Goal: Task Accomplishment & Management: Use online tool/utility

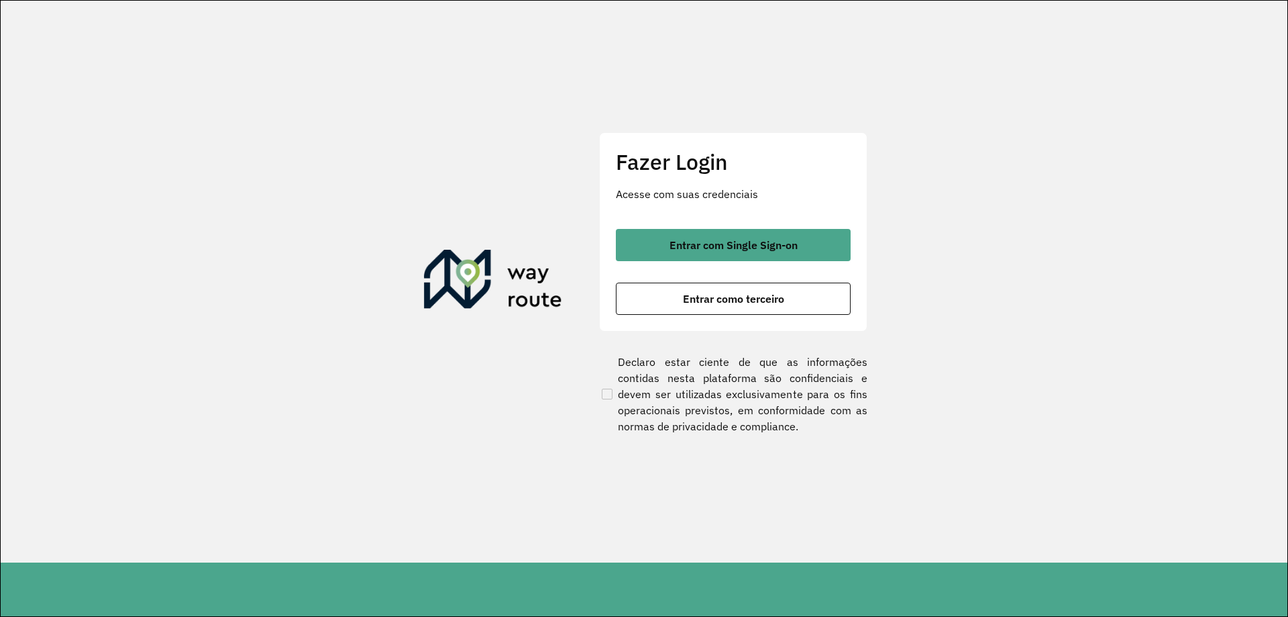
click at [771, 263] on div "Entrar com Single Sign-on Entrar como terceiro" at bounding box center [733, 272] width 235 height 86
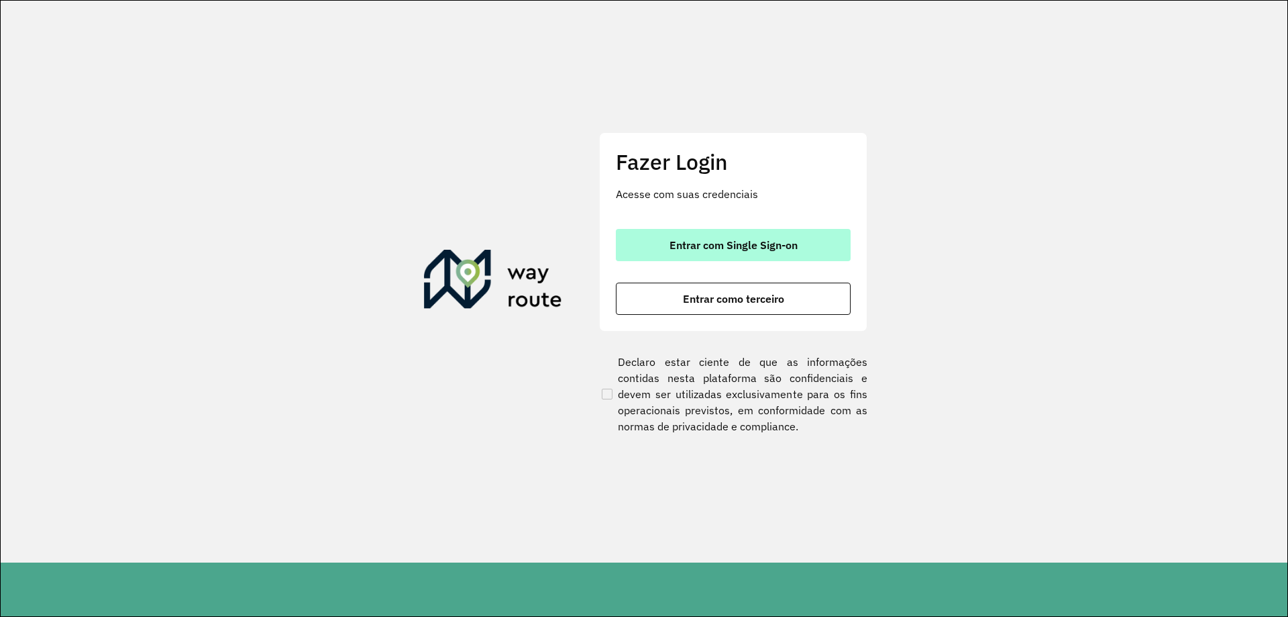
click at [762, 250] on span "Entrar com Single Sign-on" at bounding box center [734, 245] width 128 height 11
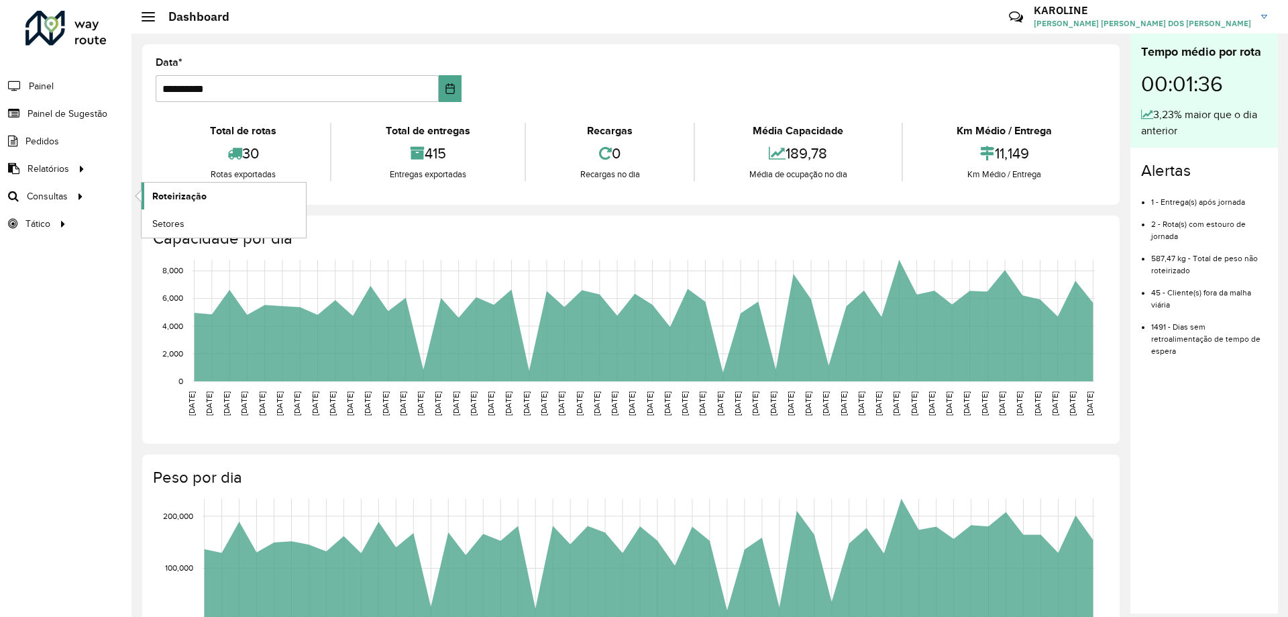
click at [197, 195] on span "Roteirização" at bounding box center [179, 196] width 54 height 14
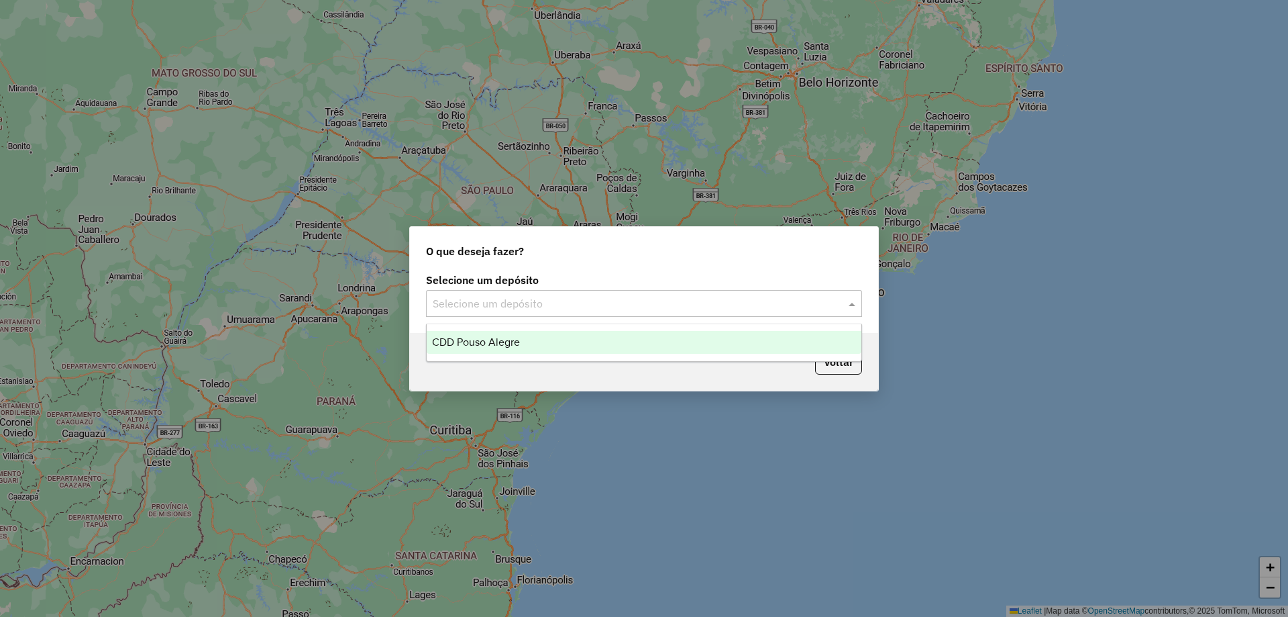
click at [658, 307] on input "text" at bounding box center [631, 304] width 396 height 16
click at [494, 354] on ng-dropdown-panel "CDD Pouso Alegre" at bounding box center [644, 342] width 436 height 38
click at [489, 340] on span "CDD Pouso Alegre" at bounding box center [476, 341] width 88 height 11
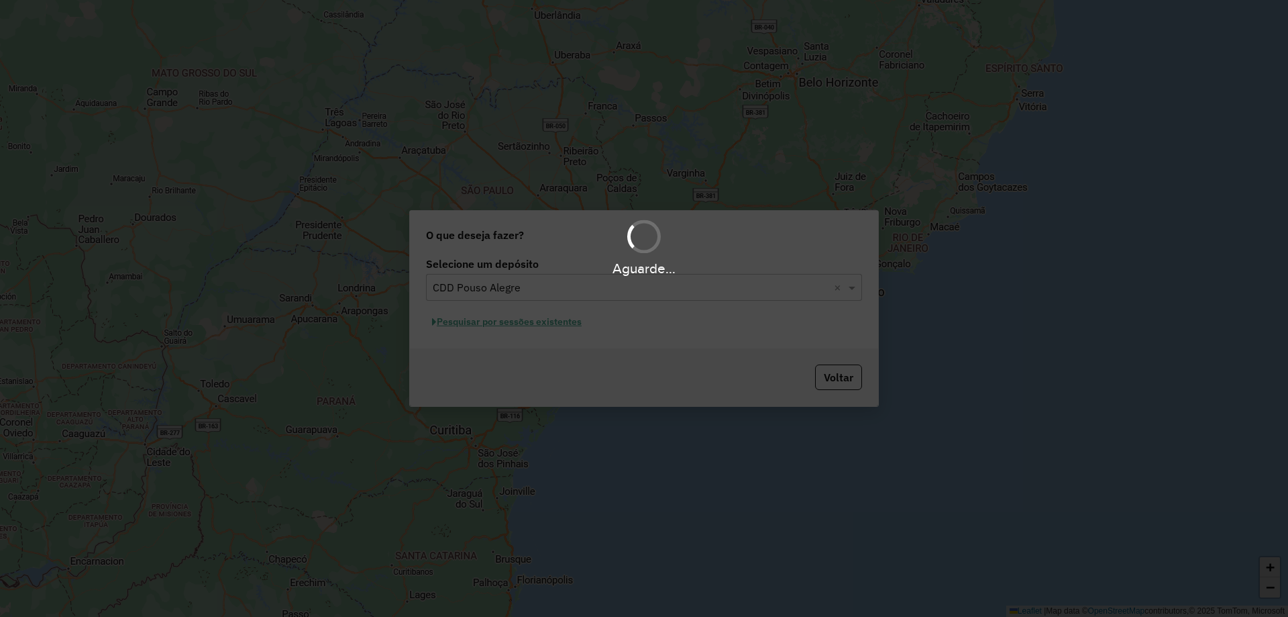
click at [495, 321] on div "Aguarde..." at bounding box center [644, 308] width 1288 height 617
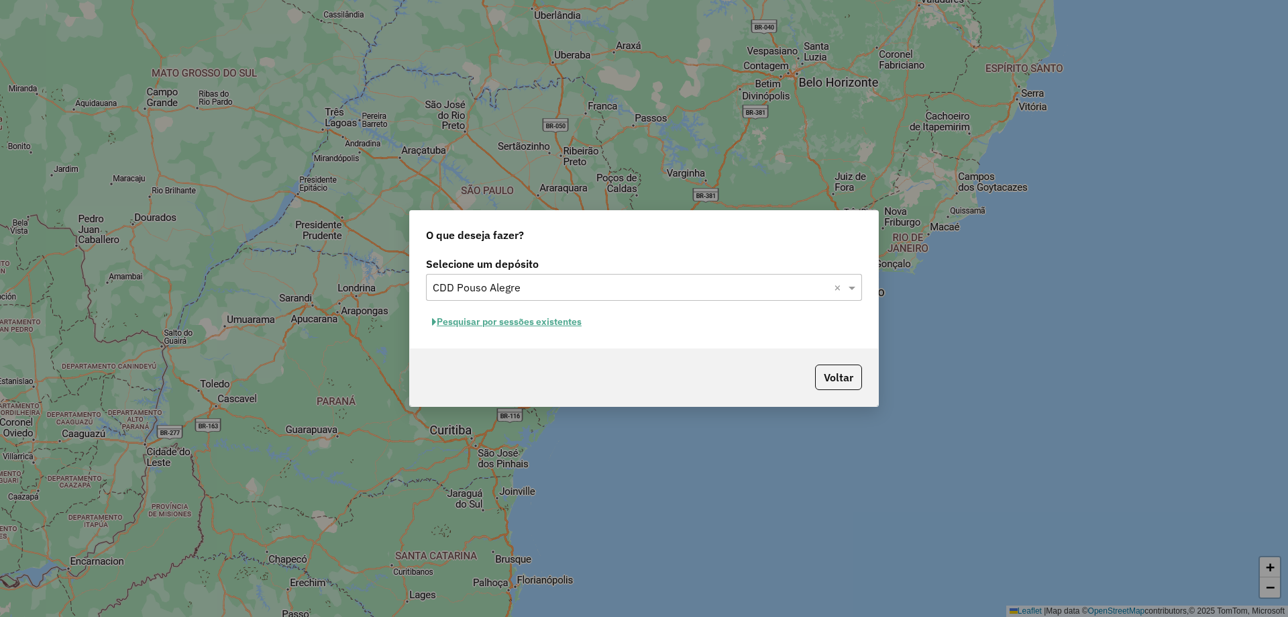
click at [479, 327] on button "Pesquisar por sessões existentes" at bounding box center [507, 321] width 162 height 21
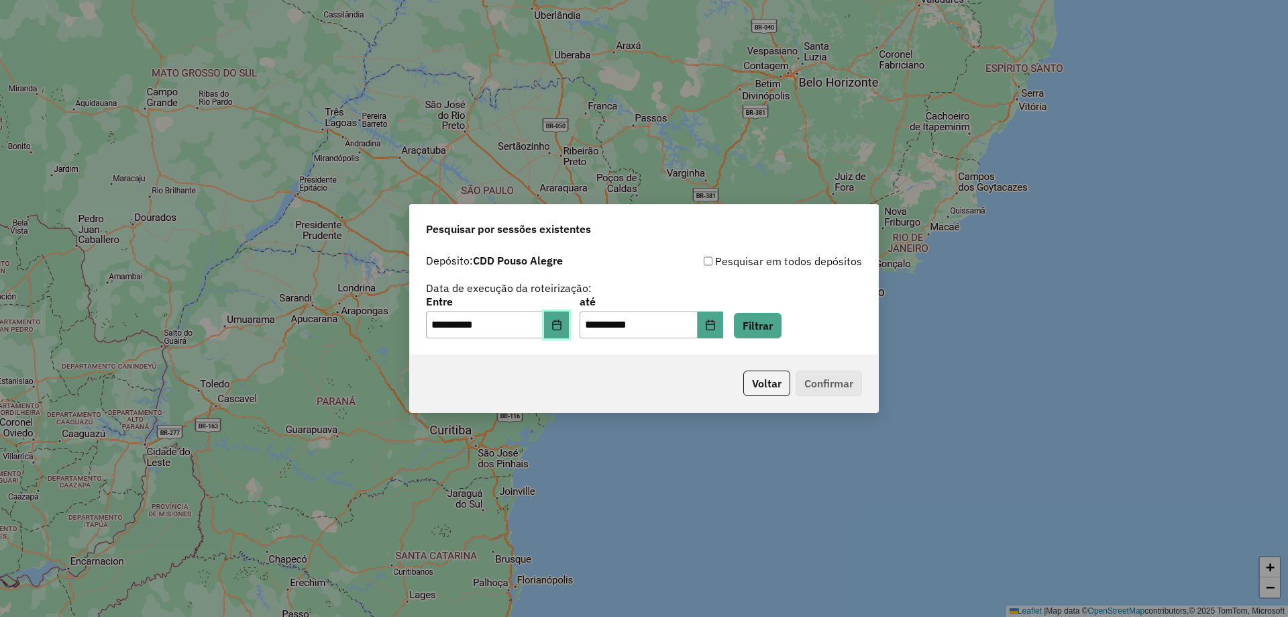
click at [564, 337] on button "Choose Date" at bounding box center [556, 324] width 25 height 27
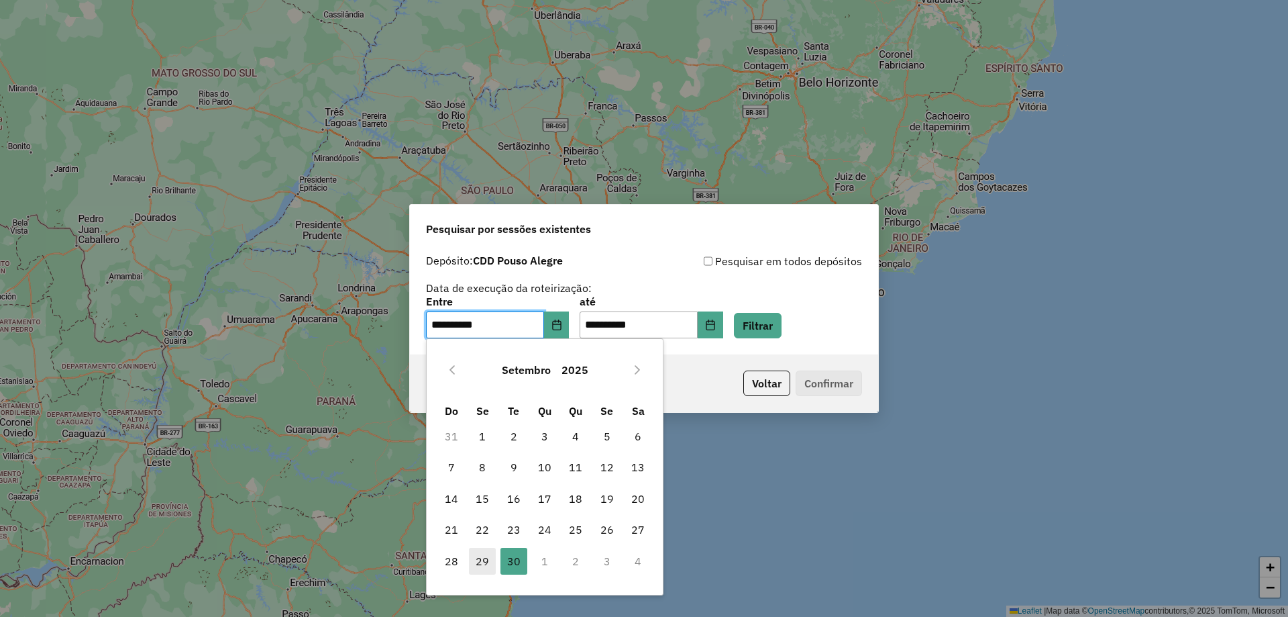
click at [472, 560] on span "29" at bounding box center [482, 561] width 27 height 27
type input "**********"
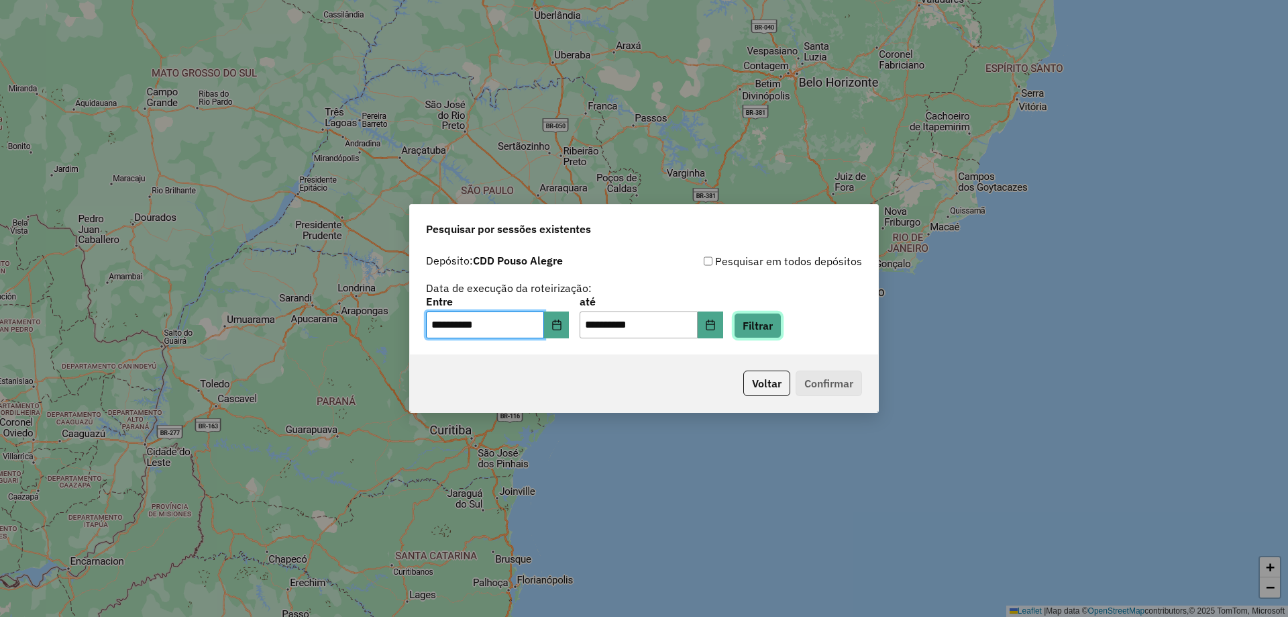
click at [774, 331] on button "Filtrar" at bounding box center [758, 325] width 48 height 25
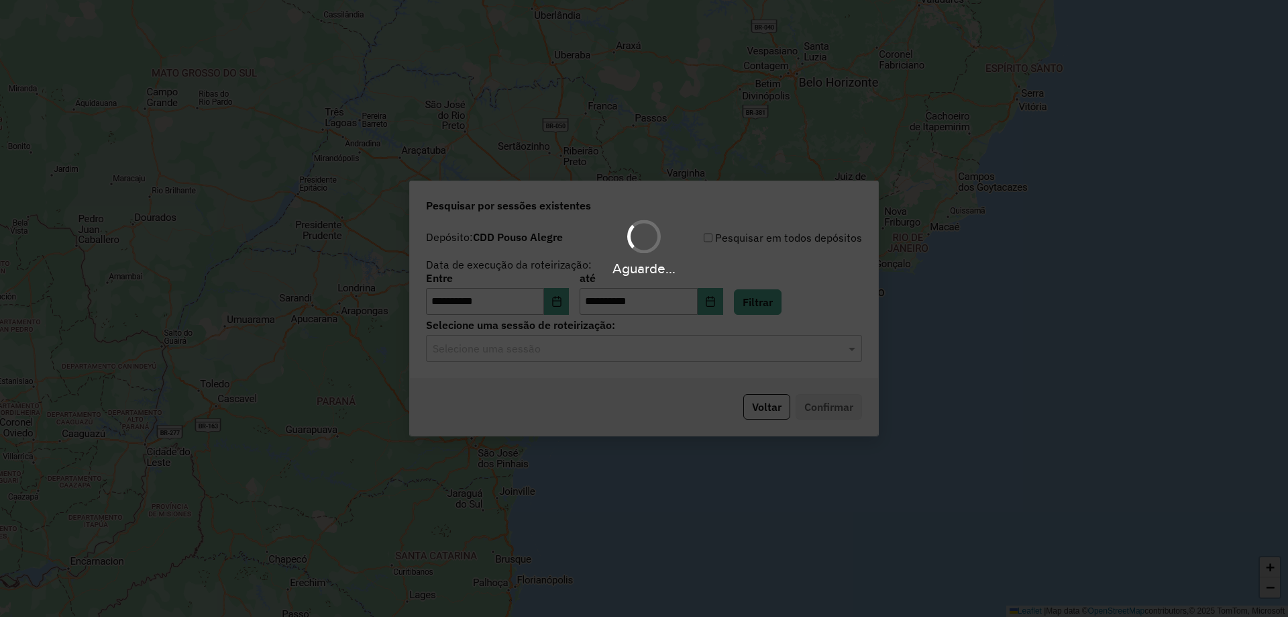
click at [498, 354] on hb-app "**********" at bounding box center [644, 308] width 1288 height 617
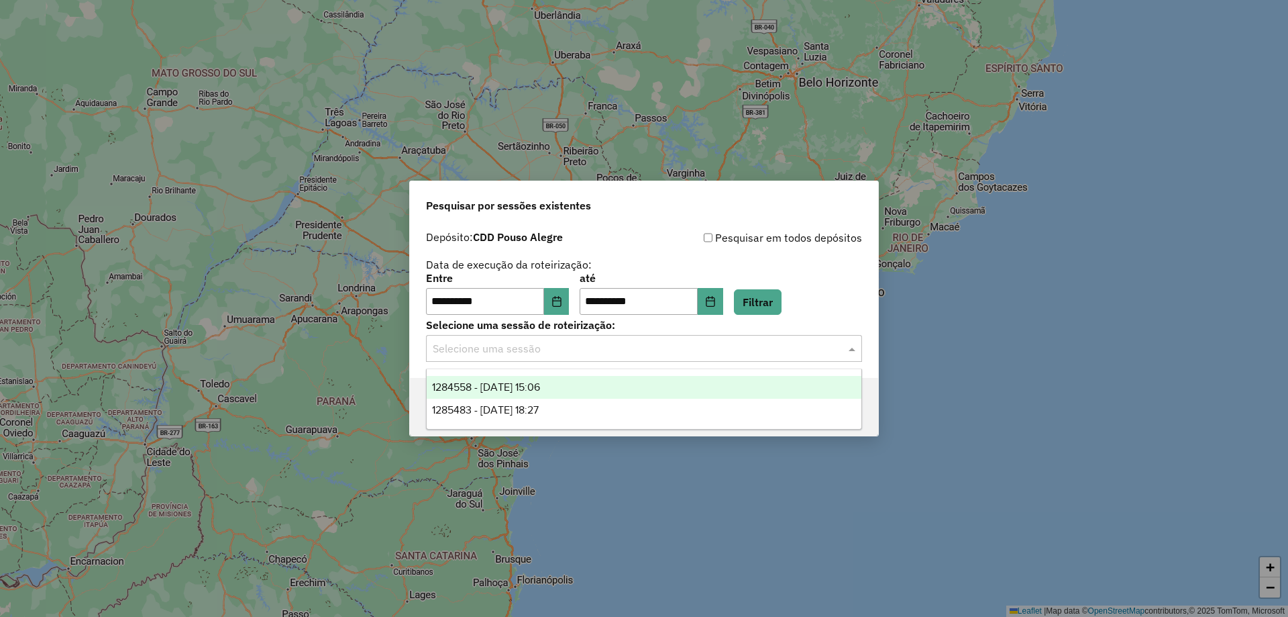
drag, startPoint x: 521, startPoint y: 350, endPoint x: 524, endPoint y: 357, distance: 7.2
click at [523, 350] on input "text" at bounding box center [631, 349] width 396 height 16
click at [502, 381] on span "1284558 - [DATE] 15:06" at bounding box center [486, 386] width 108 height 11
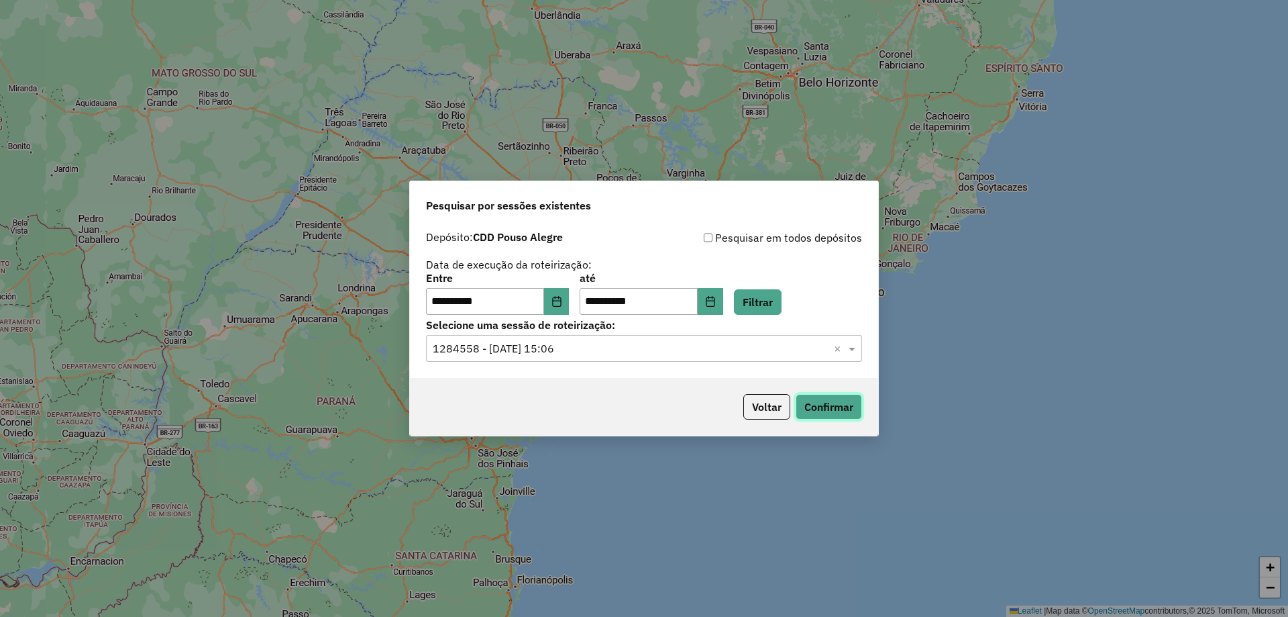
click at [819, 408] on button "Confirmar" at bounding box center [829, 406] width 66 height 25
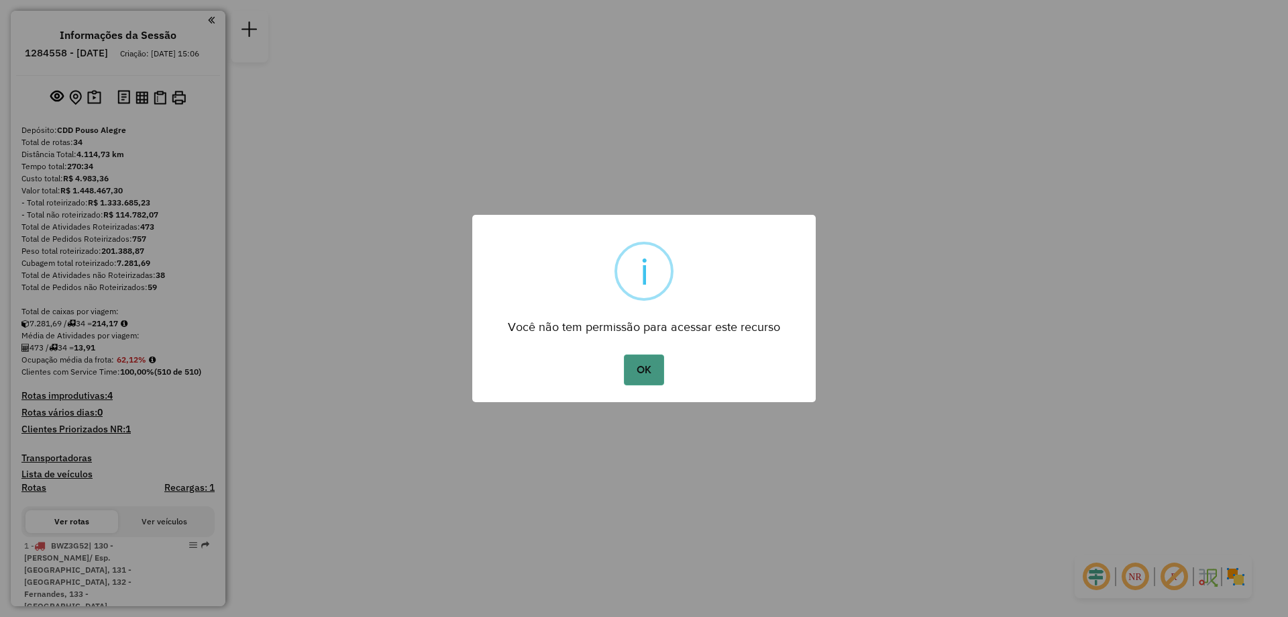
click at [656, 371] on button "OK" at bounding box center [644, 369] width 40 height 31
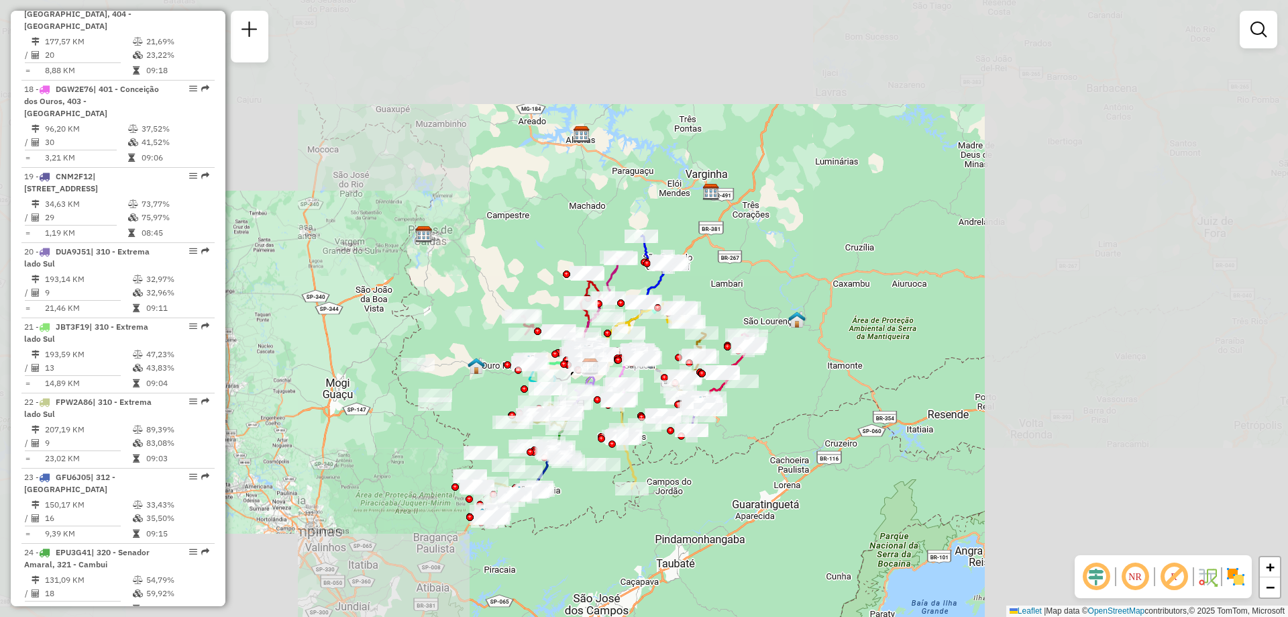
scroll to position [2080, 0]
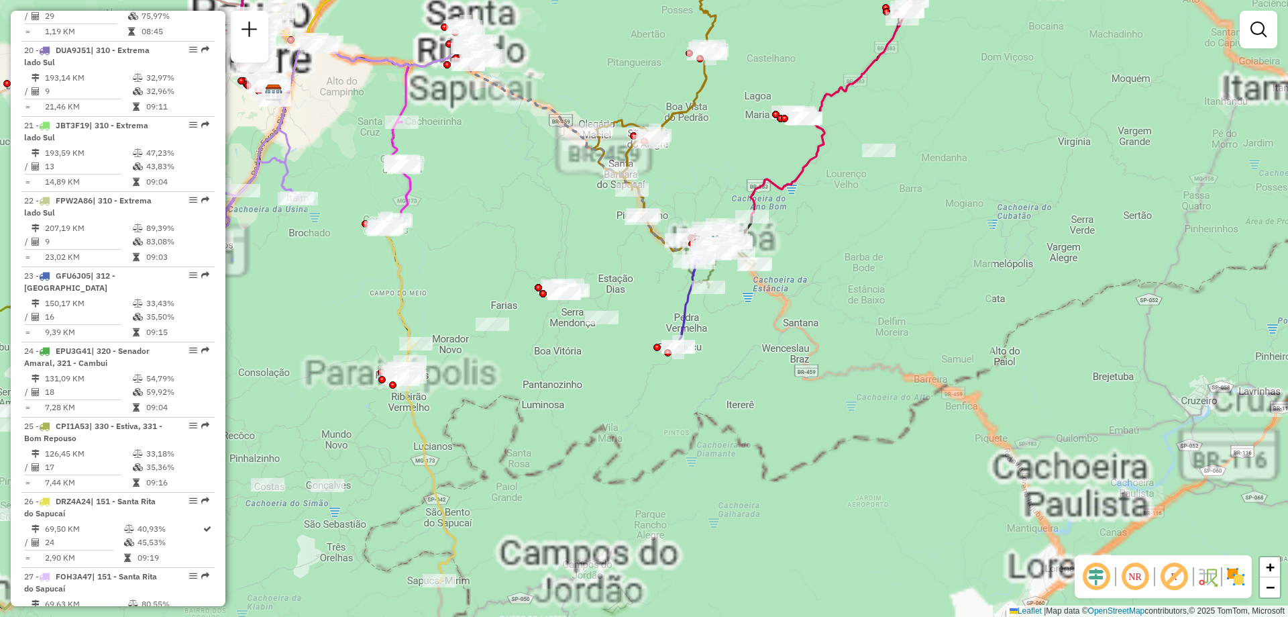
drag, startPoint x: 648, startPoint y: 440, endPoint x: 756, endPoint y: 467, distance: 111.5
click at [773, 460] on div "Janela de atendimento Grade de atendimento Capacidade Transportadoras Veículos …" at bounding box center [644, 308] width 1288 height 617
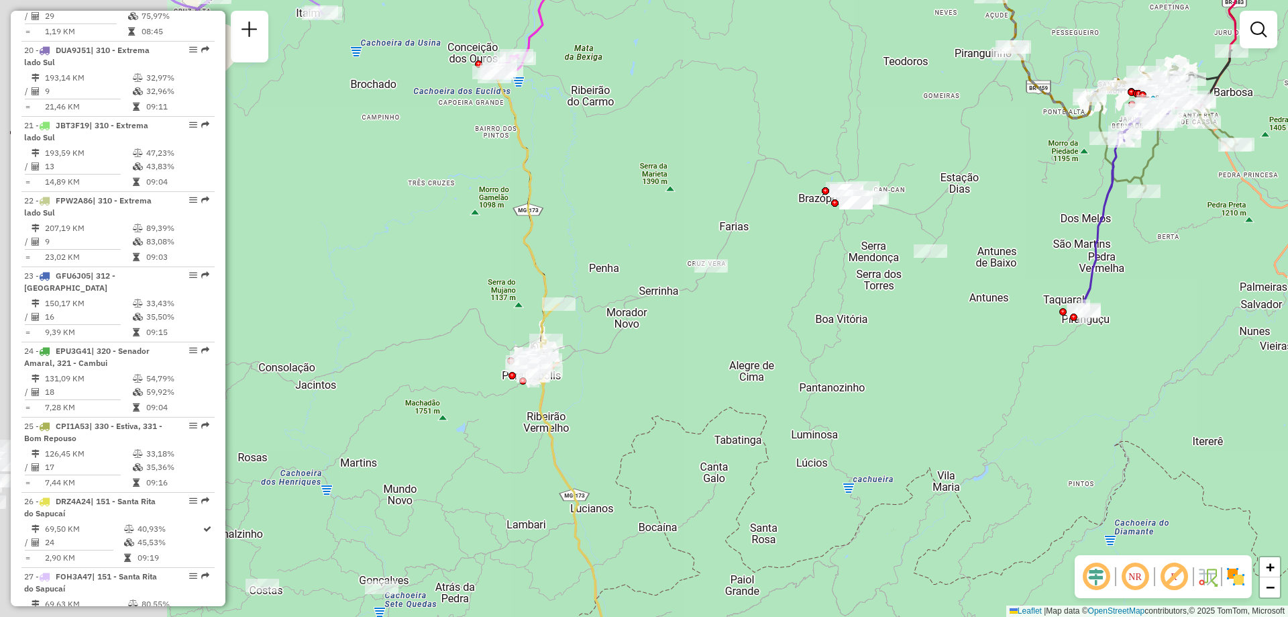
drag, startPoint x: 613, startPoint y: 385, endPoint x: 830, endPoint y: 428, distance: 221.1
click at [830, 428] on div "Janela de atendimento Grade de atendimento Capacidade Transportadoras Veículos …" at bounding box center [644, 308] width 1288 height 617
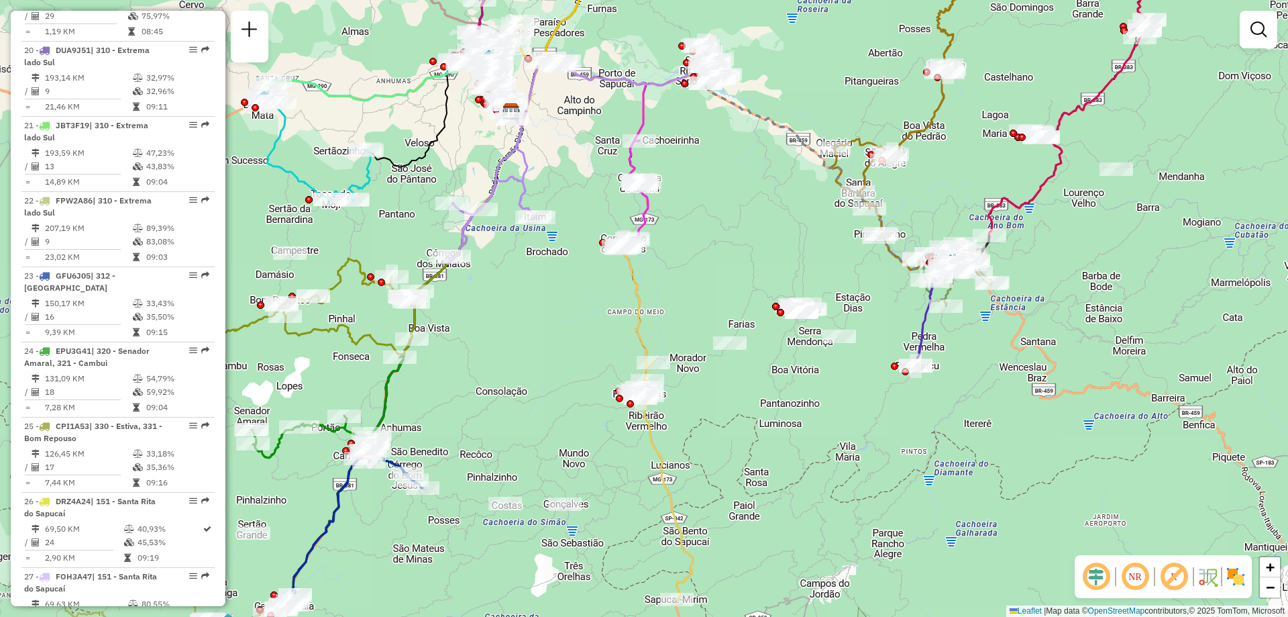
drag, startPoint x: 885, startPoint y: 415, endPoint x: 888, endPoint y: 395, distance: 20.4
click at [886, 408] on div "Janela de atendimento Grade de atendimento Capacidade Transportadoras Veículos …" at bounding box center [644, 308] width 1288 height 617
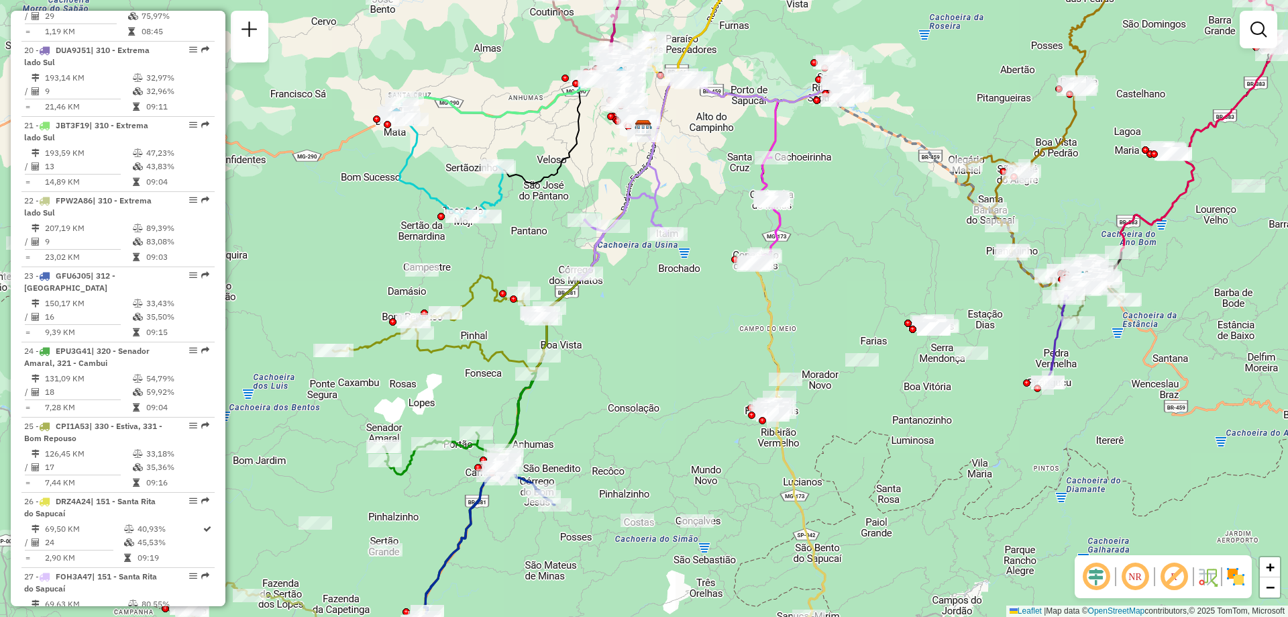
drag, startPoint x: 776, startPoint y: 323, endPoint x: 936, endPoint y: 352, distance: 163.0
click at [936, 352] on div "Janela de atendimento Grade de atendimento Capacidade Transportadoras Veículos …" at bounding box center [644, 308] width 1288 height 617
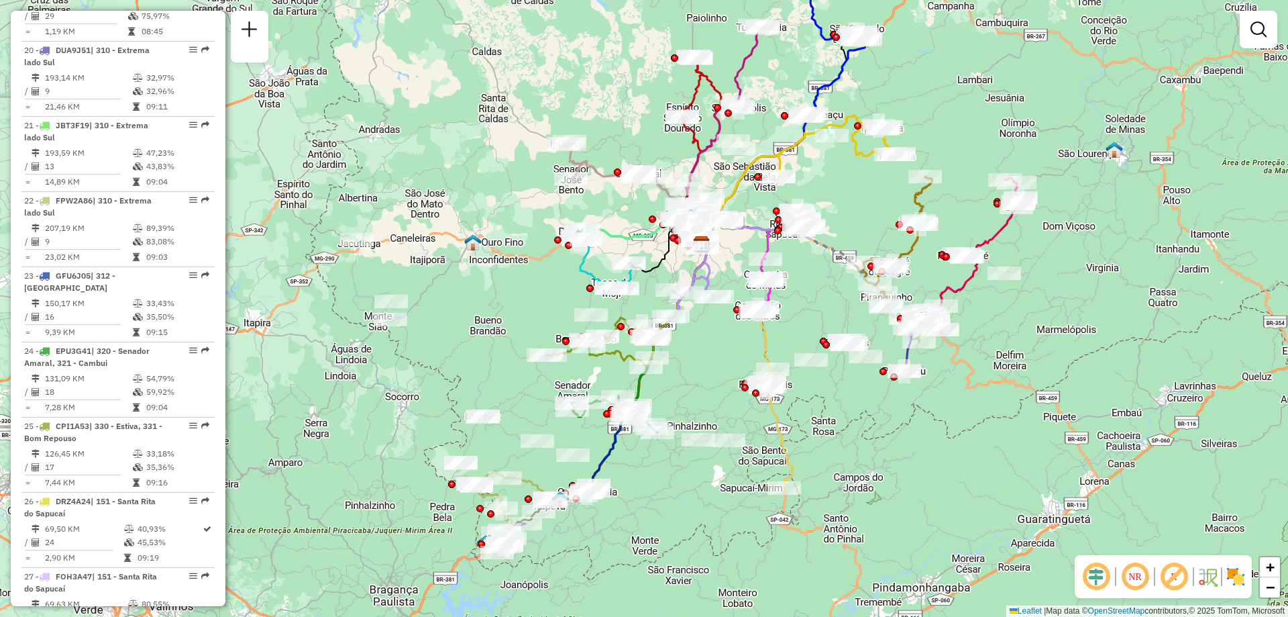
drag, startPoint x: 695, startPoint y: 354, endPoint x: 713, endPoint y: 356, distance: 18.2
click at [713, 356] on div "Janela de atendimento Grade de atendimento Capacidade Transportadoras Veículos …" at bounding box center [644, 308] width 1288 height 617
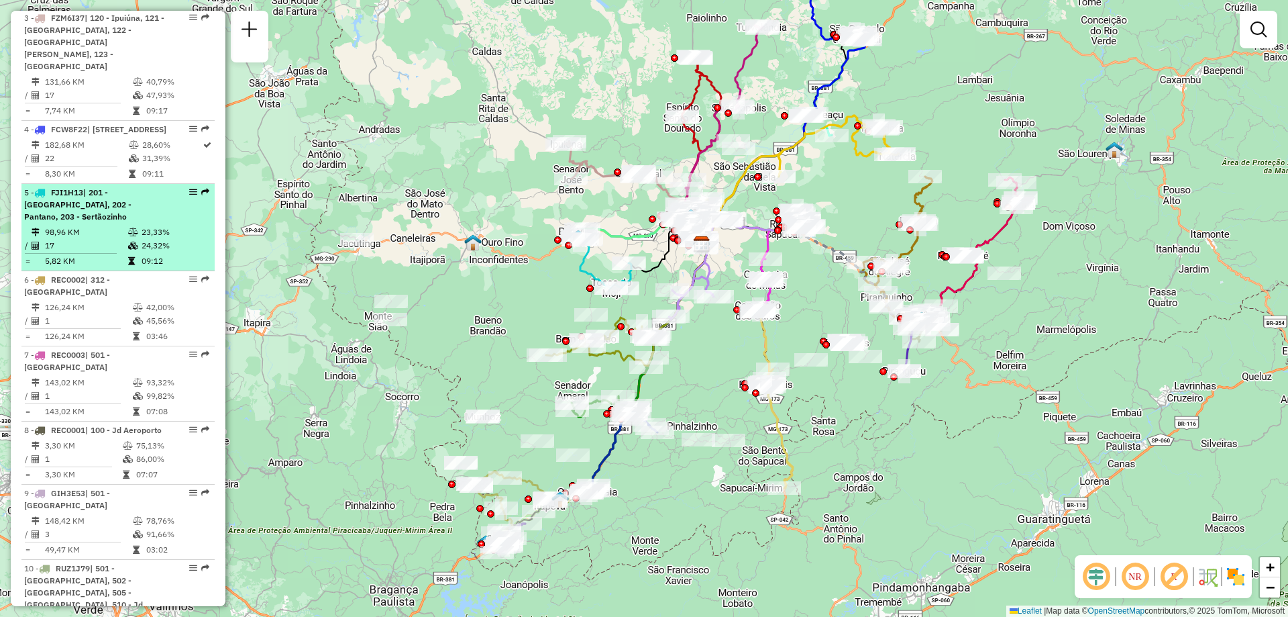
scroll to position [671, 0]
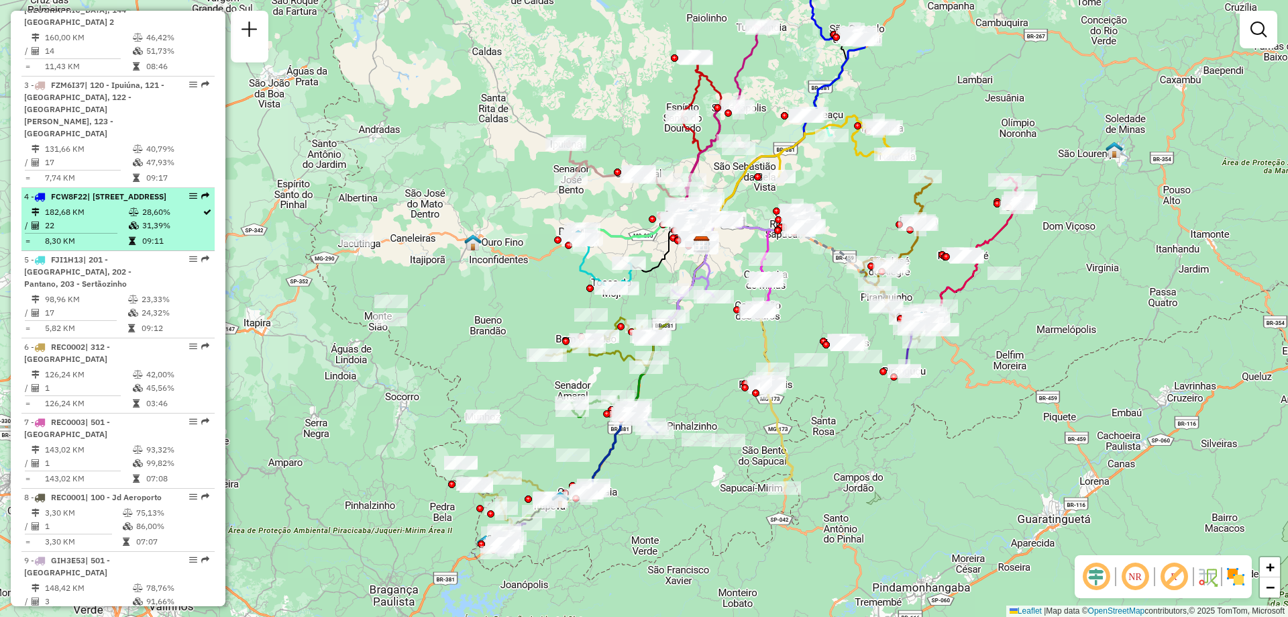
click at [189, 192] on em at bounding box center [193, 196] width 8 height 8
select select "**********"
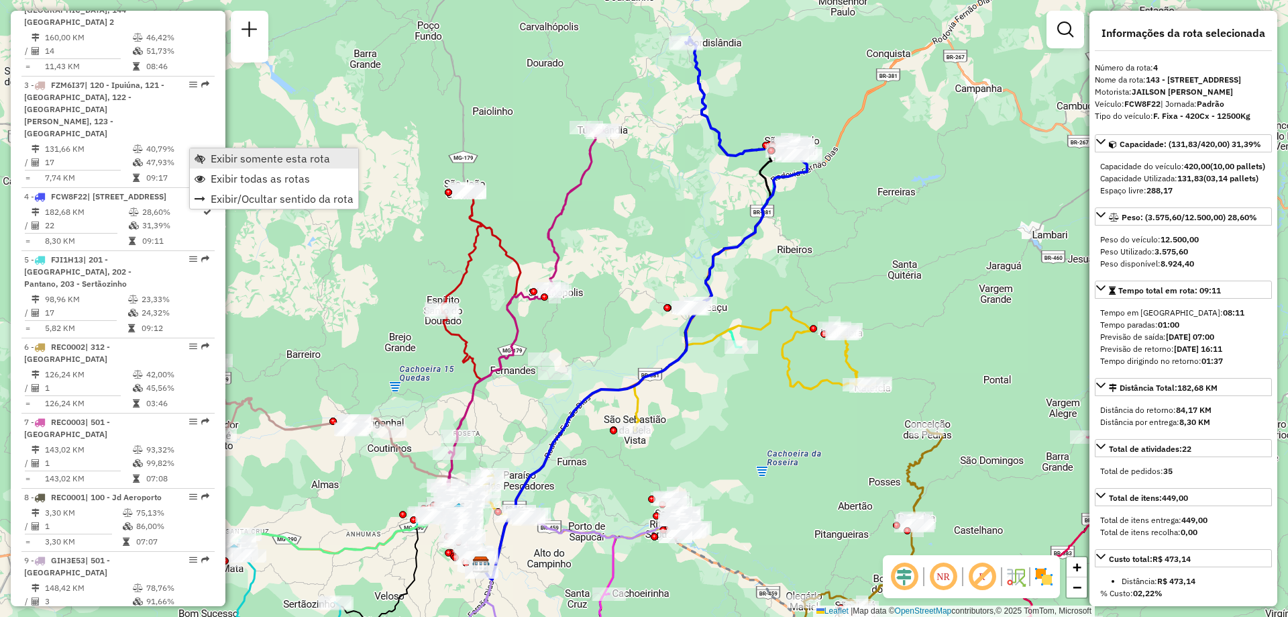
click at [275, 160] on span "Exibir somente esta rota" at bounding box center [270, 158] width 119 height 11
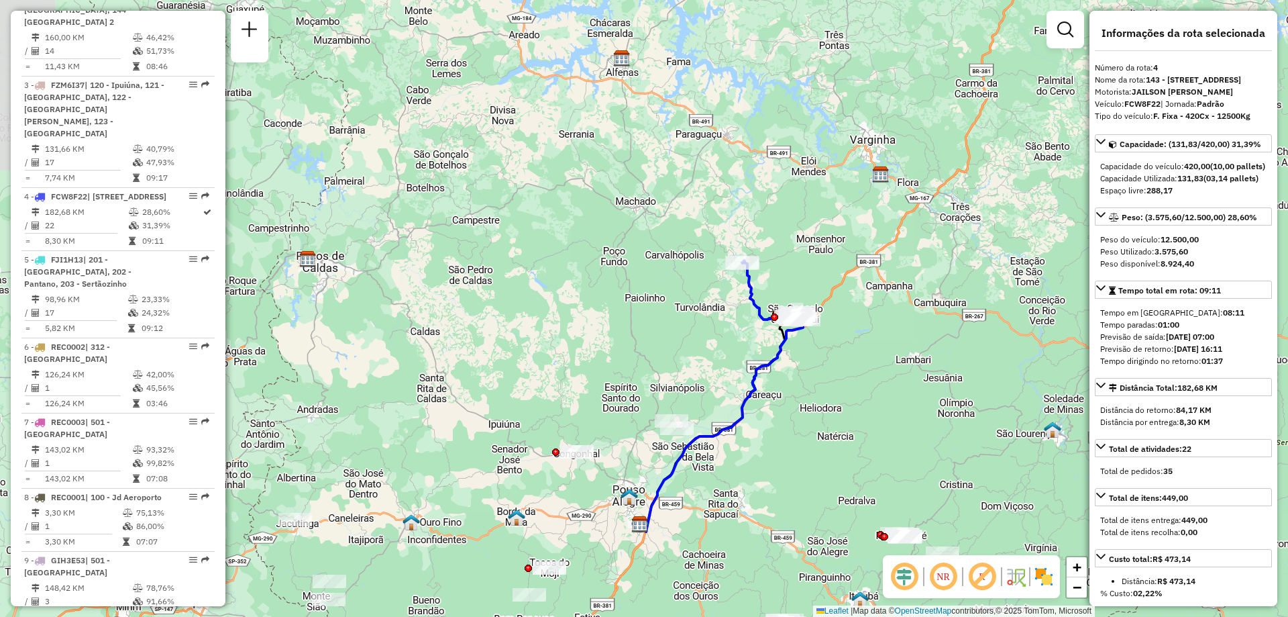
drag, startPoint x: 625, startPoint y: 488, endPoint x: 688, endPoint y: 492, distance: 62.5
click at [688, 492] on div "Janela de atendimento Grade de atendimento Capacidade Transportadoras Veículos …" at bounding box center [644, 308] width 1288 height 617
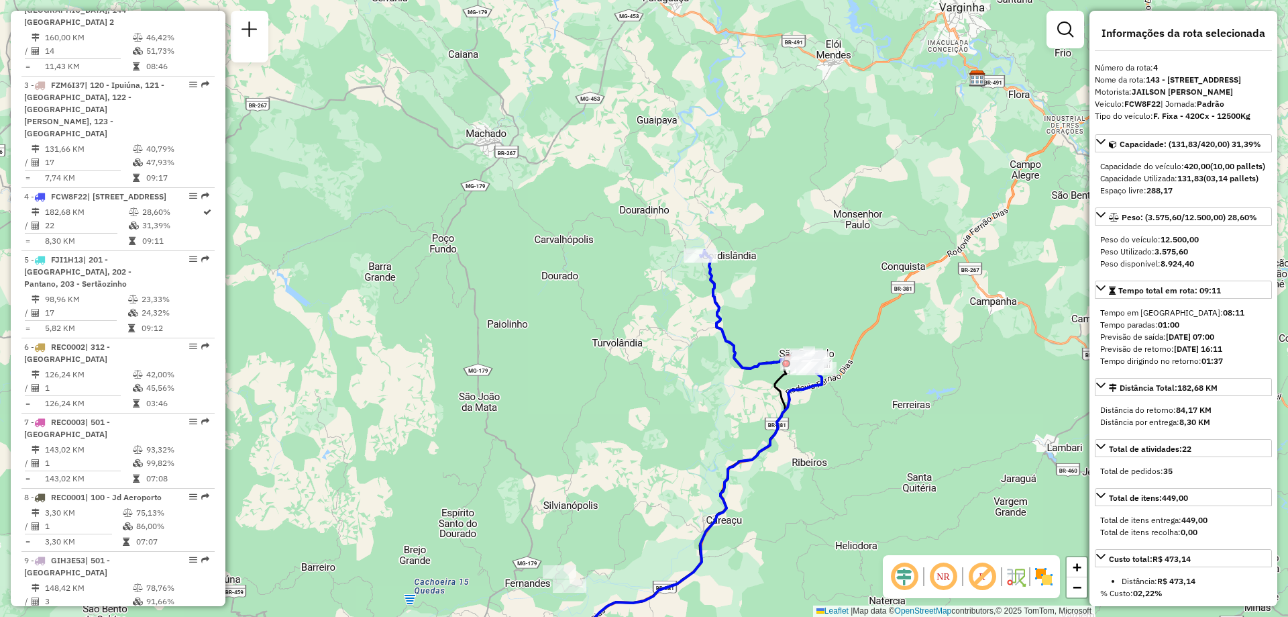
drag, startPoint x: 821, startPoint y: 315, endPoint x: 814, endPoint y: 423, distance: 108.3
click at [816, 422] on div "Janela de atendimento Grade de atendimento Capacidade Transportadoras Veículos …" at bounding box center [644, 308] width 1288 height 617
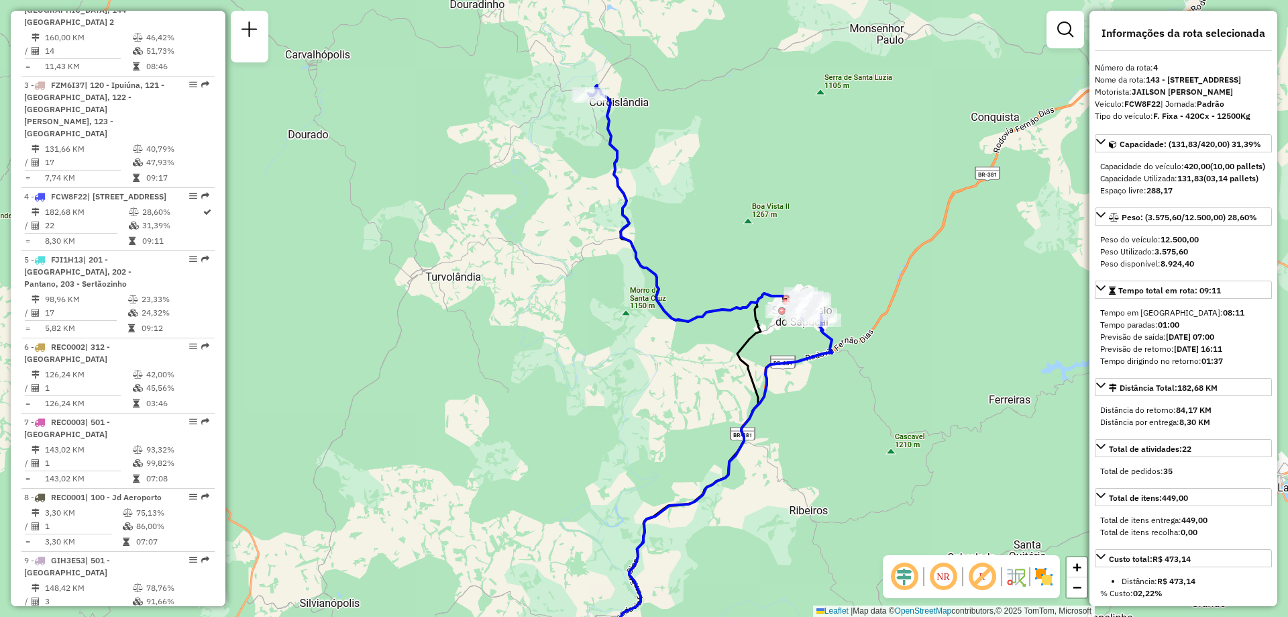
click at [980, 580] on em at bounding box center [982, 576] width 32 height 32
click at [978, 580] on em at bounding box center [982, 576] width 32 height 32
click at [1016, 579] on img at bounding box center [1015, 576] width 21 height 21
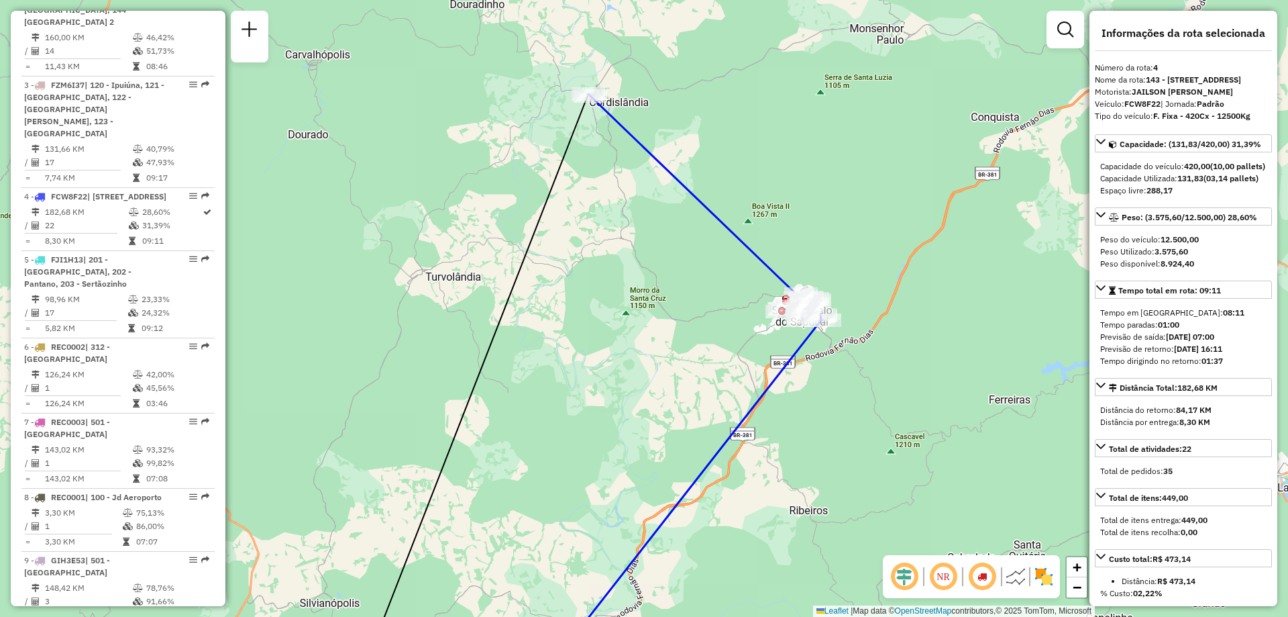
click at [1016, 579] on img at bounding box center [1015, 576] width 21 height 21
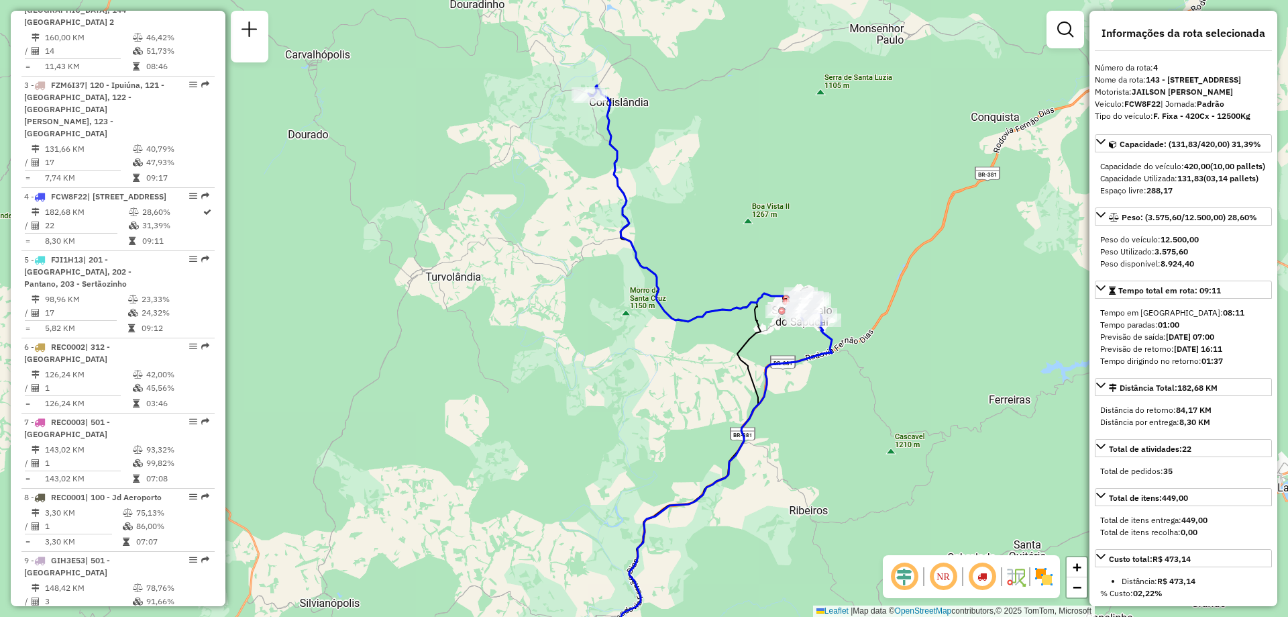
click at [1041, 578] on img at bounding box center [1043, 576] width 21 height 21
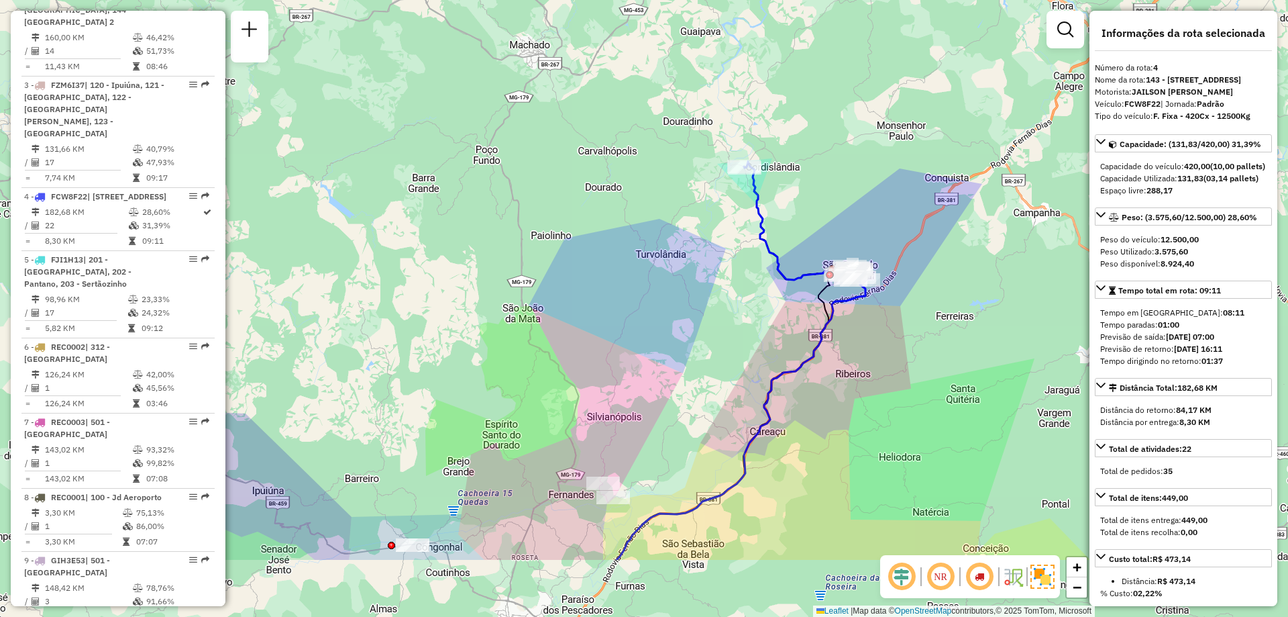
drag, startPoint x: 814, startPoint y: 499, endPoint x: 872, endPoint y: 393, distance: 121.0
click at [872, 393] on div "Janela de atendimento Grade de atendimento Capacidade Transportadoras Veículos …" at bounding box center [644, 308] width 1288 height 617
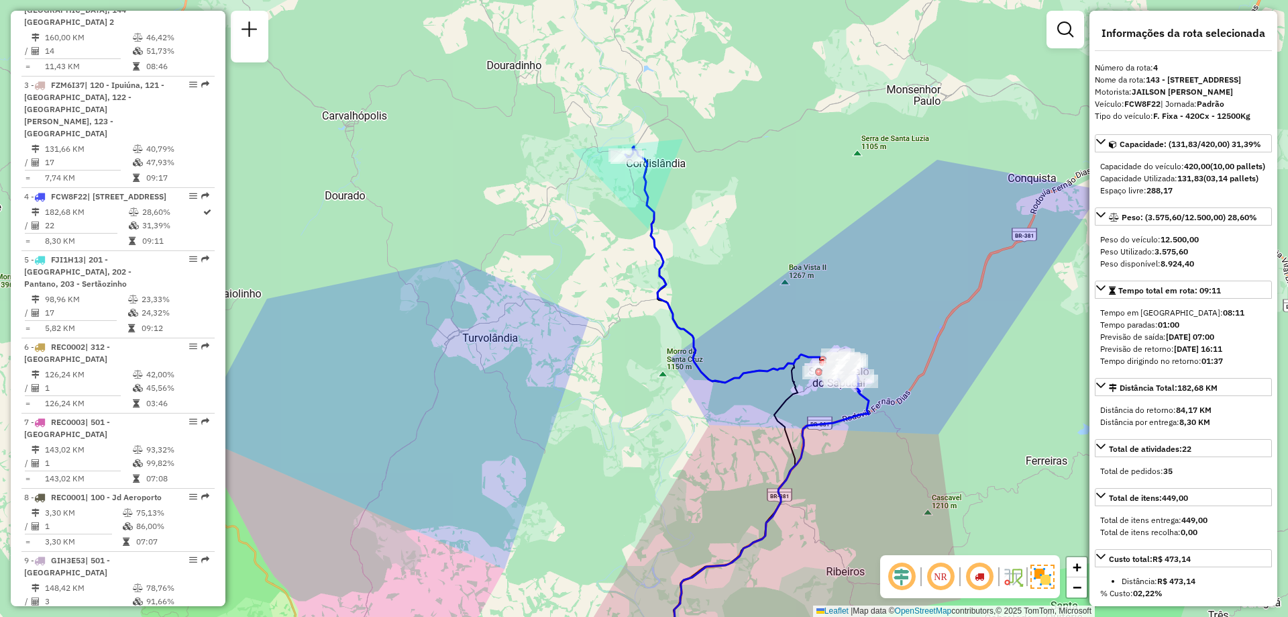
drag, startPoint x: 852, startPoint y: 291, endPoint x: 846, endPoint y: 446, distance: 155.8
click at [846, 446] on div "Janela de atendimento Grade de atendimento Capacidade Transportadoras Veículos …" at bounding box center [644, 308] width 1288 height 617
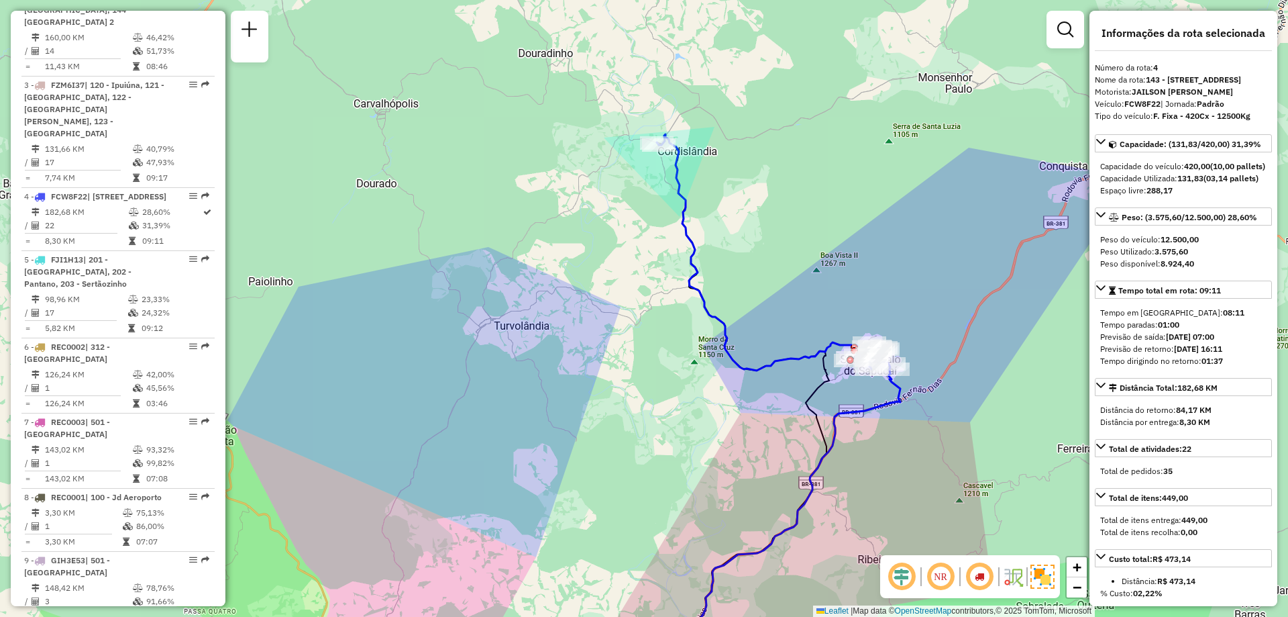
drag, startPoint x: 680, startPoint y: 439, endPoint x: 713, endPoint y: 425, distance: 35.5
click at [713, 425] on div "Janela de atendimento Grade de atendimento Capacidade Transportadoras Veículos …" at bounding box center [644, 308] width 1288 height 617
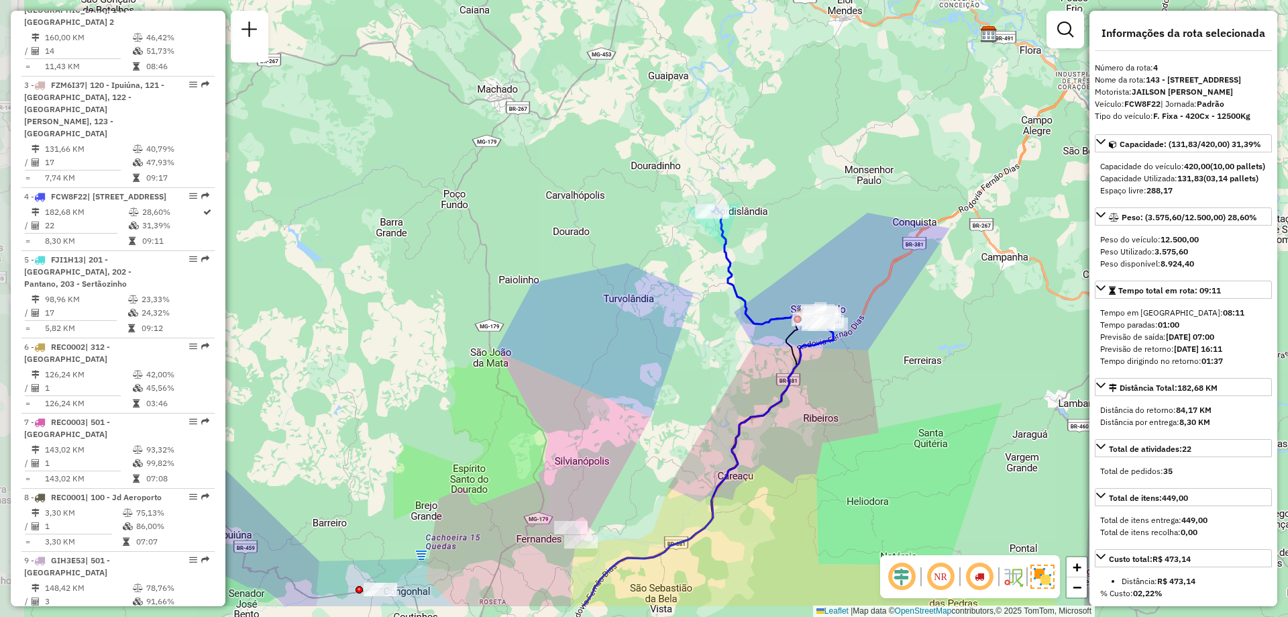
drag, startPoint x: 647, startPoint y: 463, endPoint x: 750, endPoint y: 391, distance: 126.2
click at [750, 391] on div "Janela de atendimento Grade de atendimento Capacidade Transportadoras Veículos …" at bounding box center [644, 308] width 1288 height 617
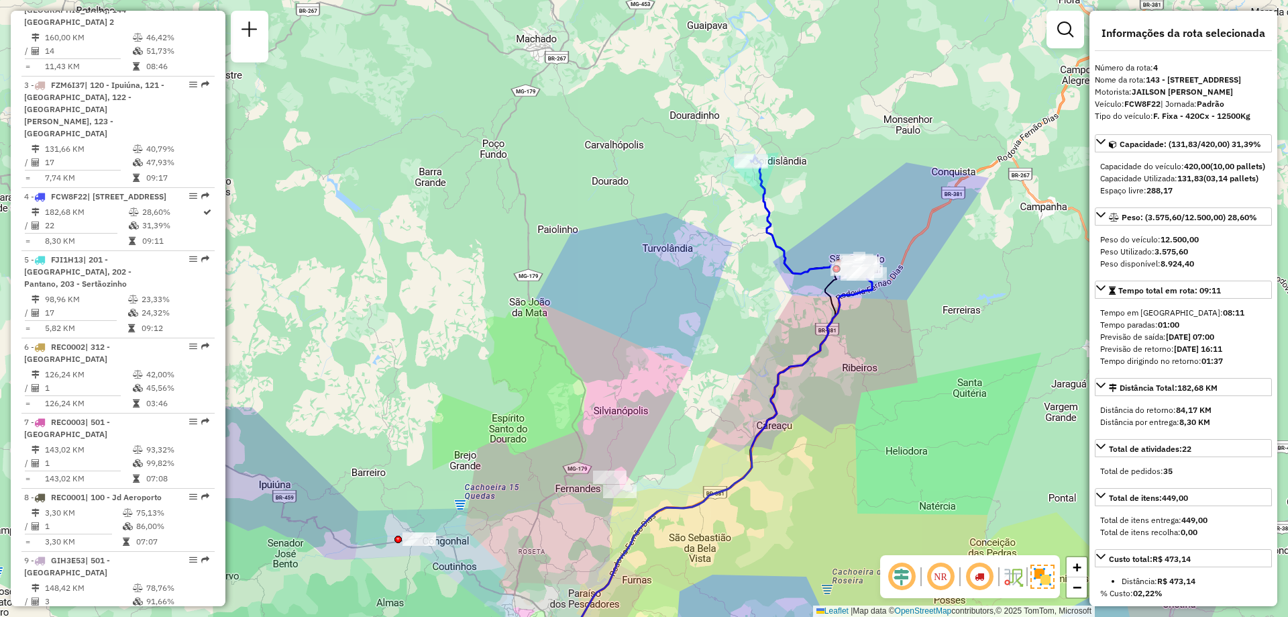
drag, startPoint x: 792, startPoint y: 482, endPoint x: 837, endPoint y: 423, distance: 74.2
click at [837, 425] on div "Janela de atendimento Grade de atendimento Capacidade Transportadoras Veículos …" at bounding box center [644, 308] width 1288 height 617
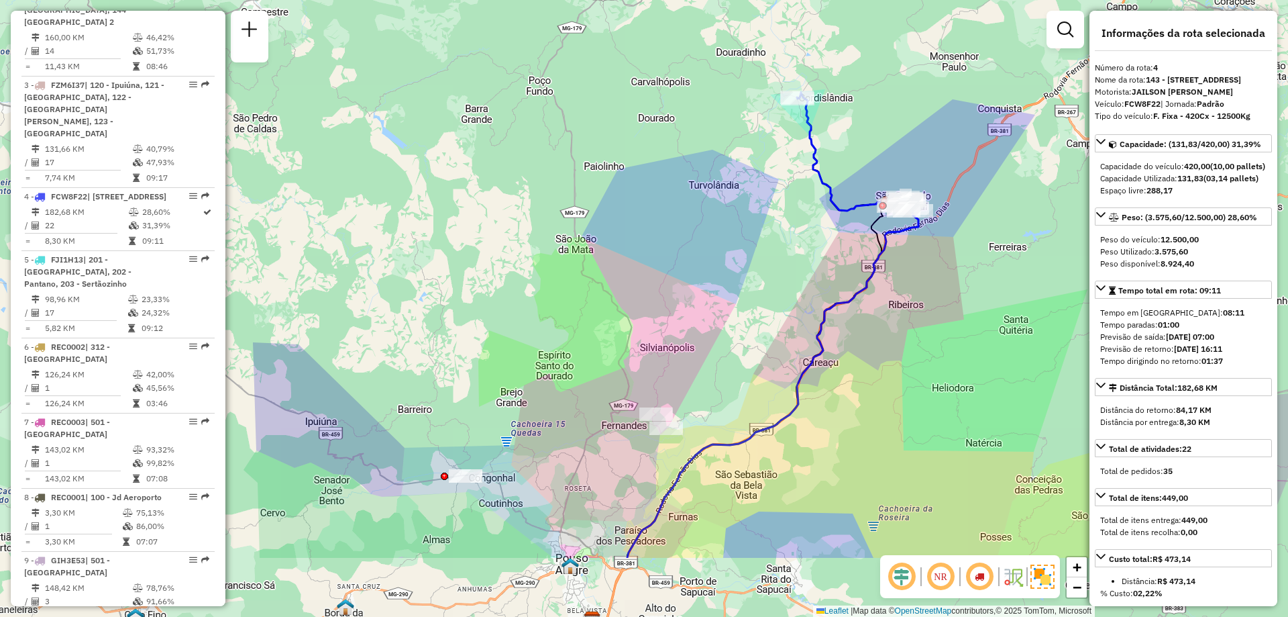
drag, startPoint x: 759, startPoint y: 378, endPoint x: 774, endPoint y: 258, distance: 121.8
click at [774, 258] on div "Janela de atendimento Grade de atendimento Capacidade Transportadoras Veículos …" at bounding box center [644, 308] width 1288 height 617
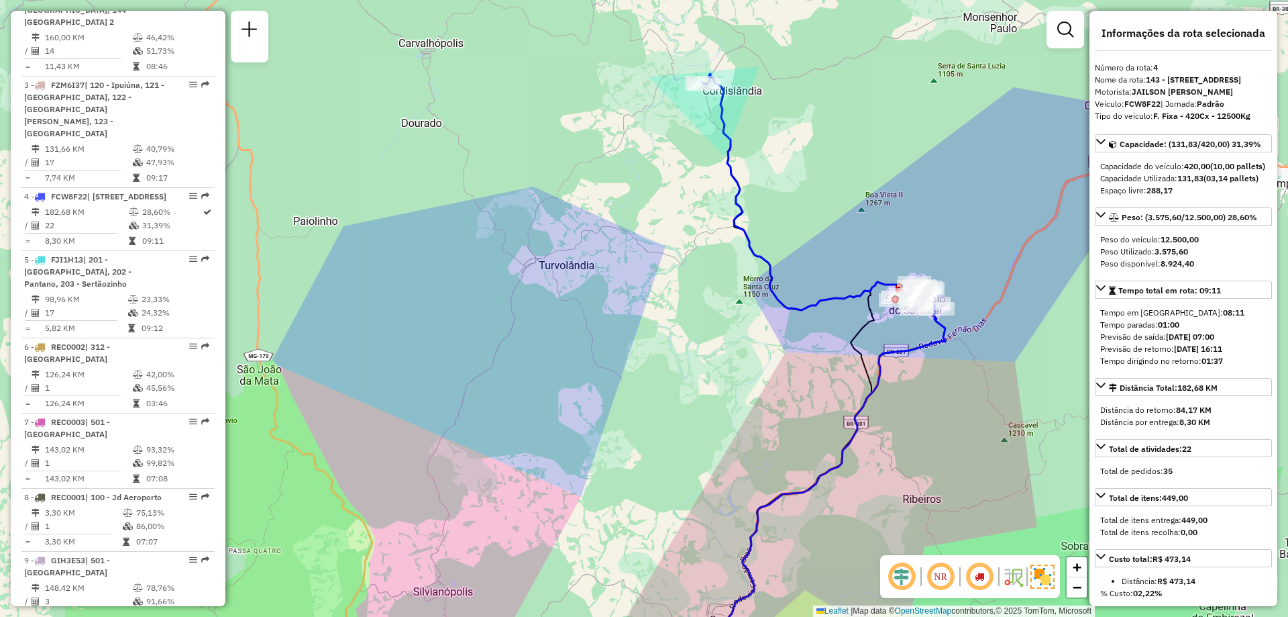
drag, startPoint x: 893, startPoint y: 328, endPoint x: 902, endPoint y: 414, distance: 86.3
click at [902, 414] on div "Janela de atendimento Grade de atendimento Capacidade Transportadoras Veículos …" at bounding box center [644, 308] width 1288 height 617
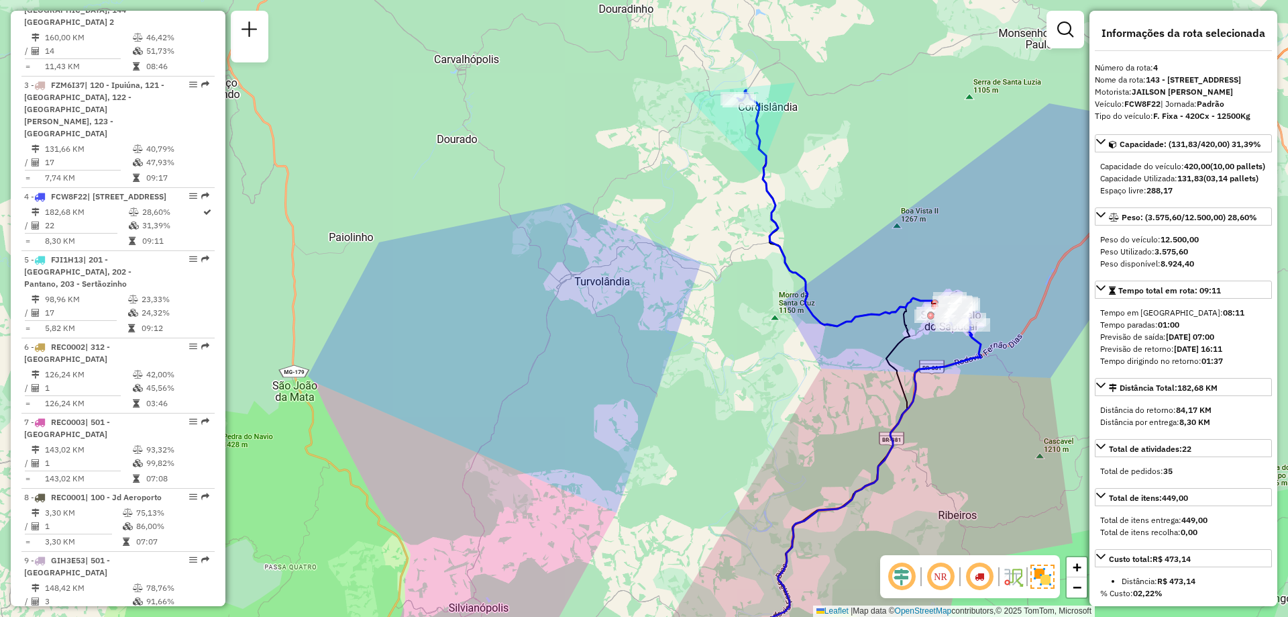
drag, startPoint x: 541, startPoint y: 391, endPoint x: 584, endPoint y: 391, distance: 43.6
click at [584, 400] on div "Janela de atendimento Grade de atendimento Capacidade Transportadoras Veículos …" at bounding box center [644, 308] width 1288 height 617
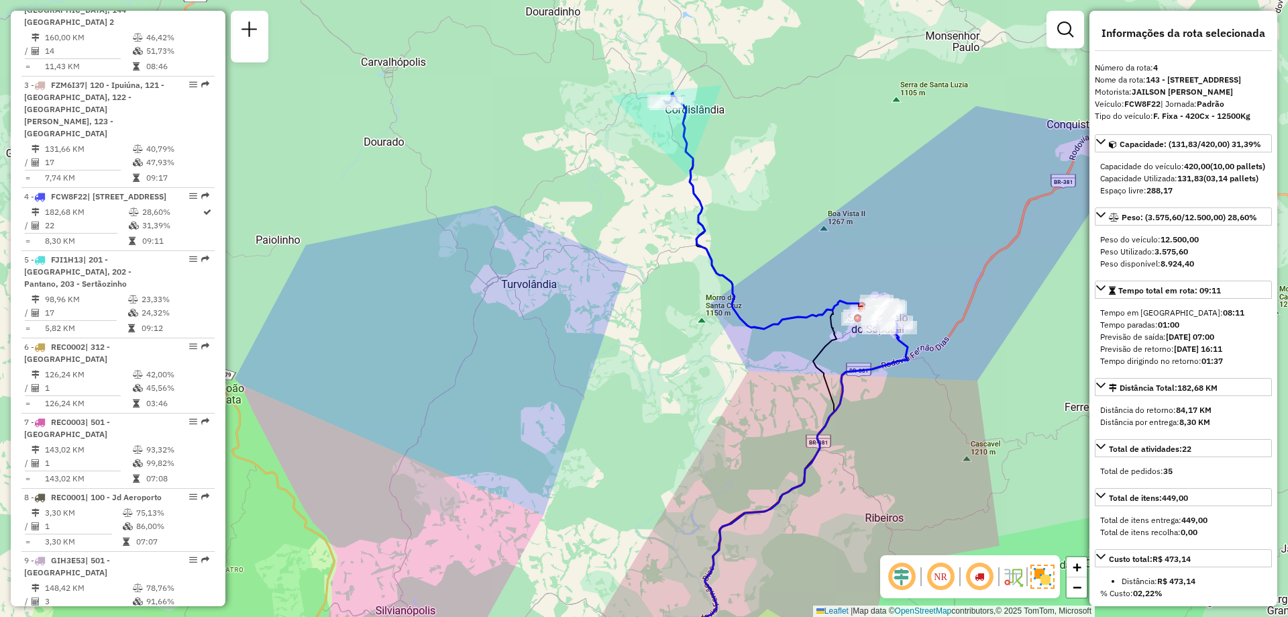
drag, startPoint x: 655, startPoint y: 318, endPoint x: 746, endPoint y: 297, distance: 93.6
click at [746, 297] on div "Janela de atendimento Grade de atendimento Capacidade Transportadoras Veículos …" at bounding box center [644, 308] width 1288 height 617
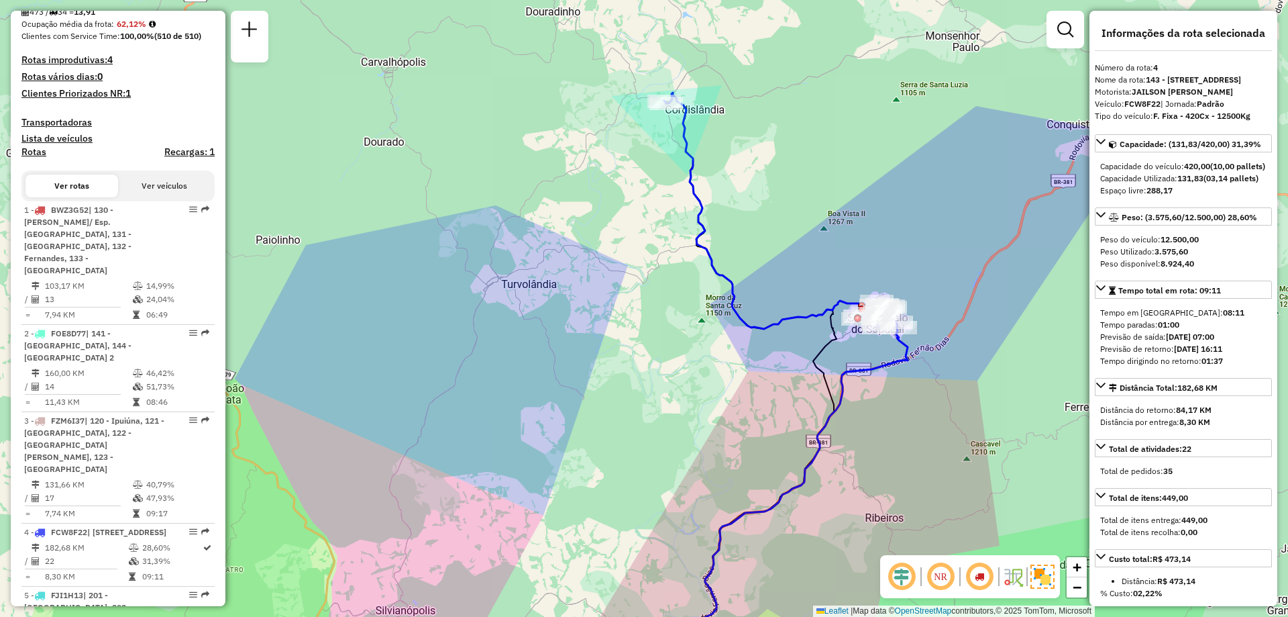
scroll to position [268, 0]
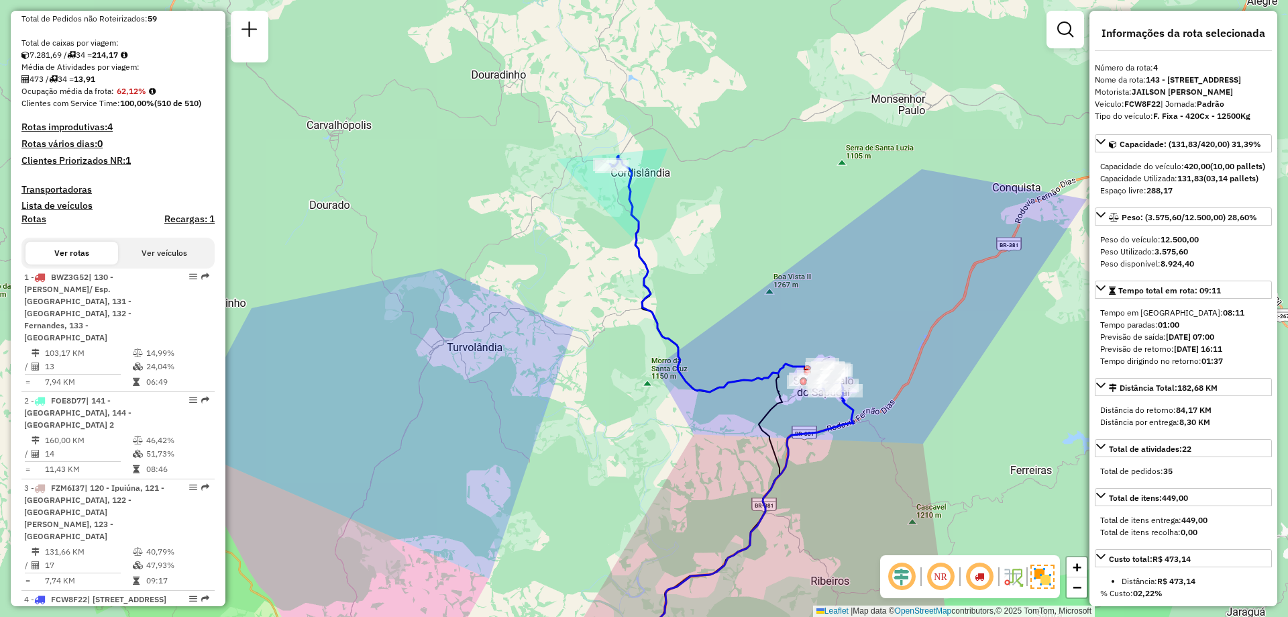
drag, startPoint x: 912, startPoint y: 254, endPoint x: 791, endPoint y: 258, distance: 120.9
click at [791, 258] on div "Janela de atendimento Grade de atendimento Capacidade Transportadoras Veículos …" at bounding box center [644, 308] width 1288 height 617
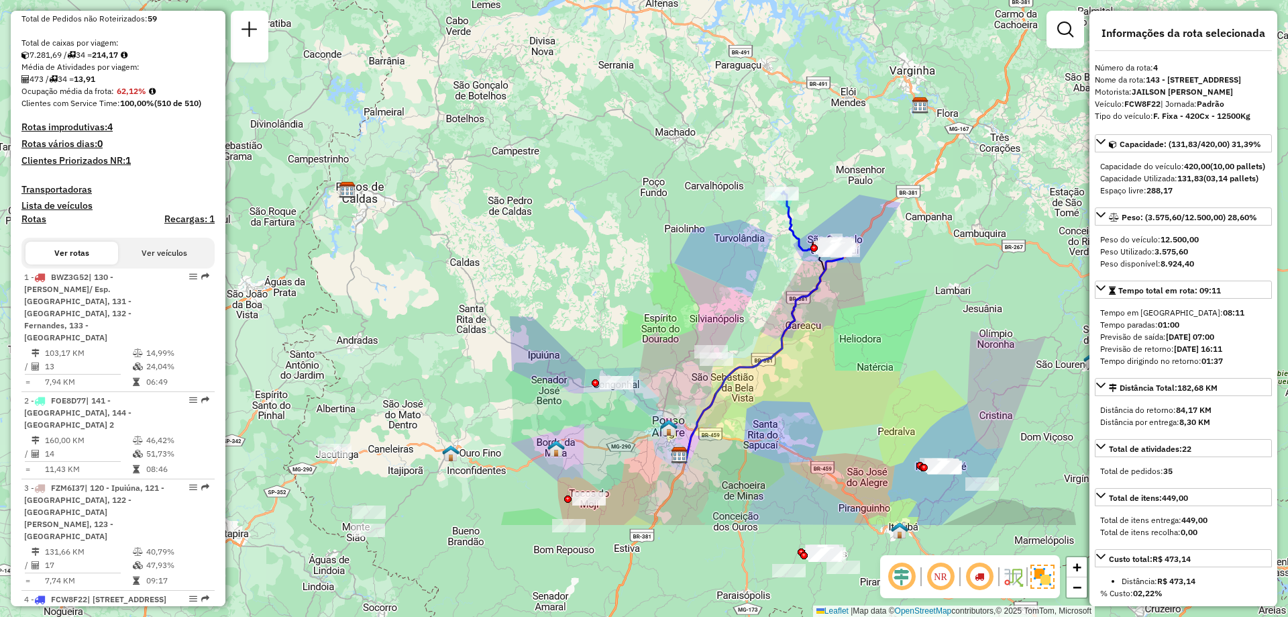
drag, startPoint x: 876, startPoint y: 449, endPoint x: 876, endPoint y: 295, distance: 153.7
click at [876, 295] on div "Janela de atendimento Grade de atendimento Capacidade Transportadoras Veículos …" at bounding box center [644, 308] width 1288 height 617
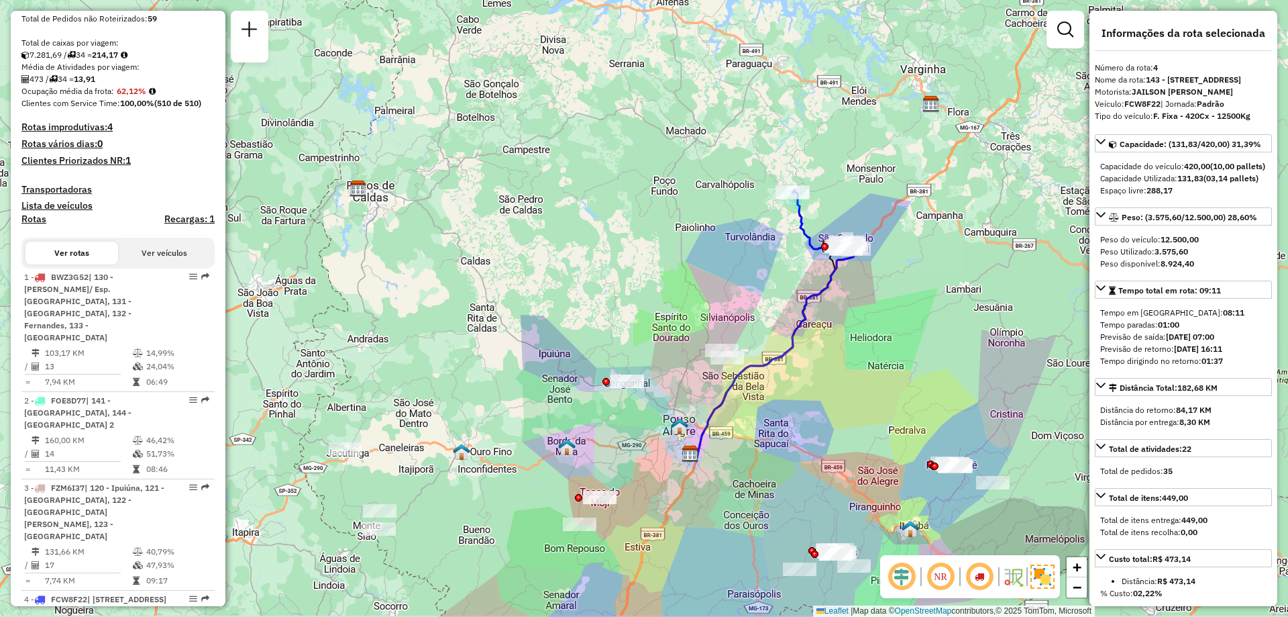
drag, startPoint x: 879, startPoint y: 360, endPoint x: 892, endPoint y: 358, distance: 13.6
click at [892, 358] on div "Janela de atendimento Grade de atendimento Capacidade Transportadoras Veículos …" at bounding box center [644, 308] width 1288 height 617
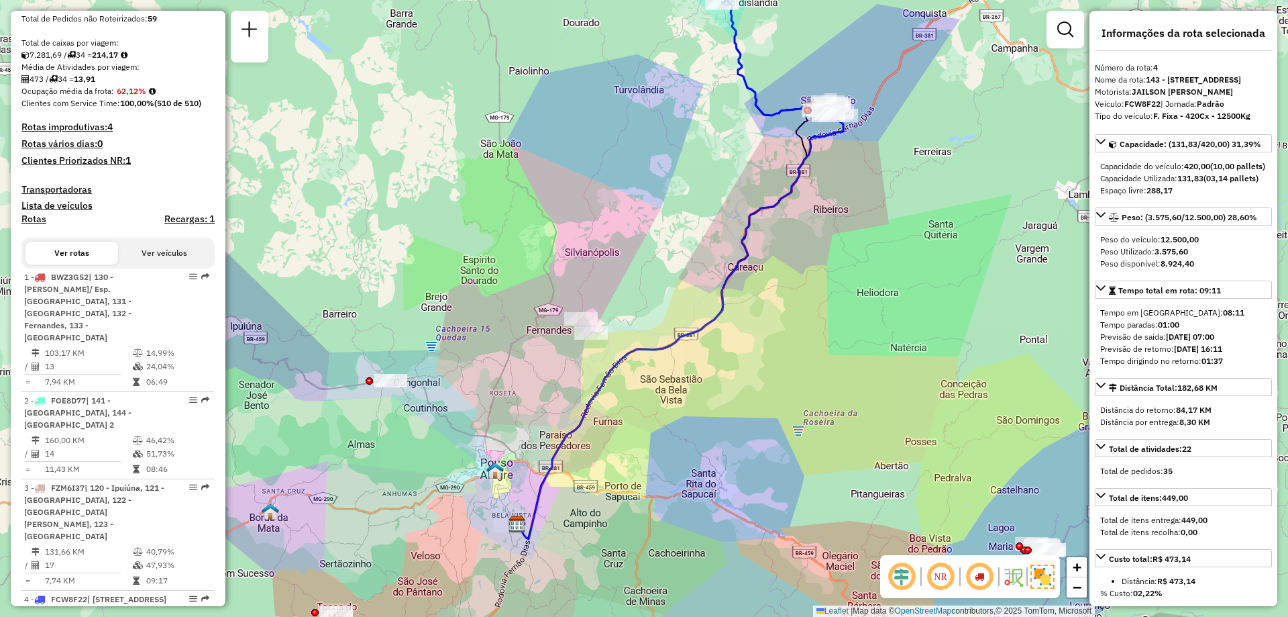
drag, startPoint x: 747, startPoint y: 389, endPoint x: 748, endPoint y: 412, distance: 23.5
click at [748, 412] on div "Janela de atendimento Grade de atendimento Capacidade Transportadoras Veículos …" at bounding box center [644, 308] width 1288 height 617
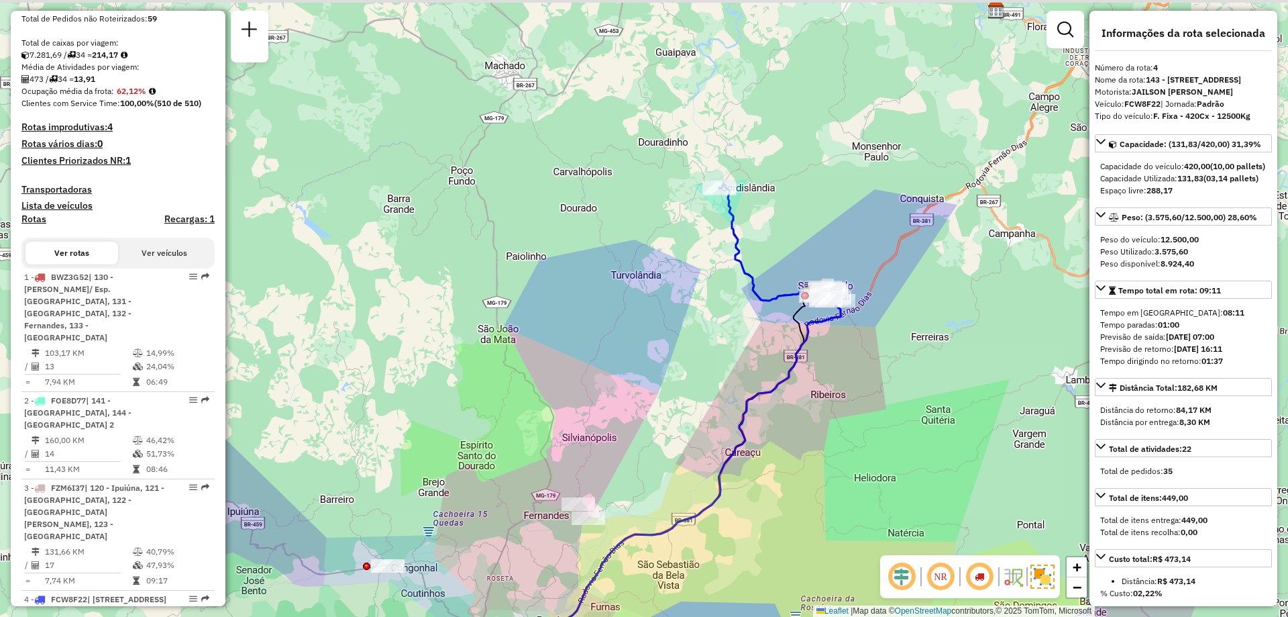
drag, startPoint x: 783, startPoint y: 274, endPoint x: 780, endPoint y: 461, distance: 186.6
click at [780, 461] on div "Janela de atendimento Grade de atendimento Capacidade Transportadoras Veículos …" at bounding box center [644, 308] width 1288 height 617
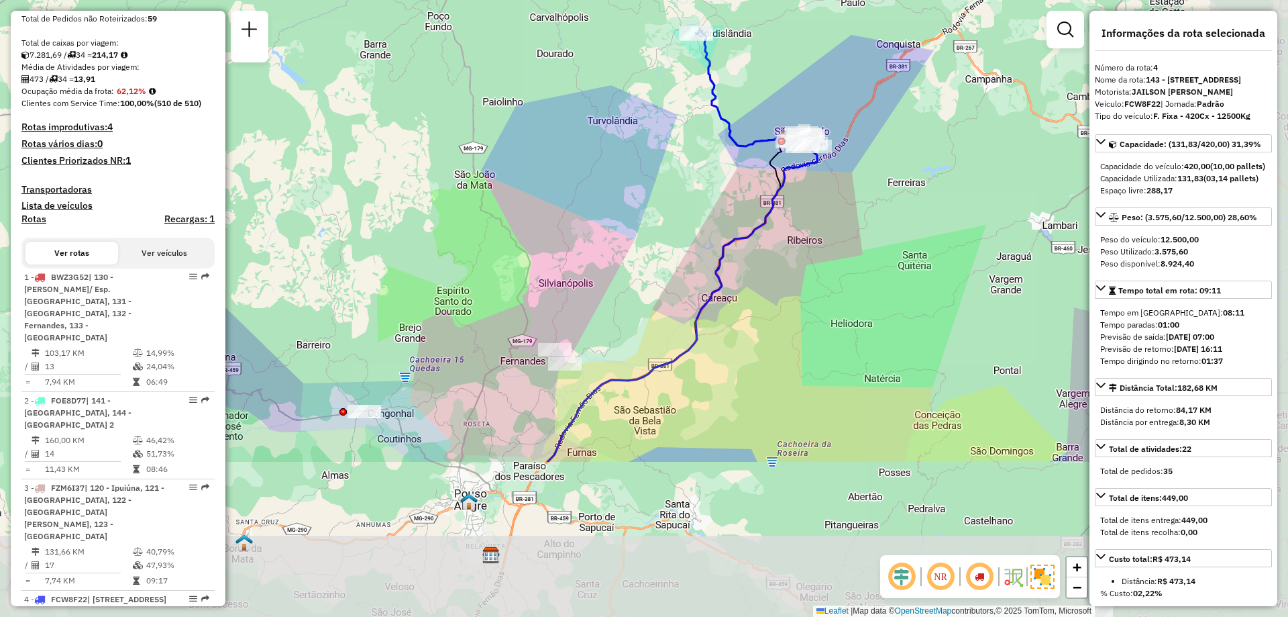
drag, startPoint x: 958, startPoint y: 414, endPoint x: 822, endPoint y: 197, distance: 256.0
click at [822, 197] on div "Janela de atendimento Grade de atendimento Capacidade Transportadoras Veículos …" at bounding box center [644, 308] width 1288 height 617
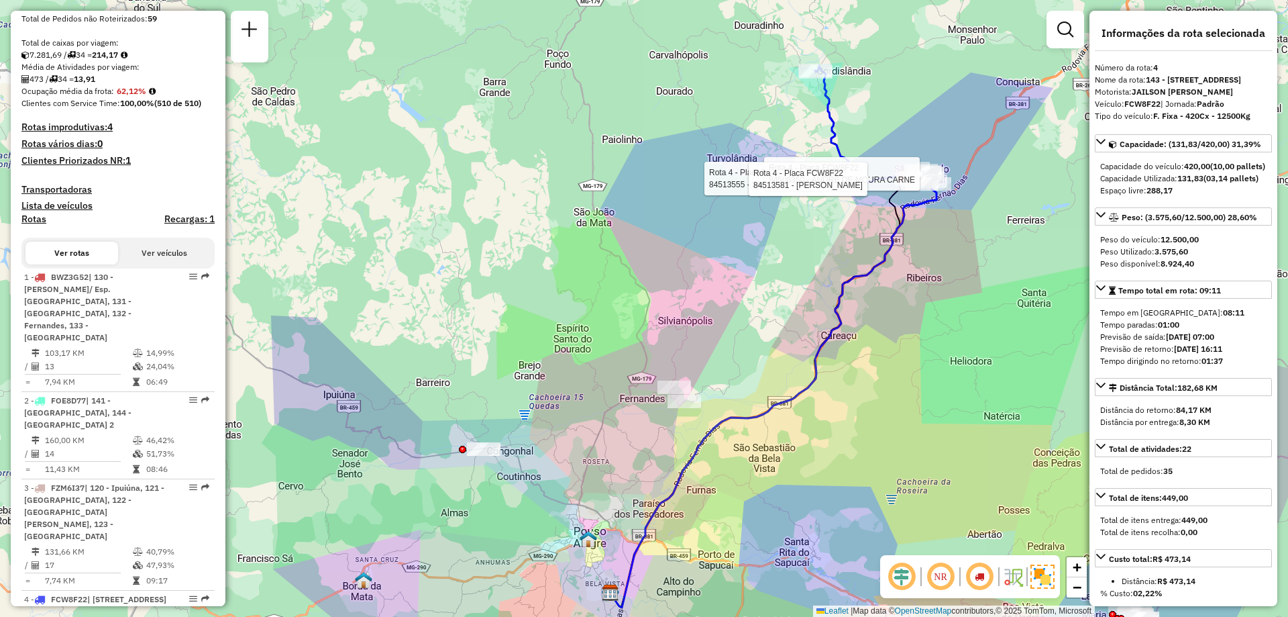
drag, startPoint x: 794, startPoint y: 257, endPoint x: 913, endPoint y: 295, distance: 125.2
click at [913, 295] on div "Rota 4 - Placa FCW8F22 84513555 - 34.399.746 LUIZ FERNANDO DE AZEVEDO Rota 4 - …" at bounding box center [644, 308] width 1288 height 617
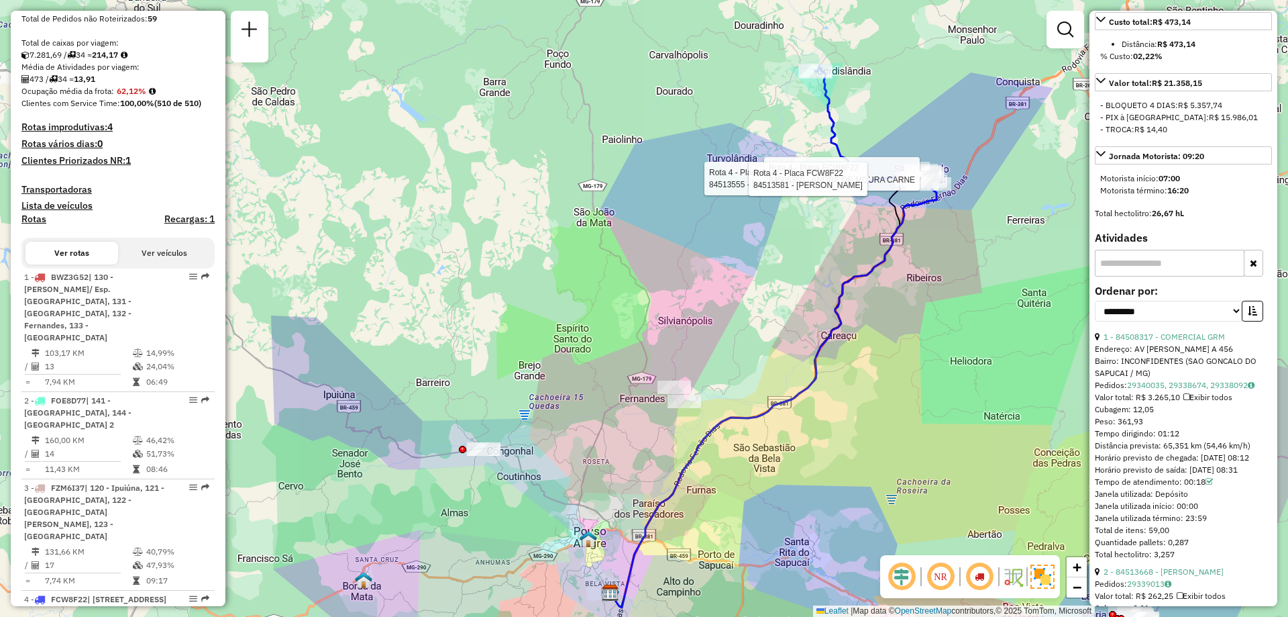
scroll to position [604, 0]
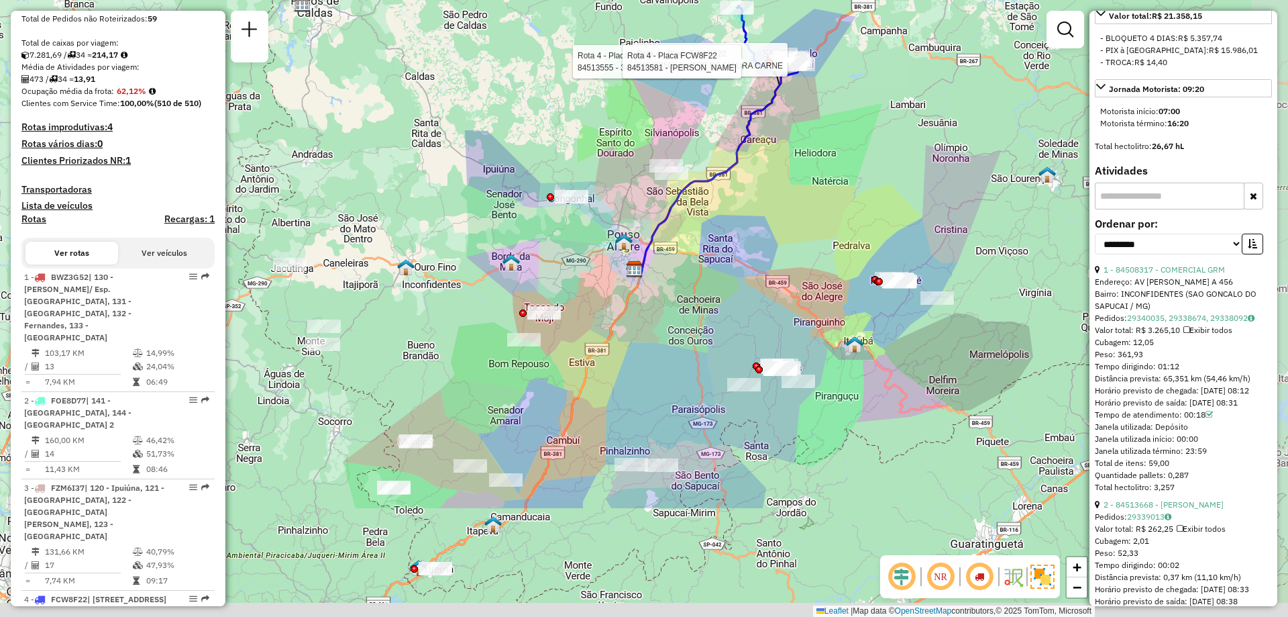
drag, startPoint x: 841, startPoint y: 419, endPoint x: 784, endPoint y: 251, distance: 177.8
click at [784, 251] on div "Rota 4 - Placa FCW8F22 84513555 - 34.399.746 LUIZ FERNANDO DE AZEVEDO Rota 4 - …" at bounding box center [644, 308] width 1288 height 617
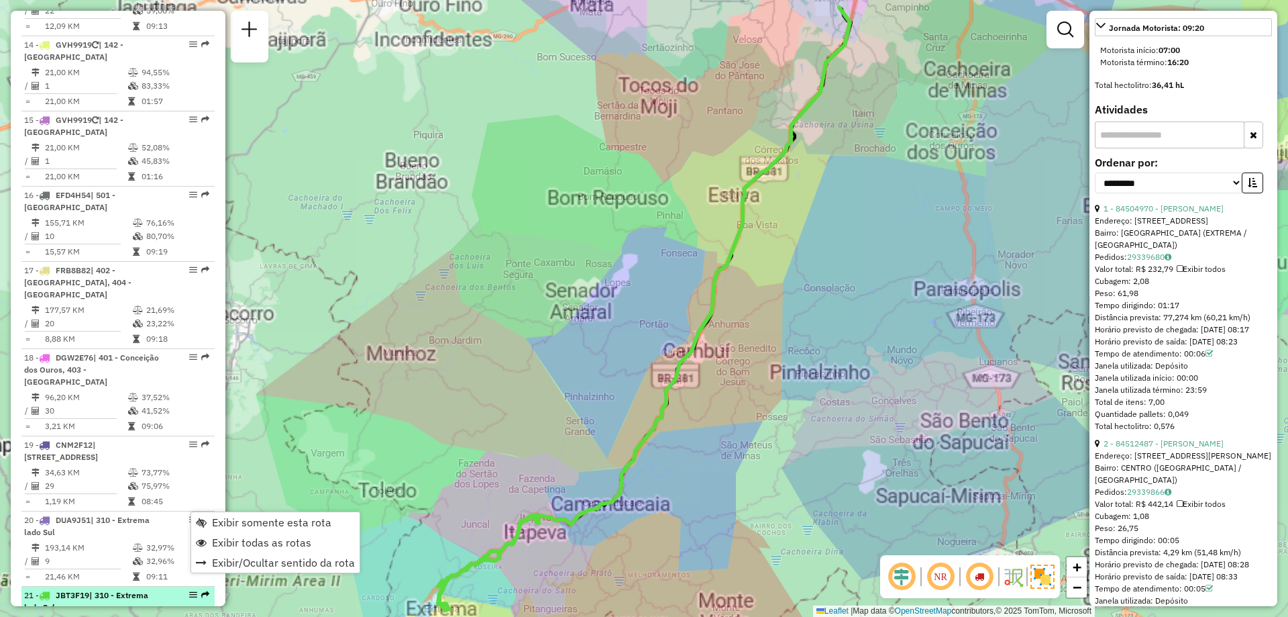
scroll to position [531, 0]
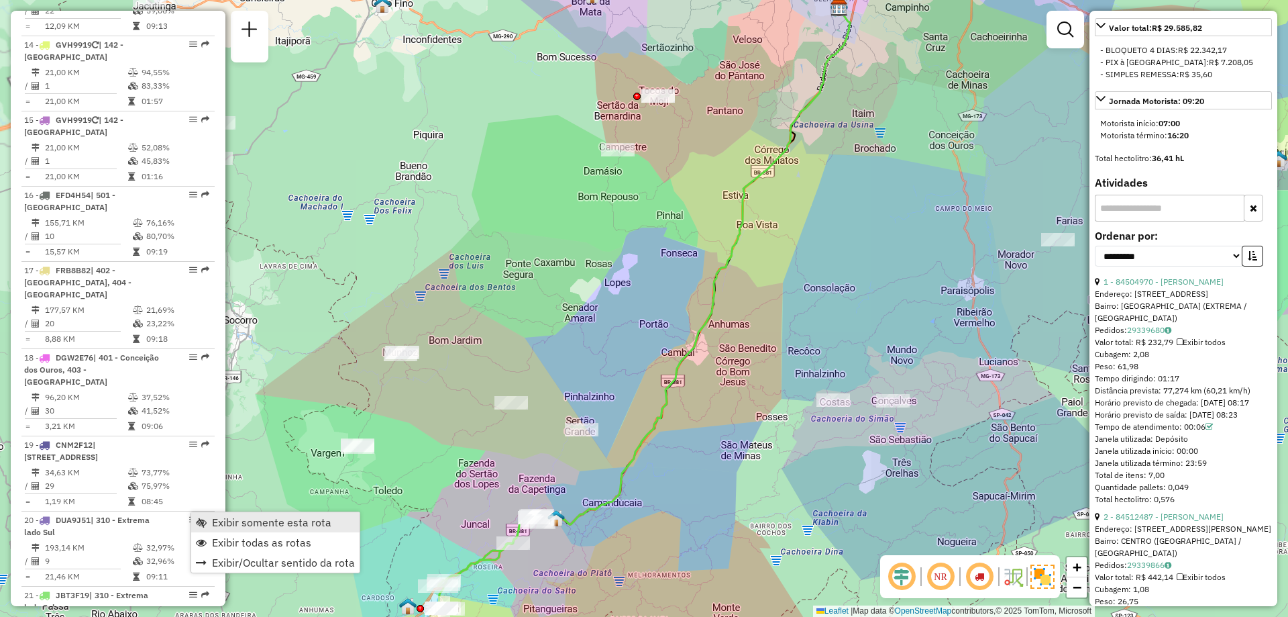
click at [271, 524] on span "Exibir somente esta rota" at bounding box center [271, 522] width 119 height 11
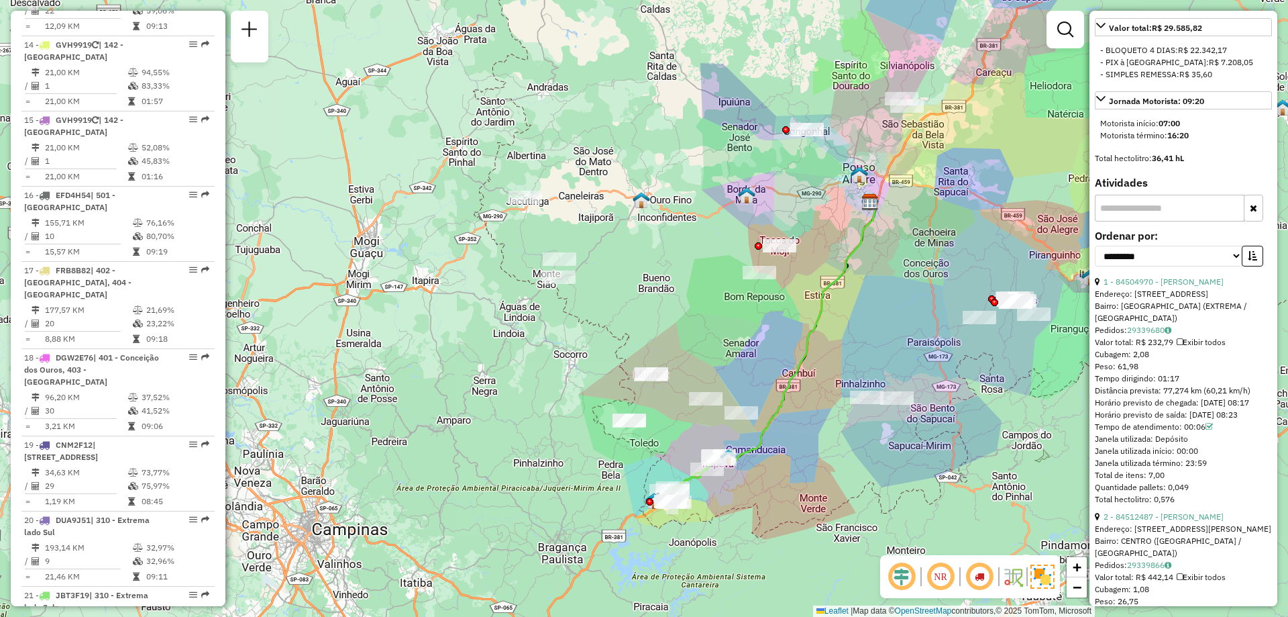
drag, startPoint x: 748, startPoint y: 482, endPoint x: 801, endPoint y: 441, distance: 66.4
click at [801, 441] on div "Janela de atendimento Grade de atendimento Capacidade Transportadoras Veículos …" at bounding box center [644, 308] width 1288 height 617
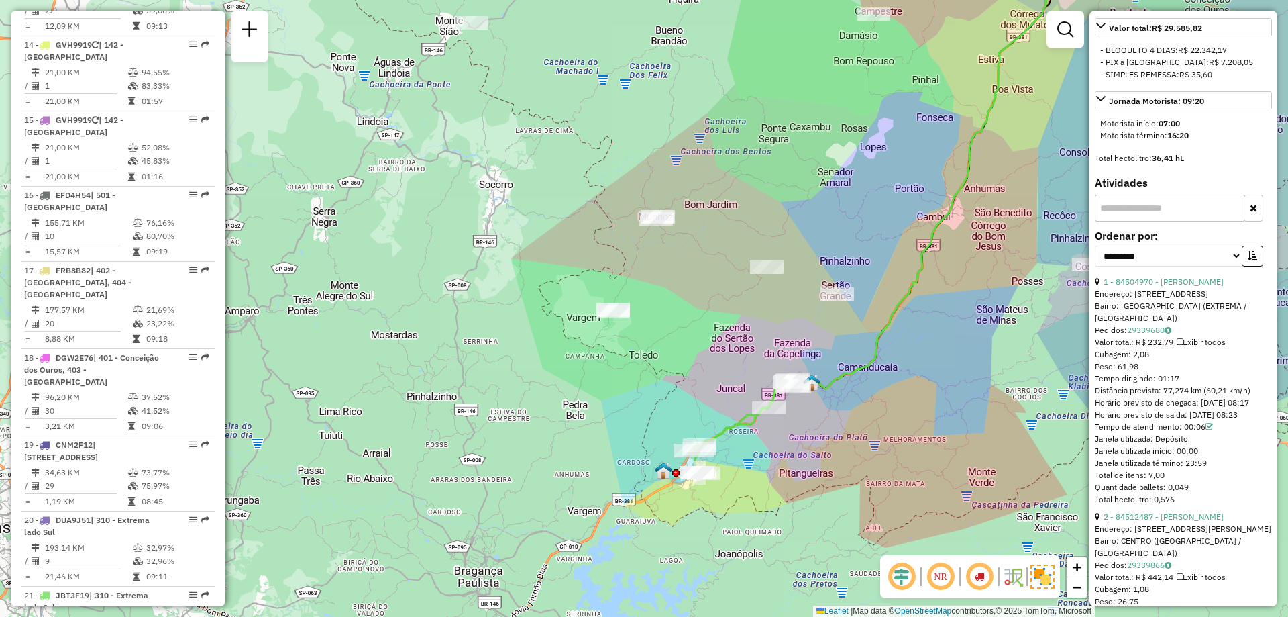
drag, startPoint x: 736, startPoint y: 476, endPoint x: 764, endPoint y: 439, distance: 46.6
click at [764, 439] on div "Janela de atendimento Grade de atendimento Capacidade Transportadoras Veículos …" at bounding box center [644, 308] width 1288 height 617
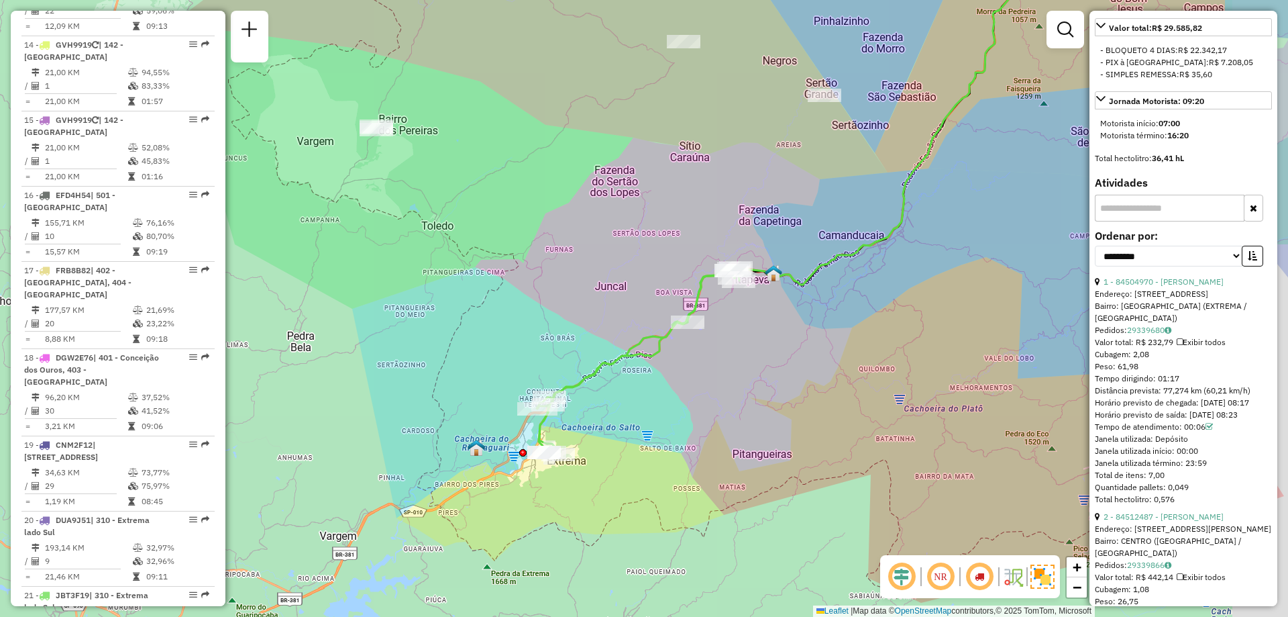
drag, startPoint x: 754, startPoint y: 385, endPoint x: 637, endPoint y: 436, distance: 126.5
click at [637, 436] on div "Janela de atendimento Grade de atendimento Capacidade Transportadoras Veículos …" at bounding box center [644, 308] width 1288 height 617
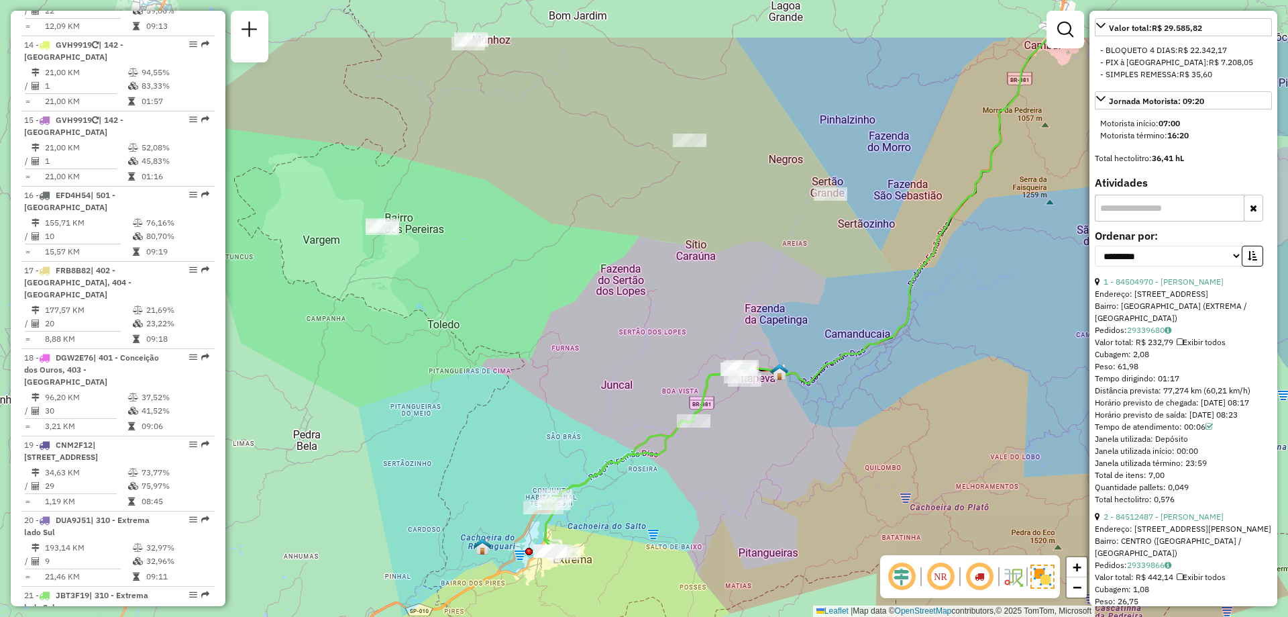
drag, startPoint x: 567, startPoint y: 433, endPoint x: 576, endPoint y: 519, distance: 86.4
click at [576, 519] on div "Janela de atendimento Grade de atendimento Capacidade Transportadoras Veículos …" at bounding box center [644, 308] width 1288 height 617
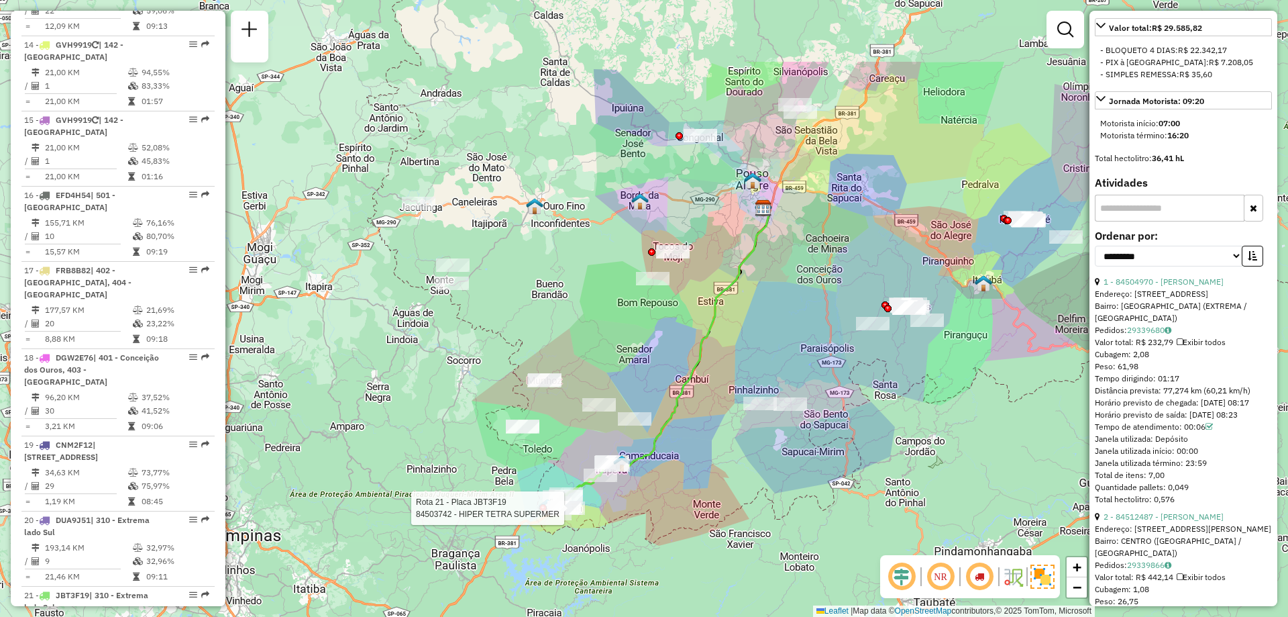
drag, startPoint x: 942, startPoint y: 348, endPoint x: 635, endPoint y: 471, distance: 330.6
click at [635, 471] on icon at bounding box center [683, 341] width 172 height 268
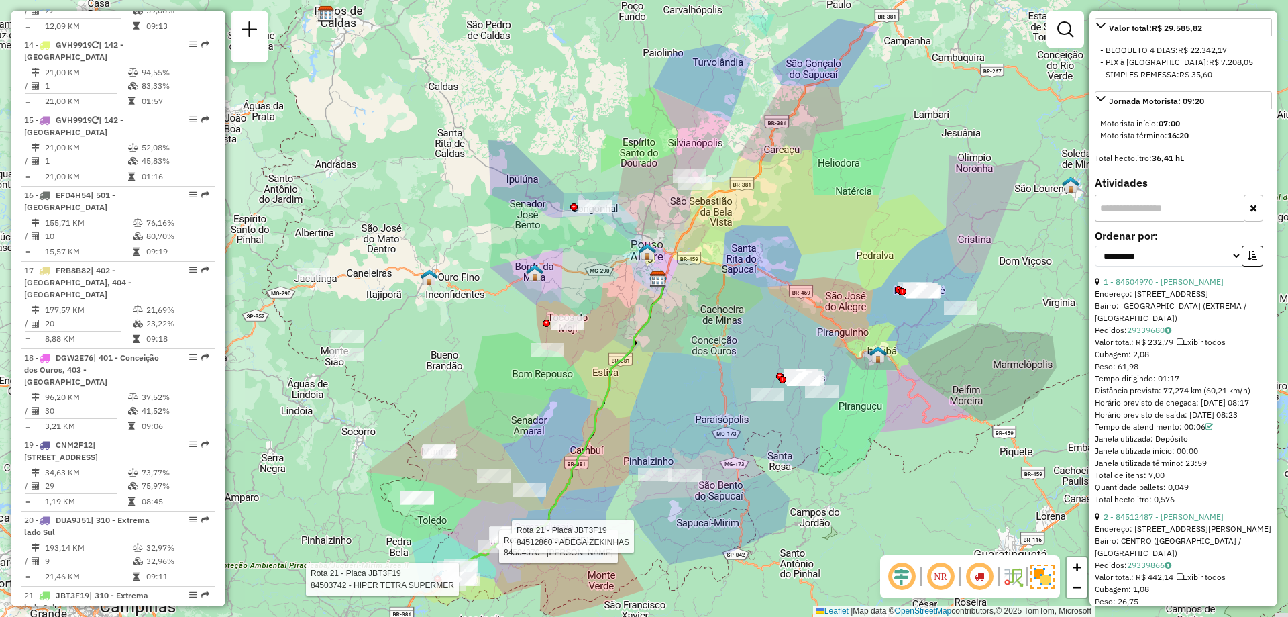
drag, startPoint x: 914, startPoint y: 149, endPoint x: 809, endPoint y: 220, distance: 127.1
click at [809, 220] on div "Rota 21 - Placa JBT3F19 84503742 - HIPER TETRA SUPERMER Rota 21 - Placa JBT3F19…" at bounding box center [644, 308] width 1288 height 617
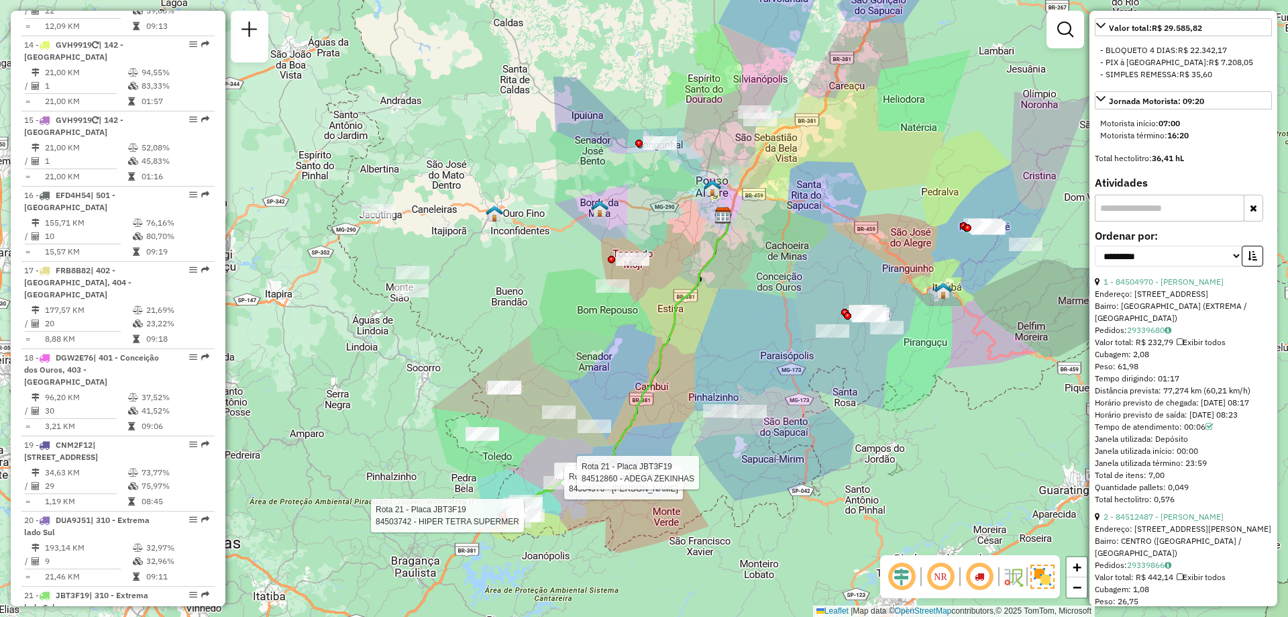
drag, startPoint x: 709, startPoint y: 443, endPoint x: 774, endPoint y: 379, distance: 91.1
click at [774, 379] on div "Rota 21 - Placa JBT3F19 84503742 - HIPER TETRA SUPERMER Rota 21 - Placa JBT3F19…" at bounding box center [644, 308] width 1288 height 617
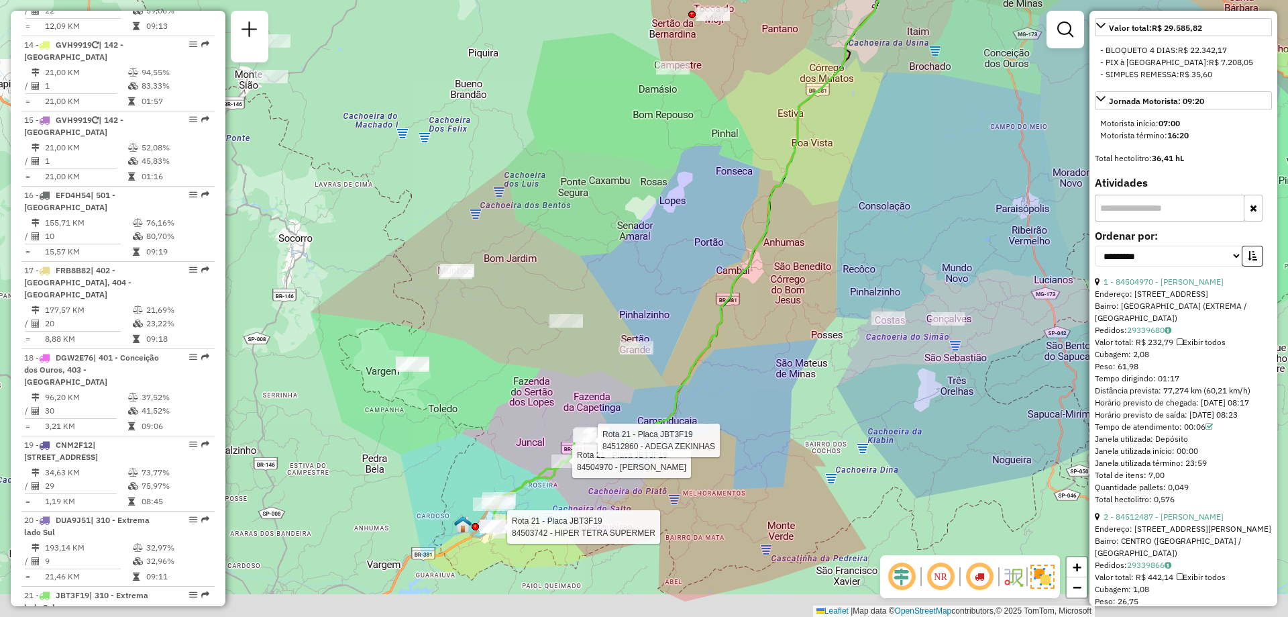
drag, startPoint x: 658, startPoint y: 419, endPoint x: 705, endPoint y: 362, distance: 73.9
click at [705, 362] on icon at bounding box center [733, 194] width 344 height 538
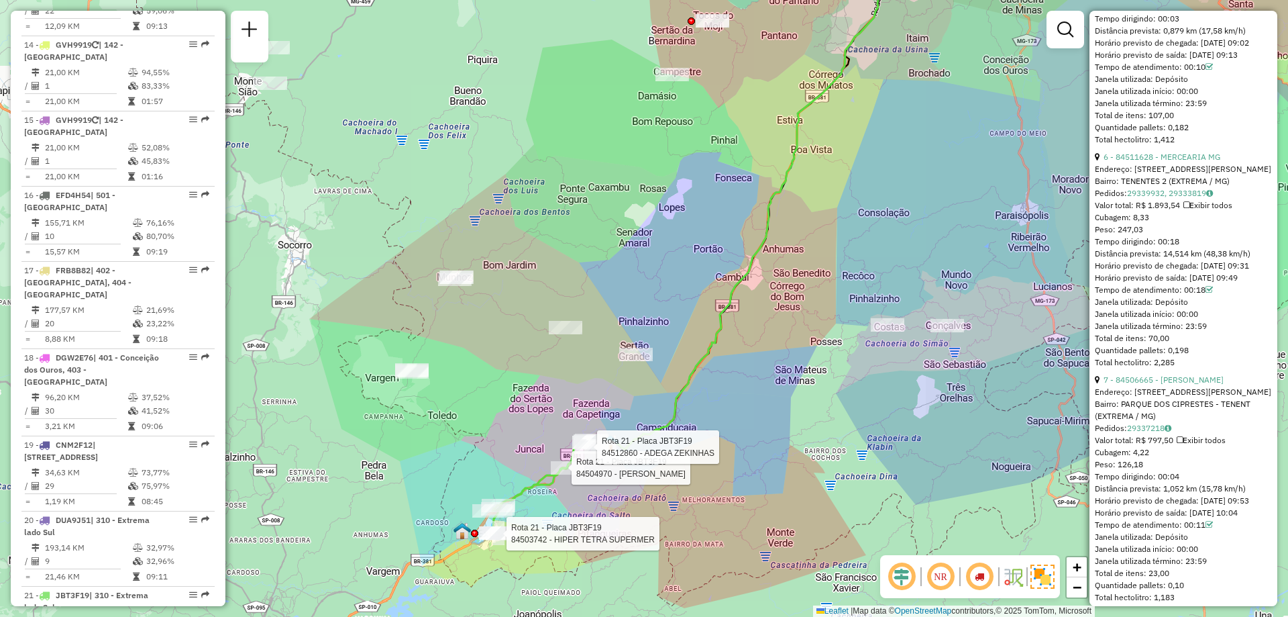
scroll to position [1873, 0]
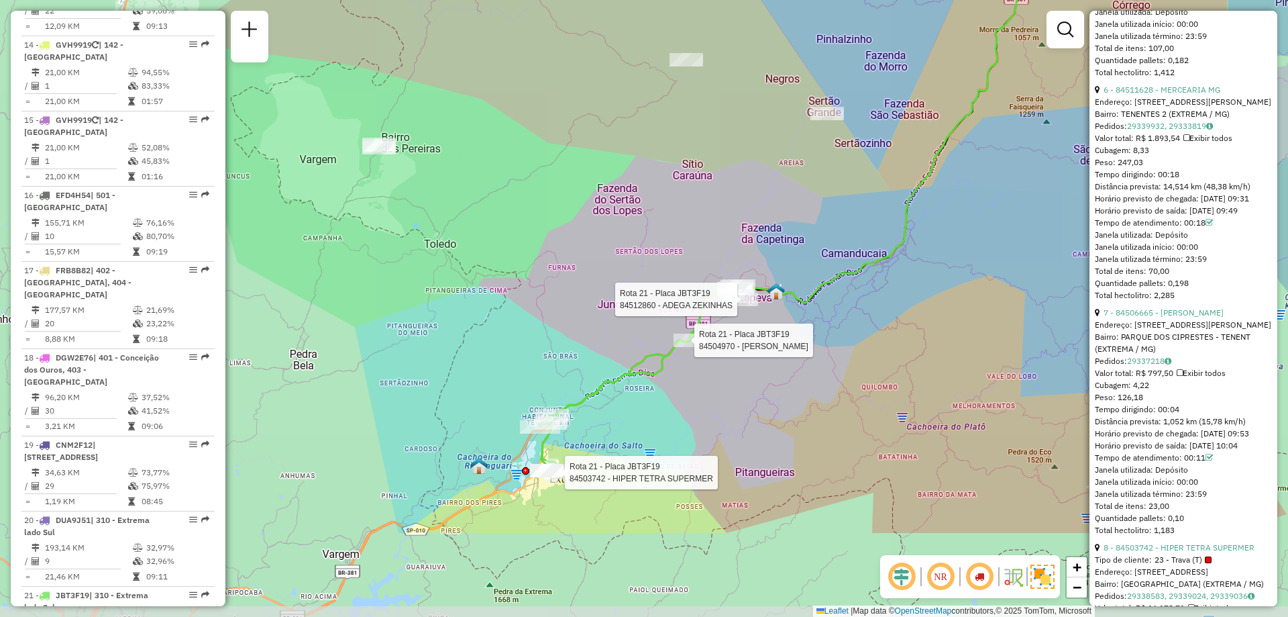
drag, startPoint x: 511, startPoint y: 450, endPoint x: 575, endPoint y: 304, distance: 159.2
click at [575, 304] on div "Rota 21 - Placa JBT3F19 84503742 - HIPER TETRA SUPERMER Rota 21 - Placa JBT3F19…" at bounding box center [644, 308] width 1288 height 617
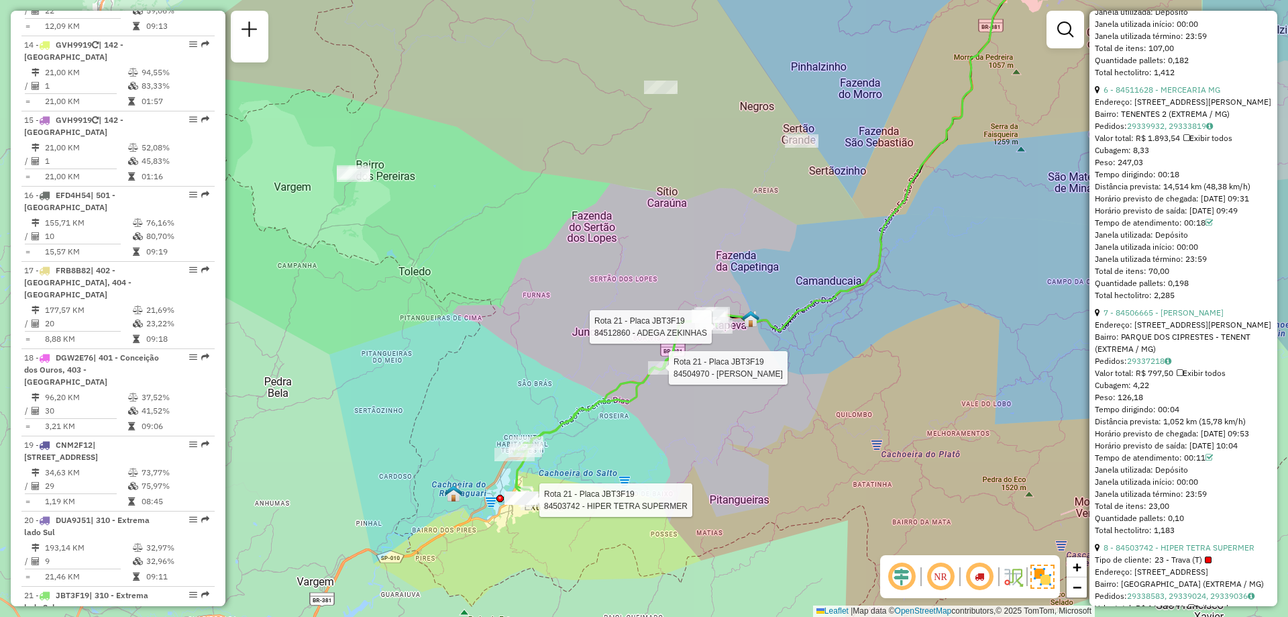
drag, startPoint x: 546, startPoint y: 348, endPoint x: 520, endPoint y: 376, distance: 37.5
click at [520, 376] on div "Rota 21 - Placa JBT3F19 84503742 - HIPER TETRA SUPERMER Rota 21 - Placa JBT3F19…" at bounding box center [644, 308] width 1288 height 617
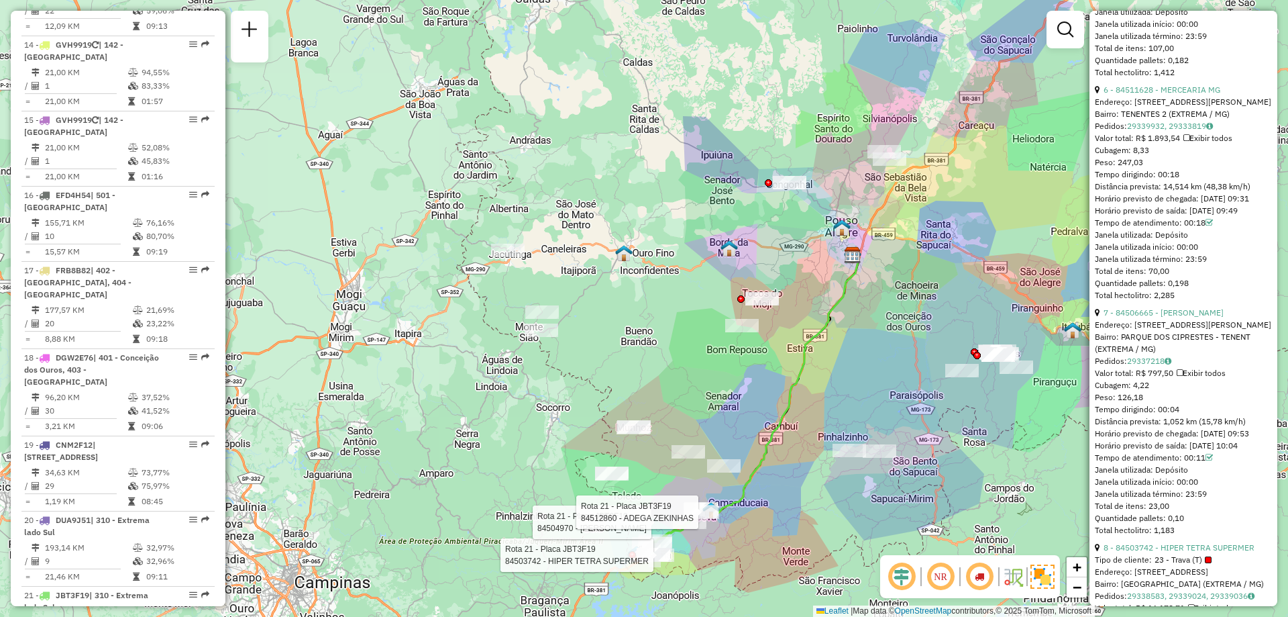
drag, startPoint x: 911, startPoint y: 428, endPoint x: 873, endPoint y: 482, distance: 65.5
click at [873, 482] on div "Rota 21 - Placa JBT3F19 84503742 - HIPER TETRA SUPERMER Rota 21 - Placa JBT3F19…" at bounding box center [644, 308] width 1288 height 617
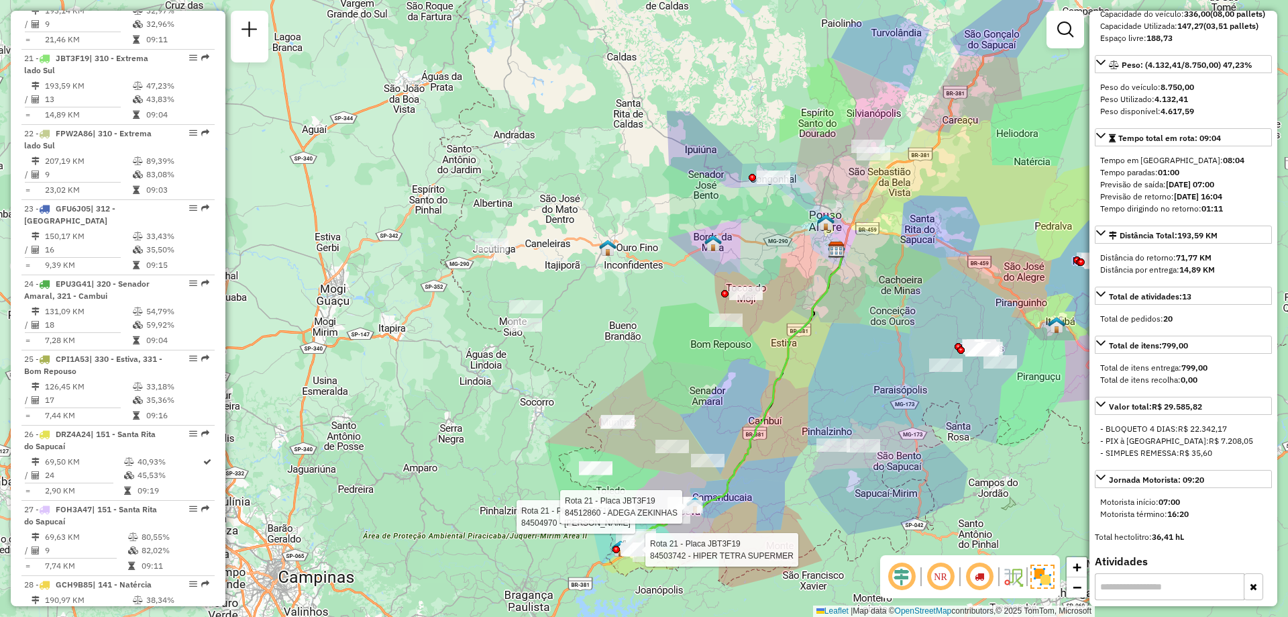
scroll to position [0, 0]
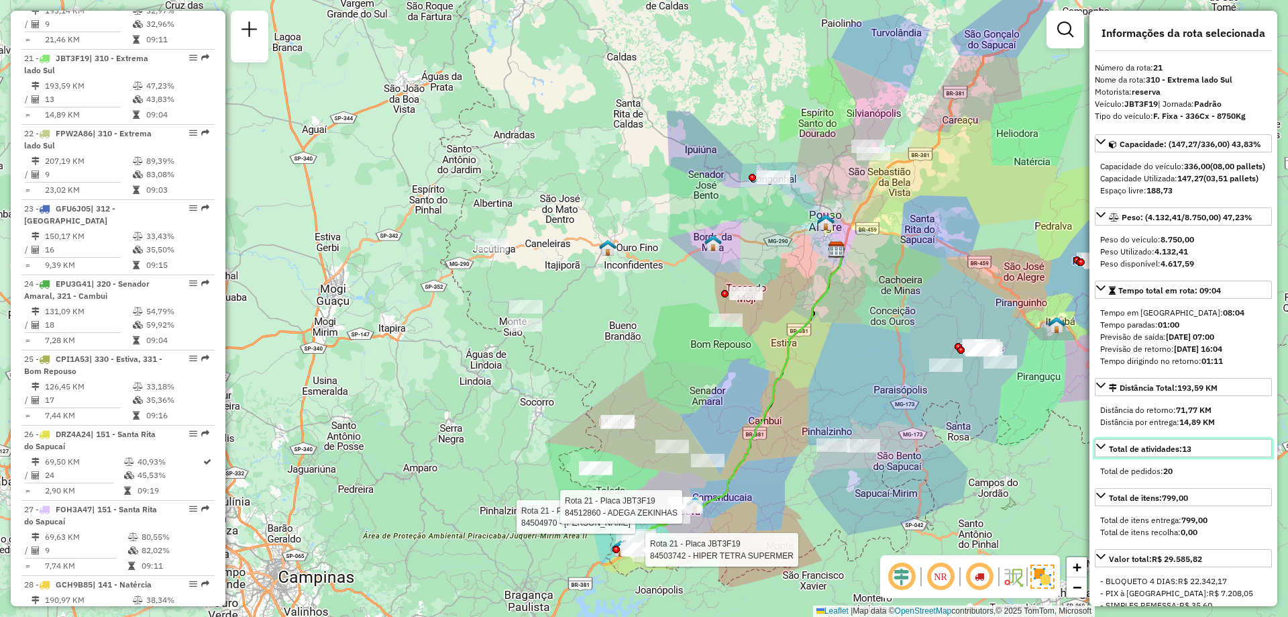
click at [1213, 457] on link "Total de atividades: 13" at bounding box center [1183, 448] width 177 height 18
click at [1188, 454] on strong "13" at bounding box center [1186, 449] width 9 height 10
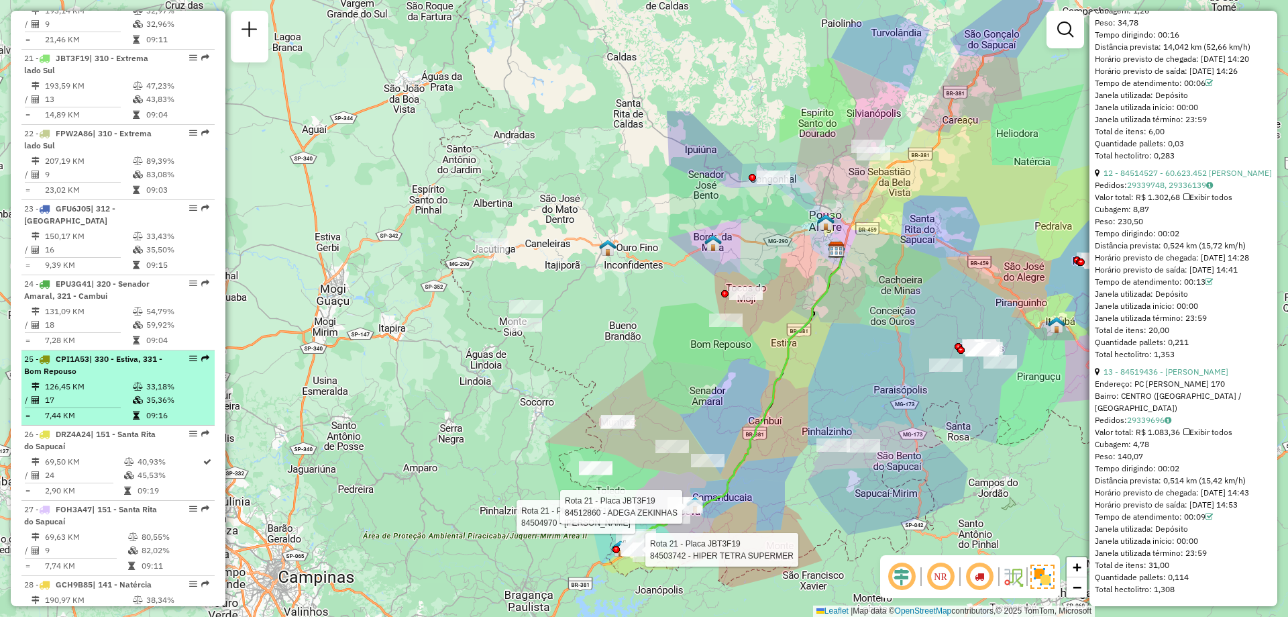
scroll to position [1946, 0]
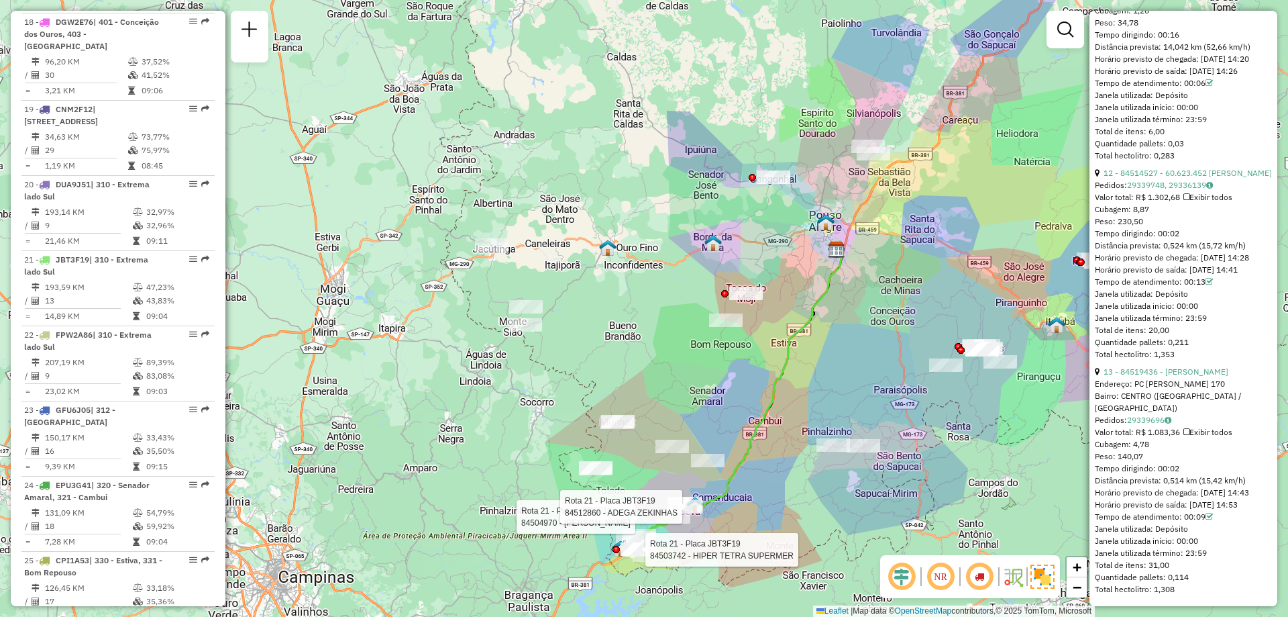
click at [1039, 579] on img at bounding box center [1043, 576] width 24 height 24
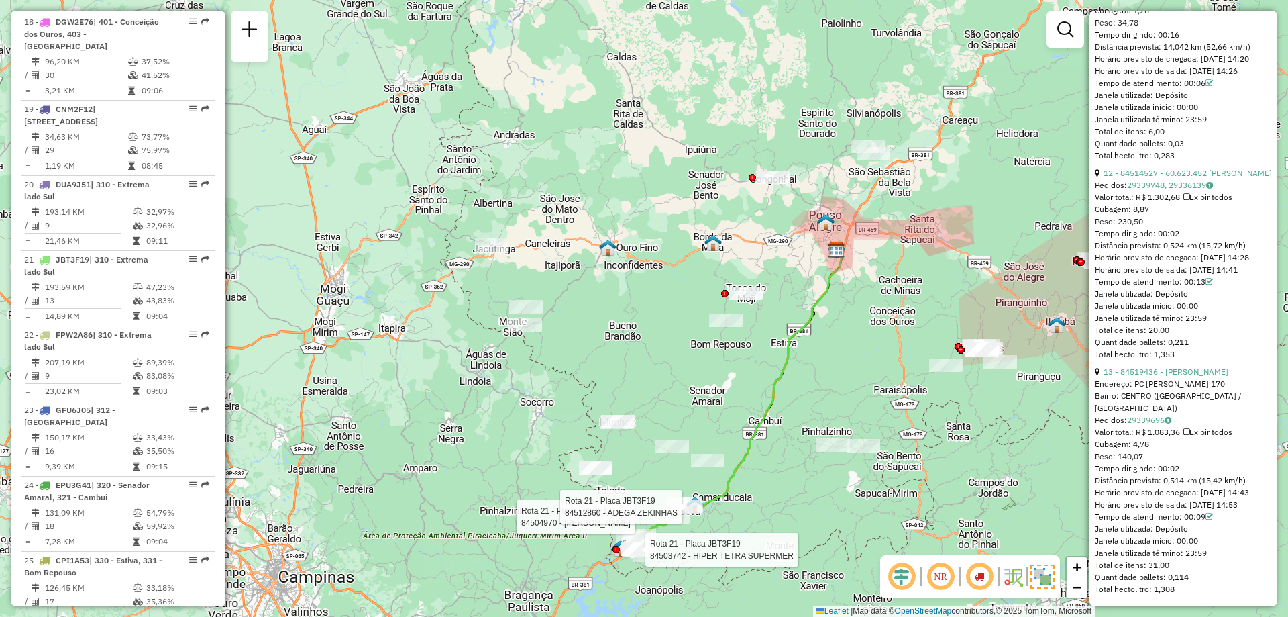
click at [1039, 579] on img at bounding box center [1043, 576] width 24 height 24
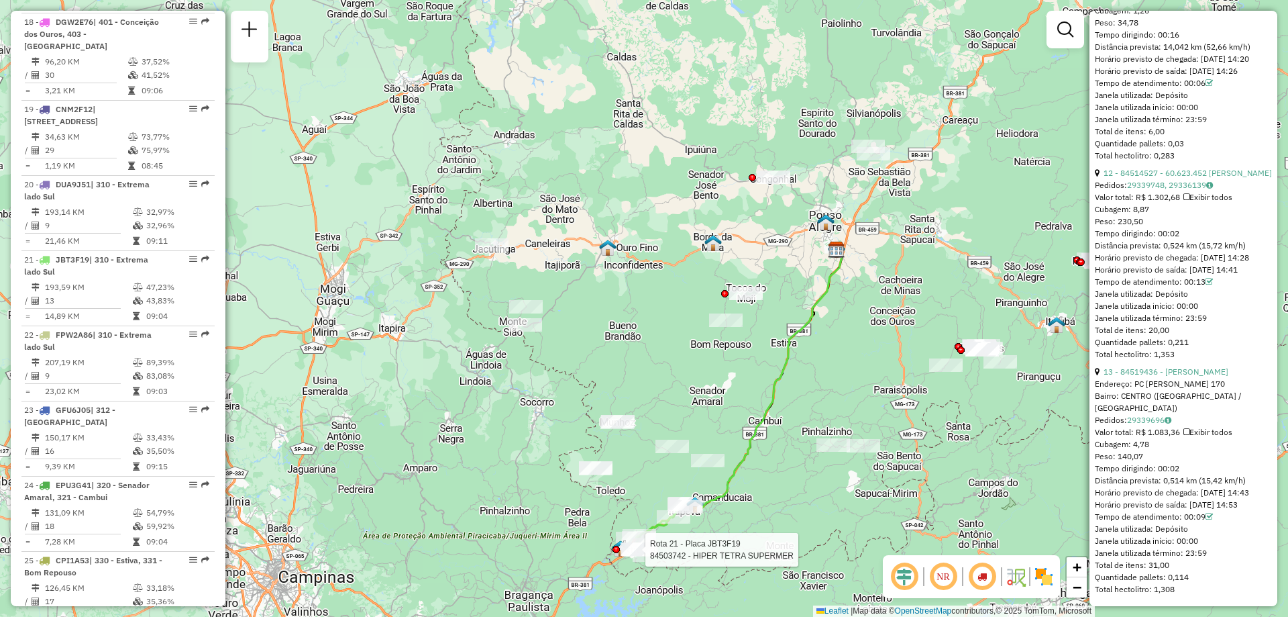
scroll to position [1879, 0]
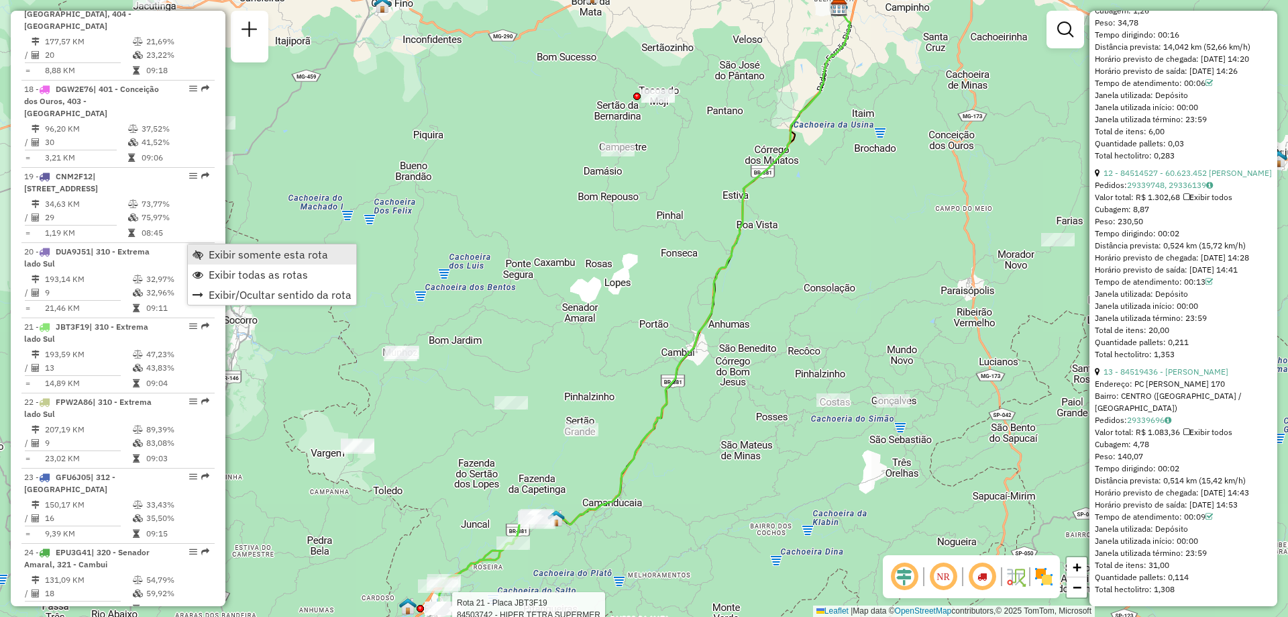
click at [295, 252] on span "Exibir somente esta rota" at bounding box center [268, 254] width 119 height 11
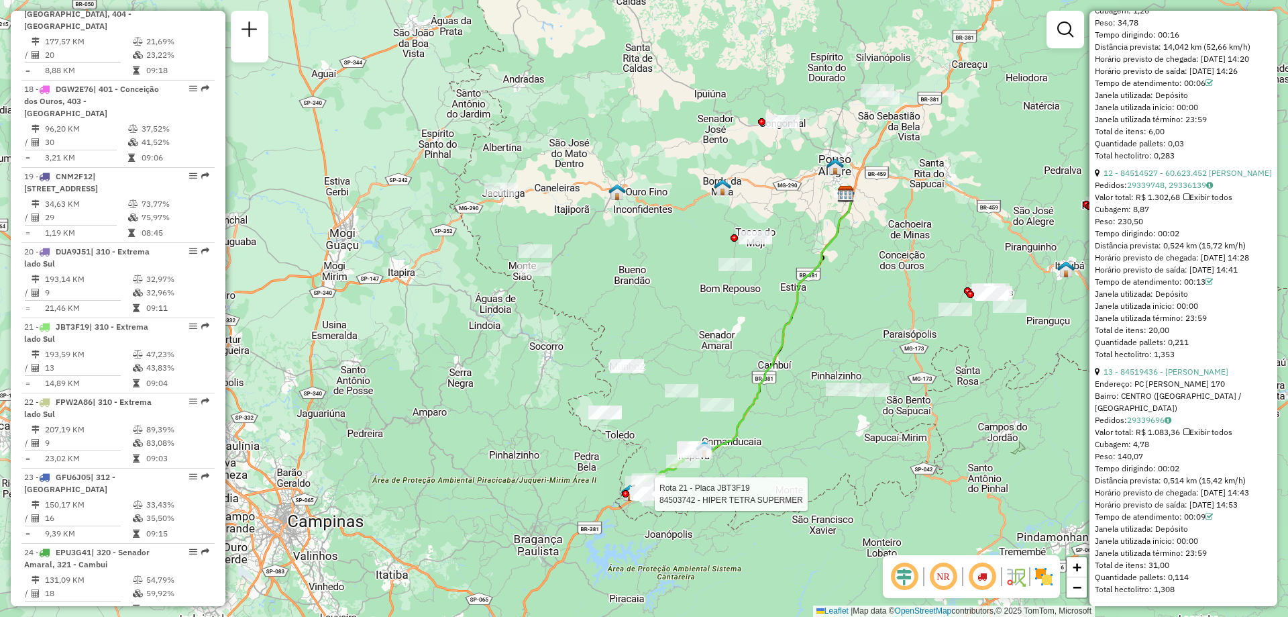
drag, startPoint x: 693, startPoint y: 435, endPoint x: 748, endPoint y: 425, distance: 55.3
click at [748, 425] on icon at bounding box center [766, 327] width 172 height 268
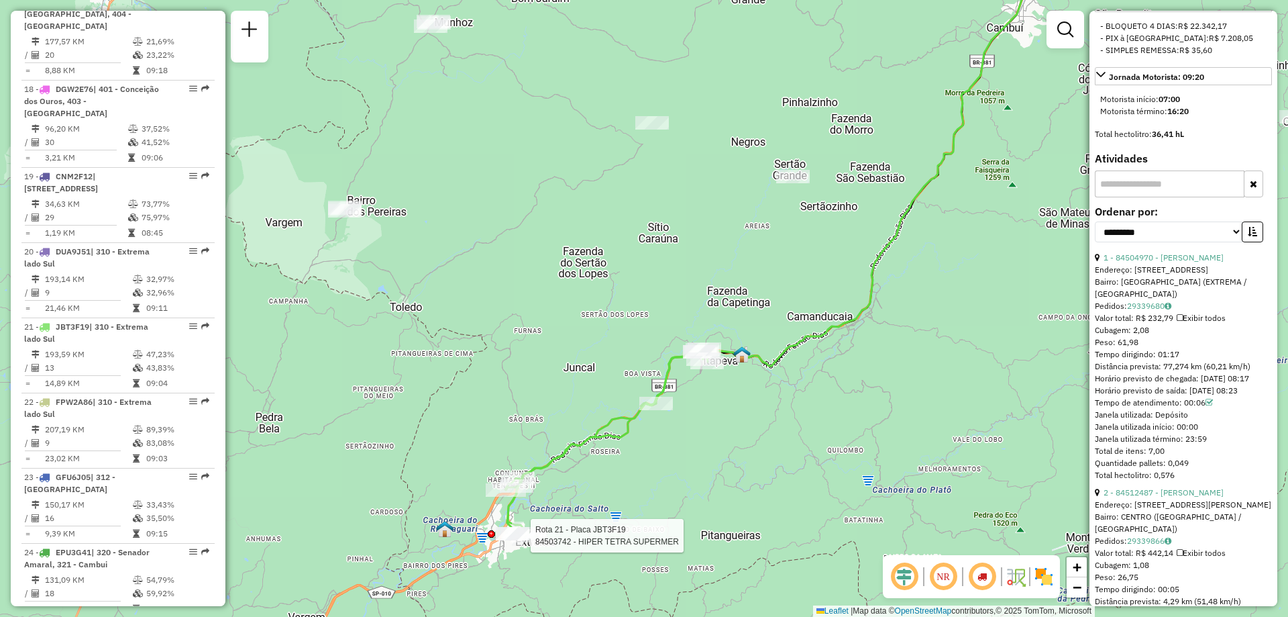
scroll to position [287, 0]
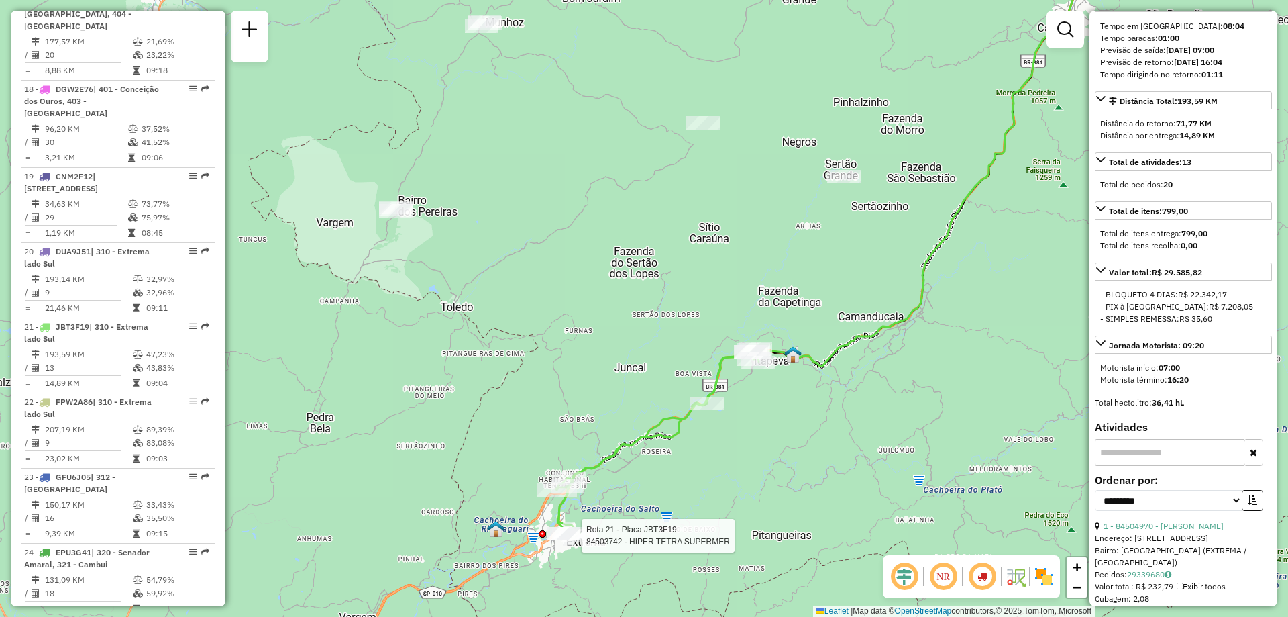
drag, startPoint x: 707, startPoint y: 450, endPoint x: 759, endPoint y: 449, distance: 52.3
click at [759, 449] on div "Rota 21 - Placa JBT3F19 84503742 - HIPER TETRA SUPERMER Janela de atendimento G…" at bounding box center [644, 308] width 1288 height 617
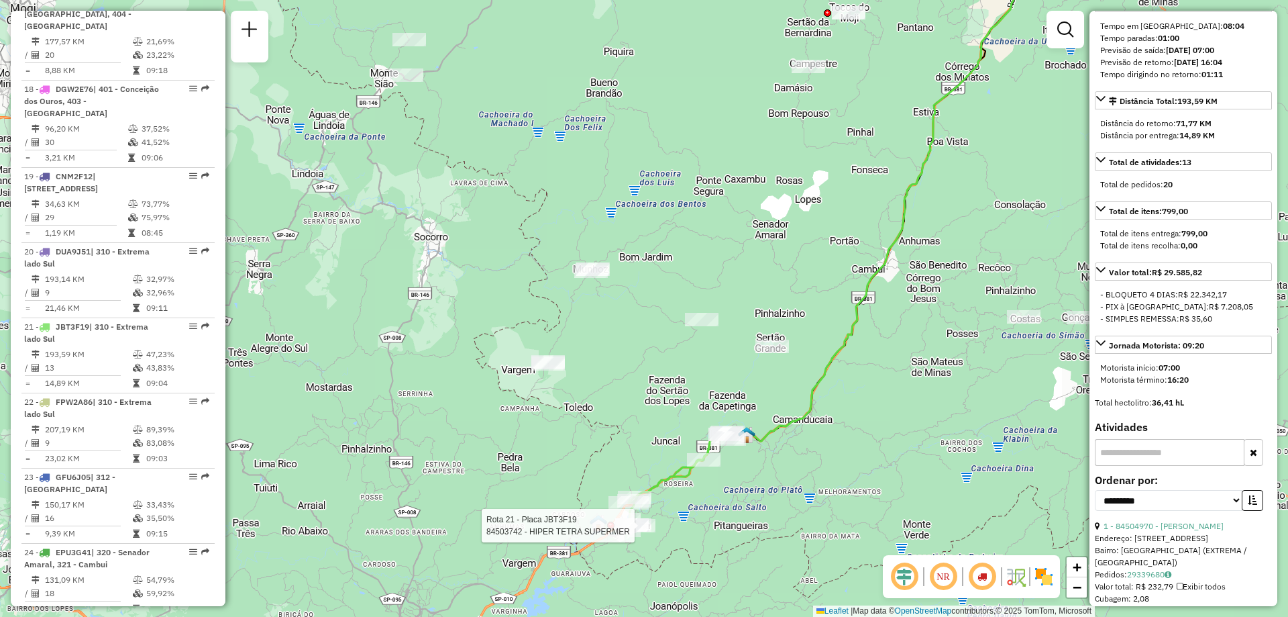
drag, startPoint x: 737, startPoint y: 448, endPoint x: 397, endPoint y: 444, distance: 340.2
click at [397, 444] on div "Rota 21 - Placa JBT3F19 84503742 - HIPER TETRA SUPERMER Janela de atendimento G…" at bounding box center [644, 308] width 1288 height 617
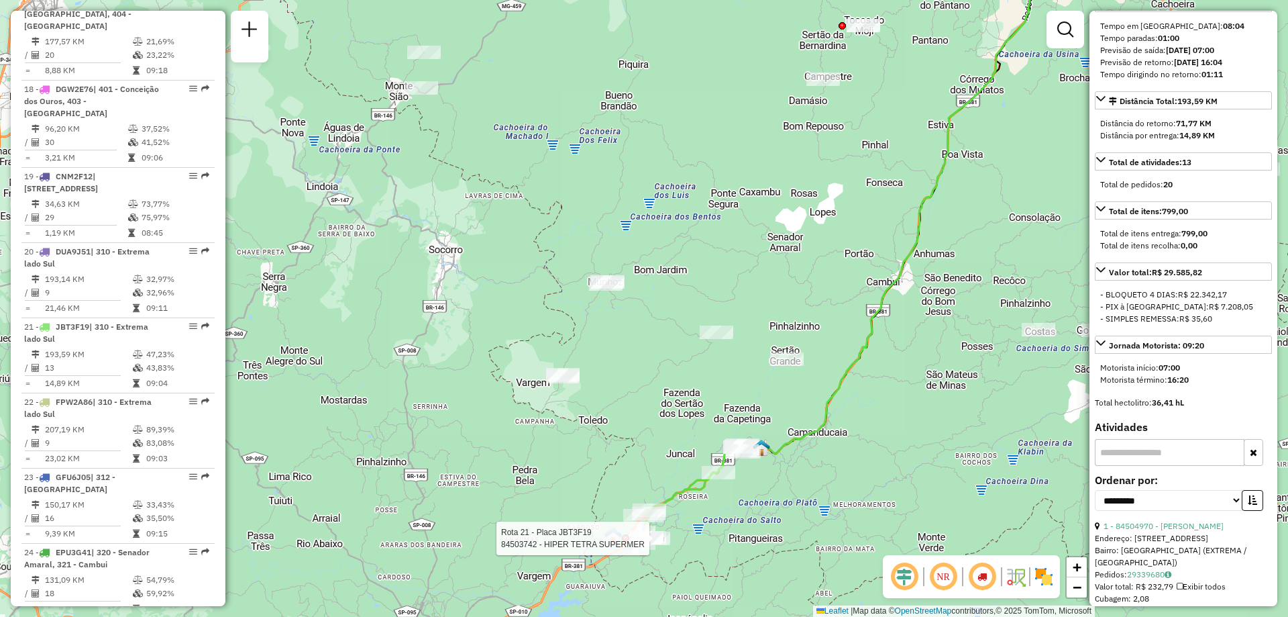
drag, startPoint x: 686, startPoint y: 432, endPoint x: 703, endPoint y: 445, distance: 21.1
click at [703, 445] on div "Rota 21 - Placa JBT3F19 84503742 - HIPER TETRA SUPERMER Janela de atendimento G…" at bounding box center [644, 308] width 1288 height 617
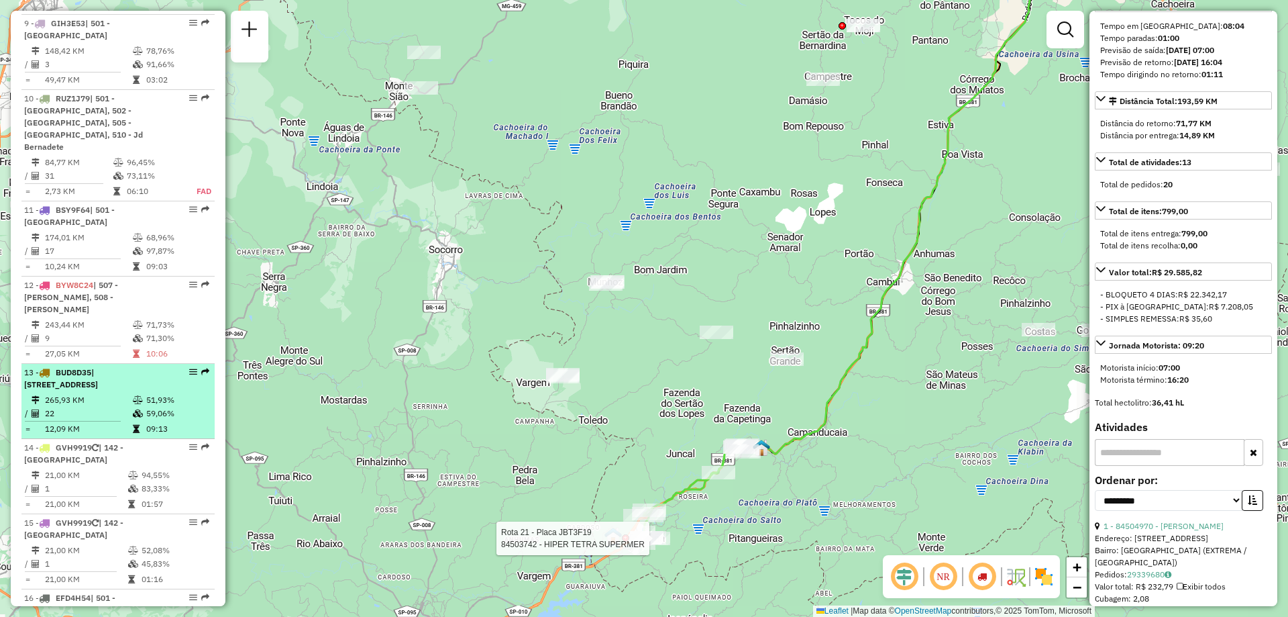
scroll to position [1275, 0]
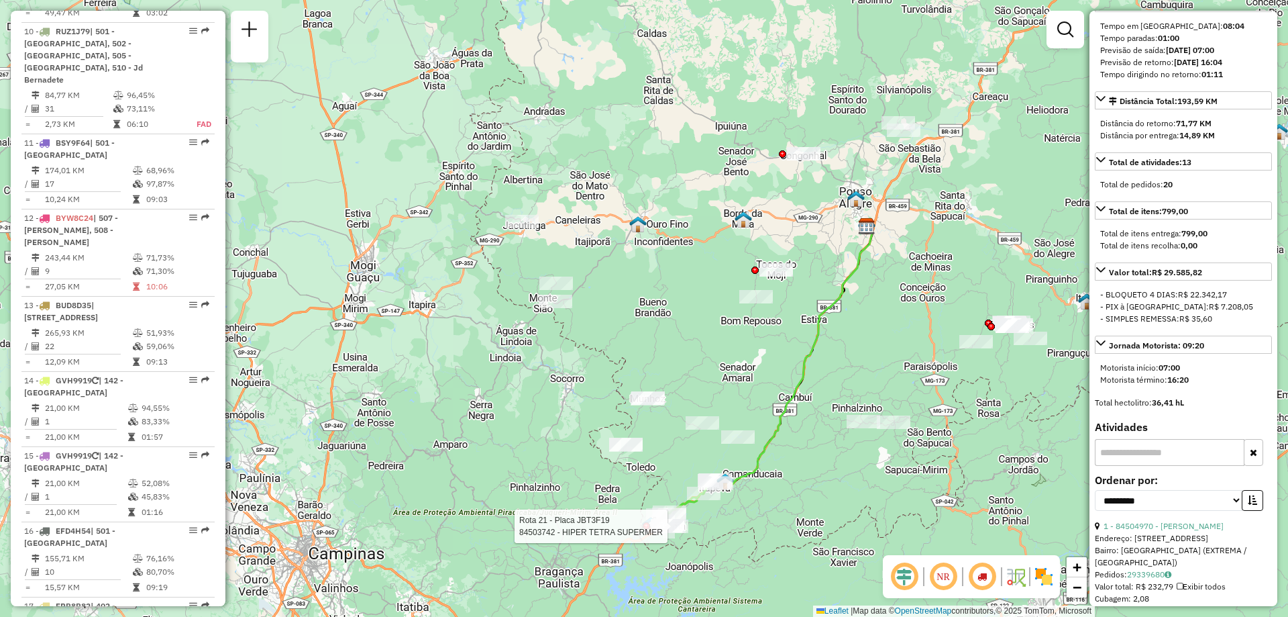
drag, startPoint x: 795, startPoint y: 429, endPoint x: 790, endPoint y: 450, distance: 21.3
click at [790, 450] on div "Rota 21 - Placa JBT3F19 84503742 - HIPER TETRA SUPERMER Janela de atendimento G…" at bounding box center [644, 308] width 1288 height 617
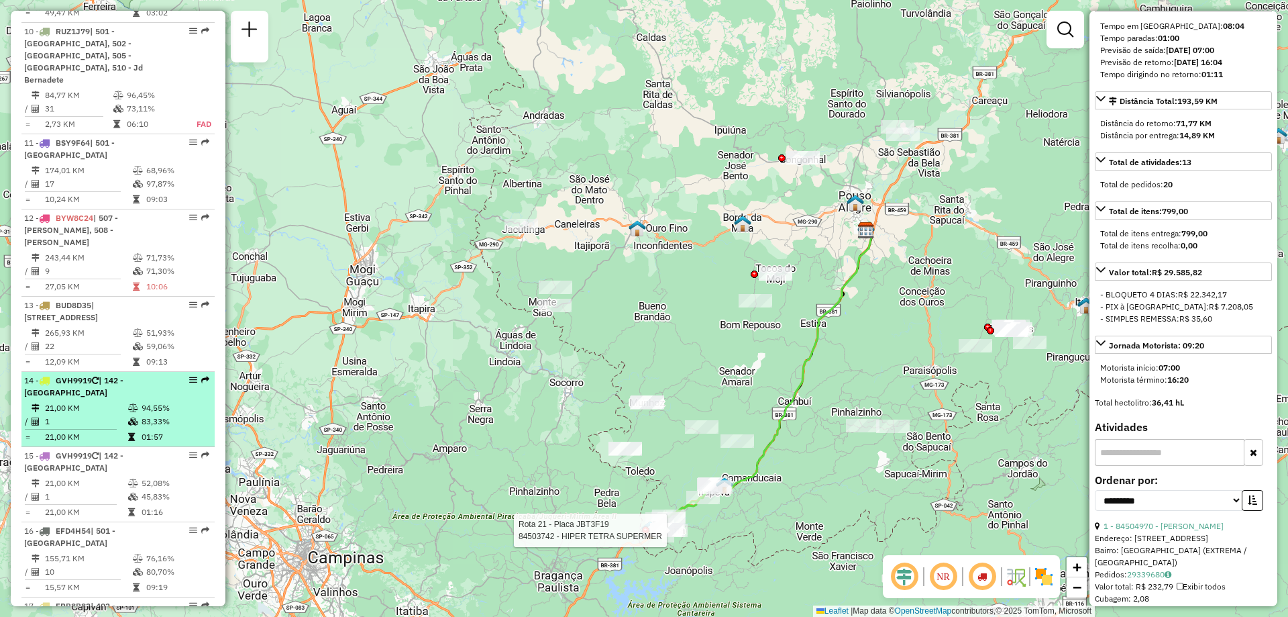
scroll to position [1342, 0]
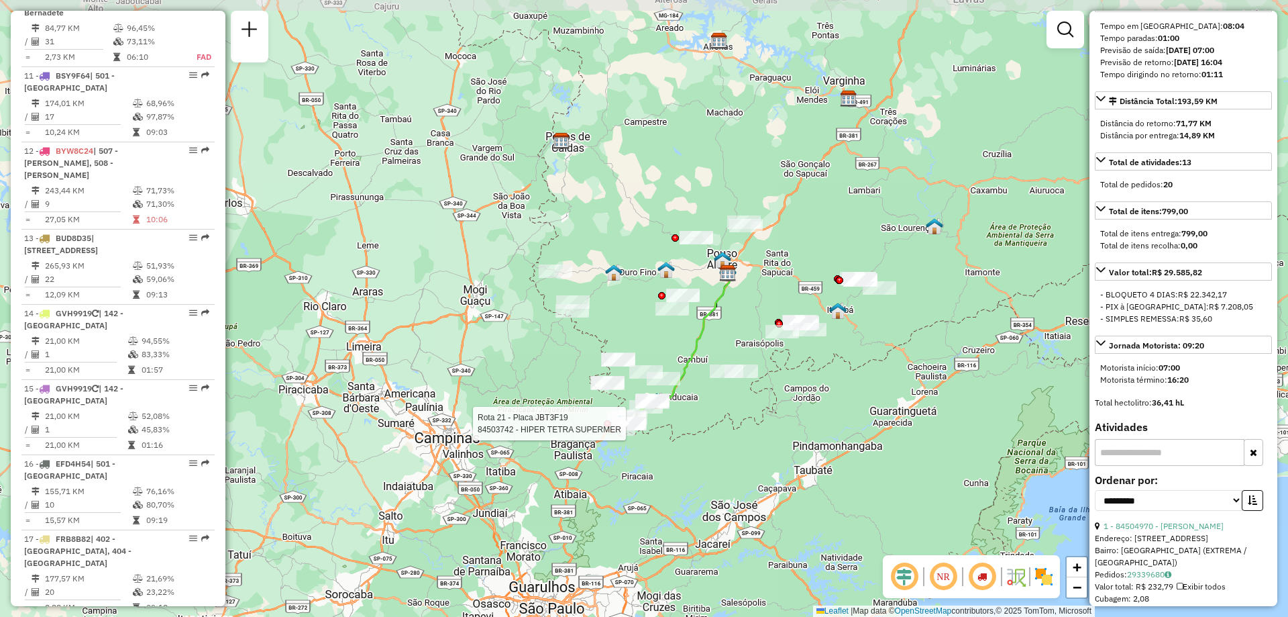
drag, startPoint x: 846, startPoint y: 357, endPoint x: 774, endPoint y: 372, distance: 73.4
click at [774, 372] on div "Rota 21 - Placa JBT3F19 84503742 - HIPER TETRA SUPERMER Janela de atendimento G…" at bounding box center [644, 308] width 1288 height 617
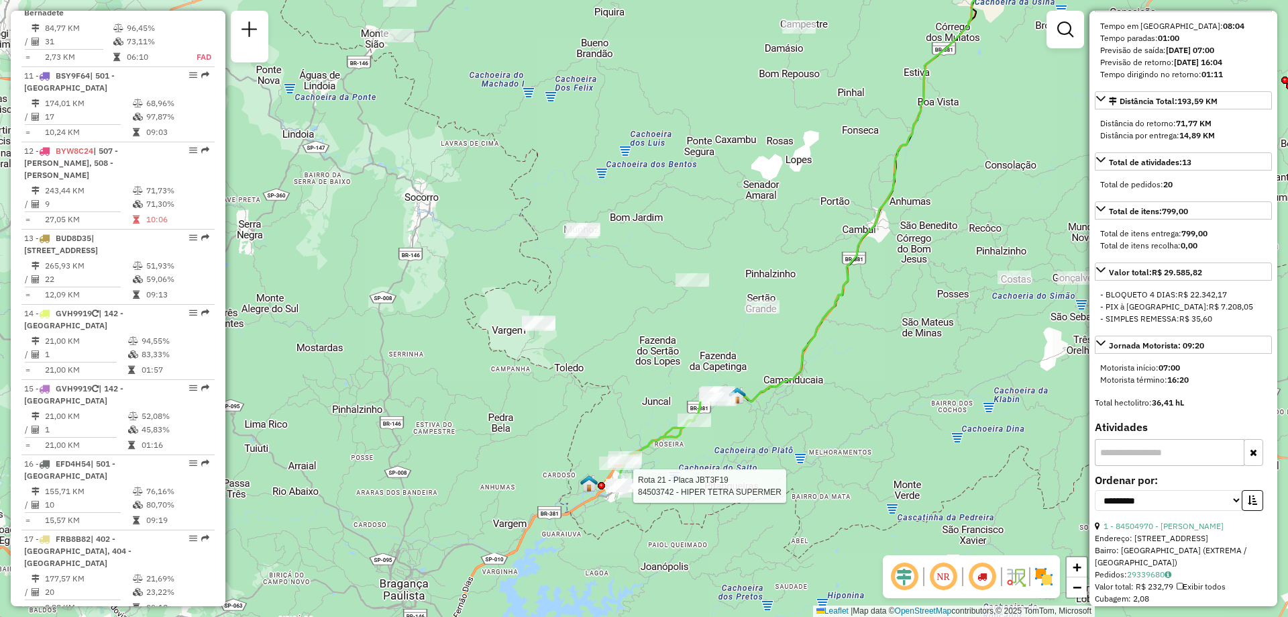
drag, startPoint x: 789, startPoint y: 375, endPoint x: 836, endPoint y: 341, distance: 58.1
click at [836, 341] on div "Rota 21 - Placa JBT3F19 84503742 - HIPER TETRA SUPERMER Janela de atendimento G…" at bounding box center [644, 308] width 1288 height 617
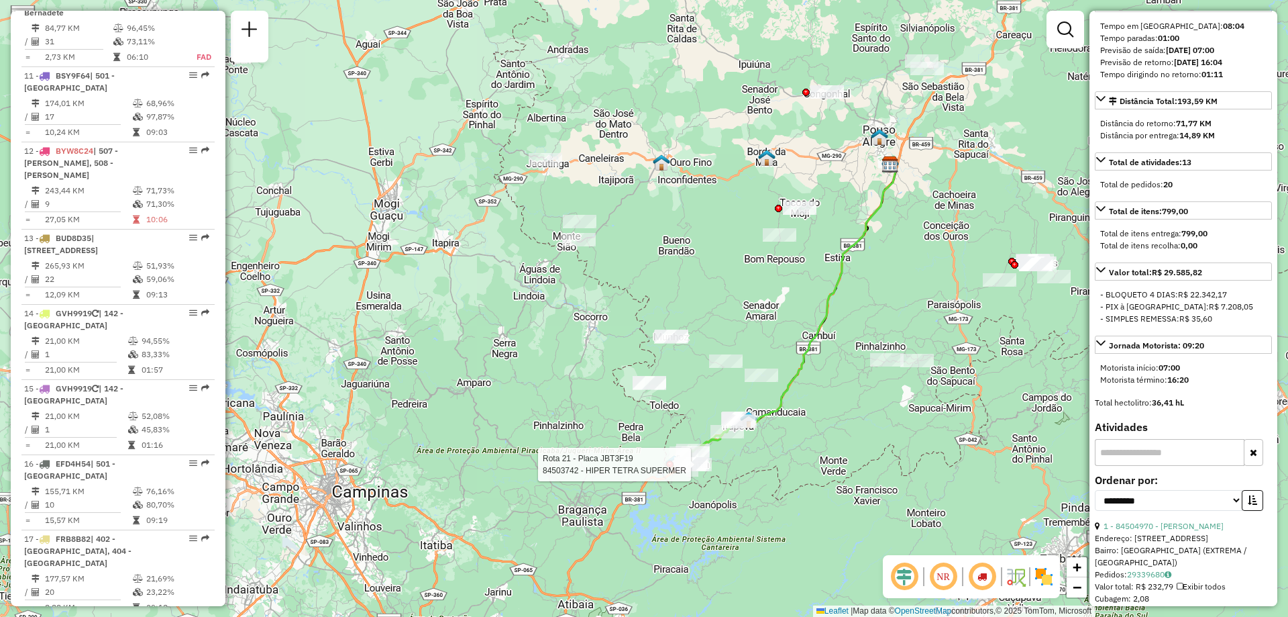
drag, startPoint x: 720, startPoint y: 217, endPoint x: 725, endPoint y: 349, distance: 131.6
click at [725, 349] on div "Rota 21 - Placa JBT3F19 84503742 - HIPER TETRA SUPERMER Janela de atendimento G…" at bounding box center [644, 308] width 1288 height 617
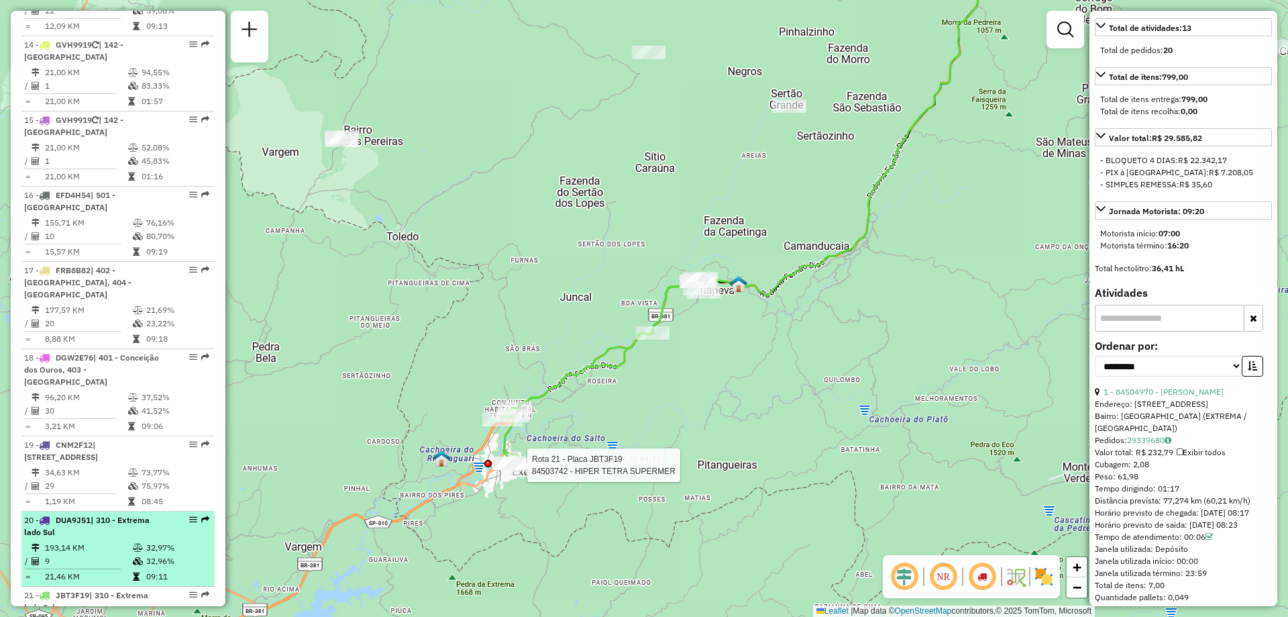
scroll to position [1678, 0]
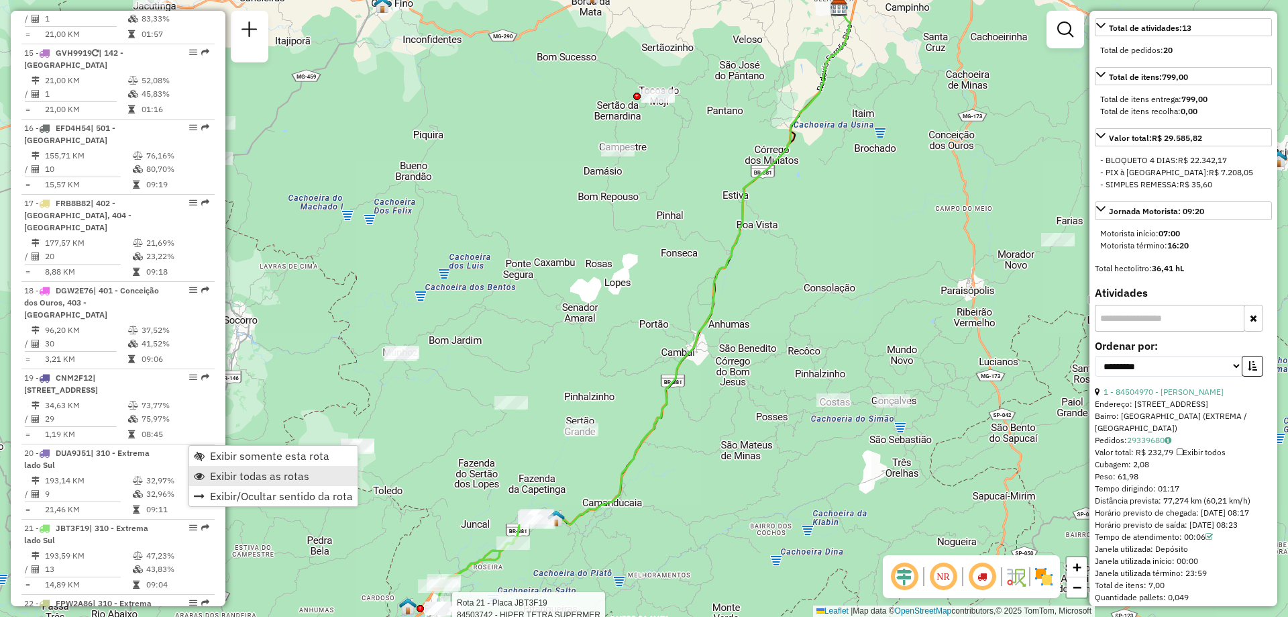
click at [299, 474] on span "Exibir todas as rotas" at bounding box center [259, 475] width 99 height 11
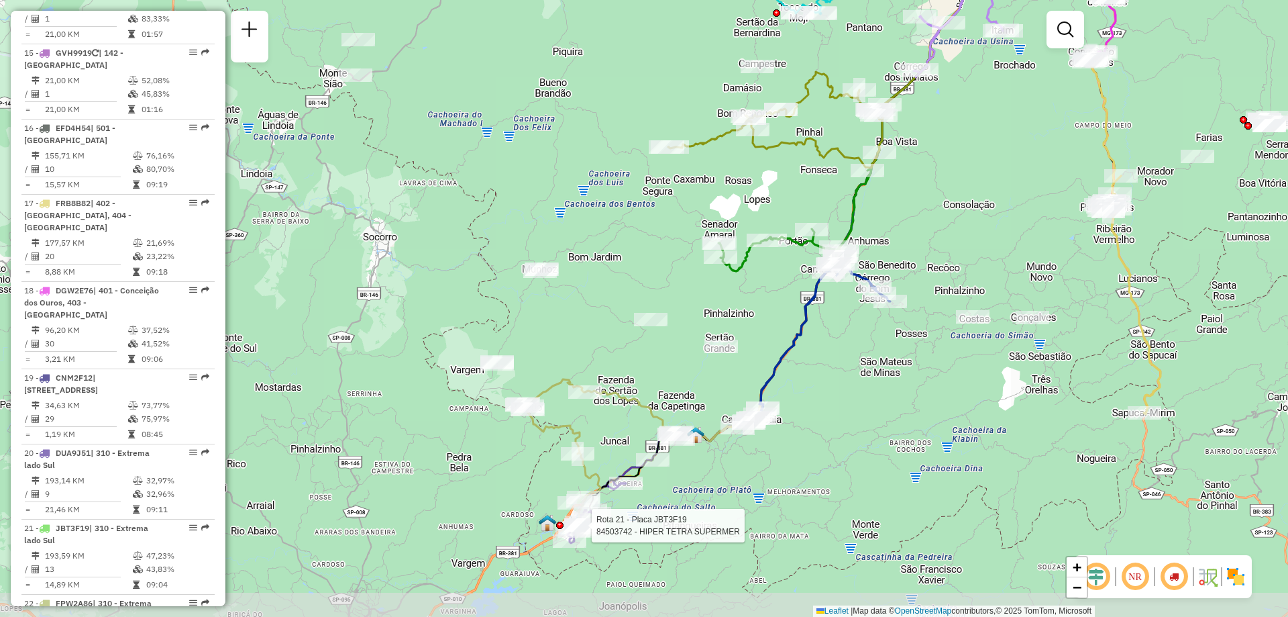
drag, startPoint x: 637, startPoint y: 533, endPoint x: 776, endPoint y: 450, distance: 162.5
click at [776, 450] on div "Rota 21 - Placa JBT3F19 84503742 - HIPER TETRA SUPERMER Janela de atendimento G…" at bounding box center [644, 308] width 1288 height 617
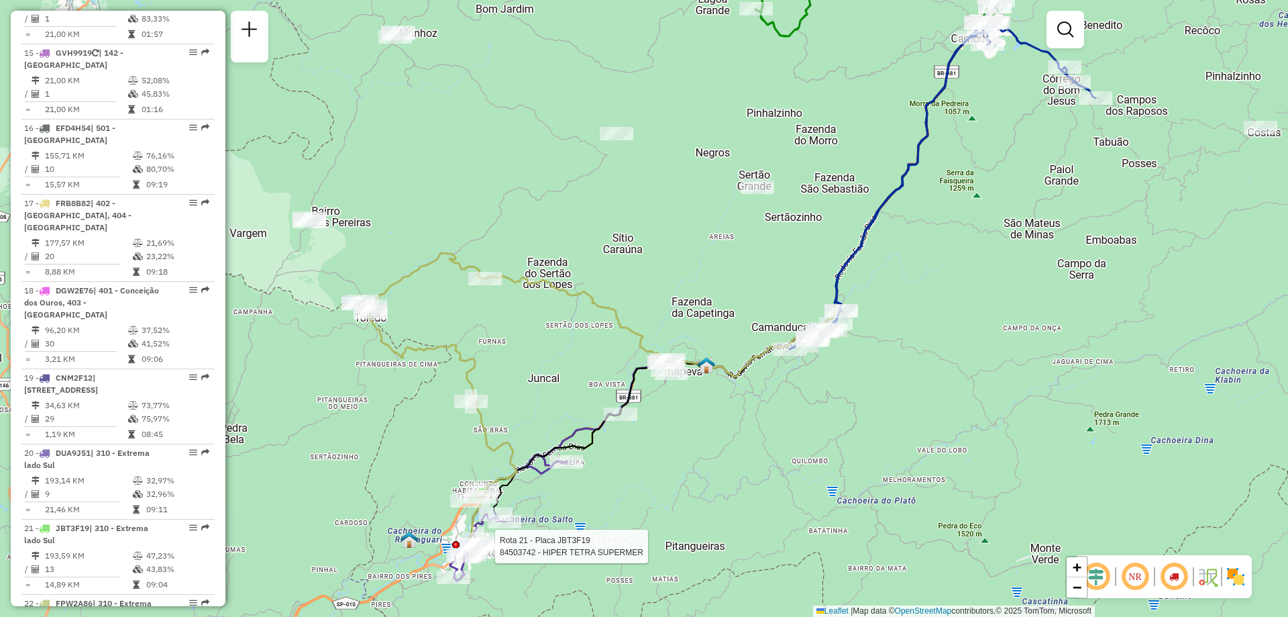
click at [492, 445] on icon at bounding box center [437, 401] width 158 height 297
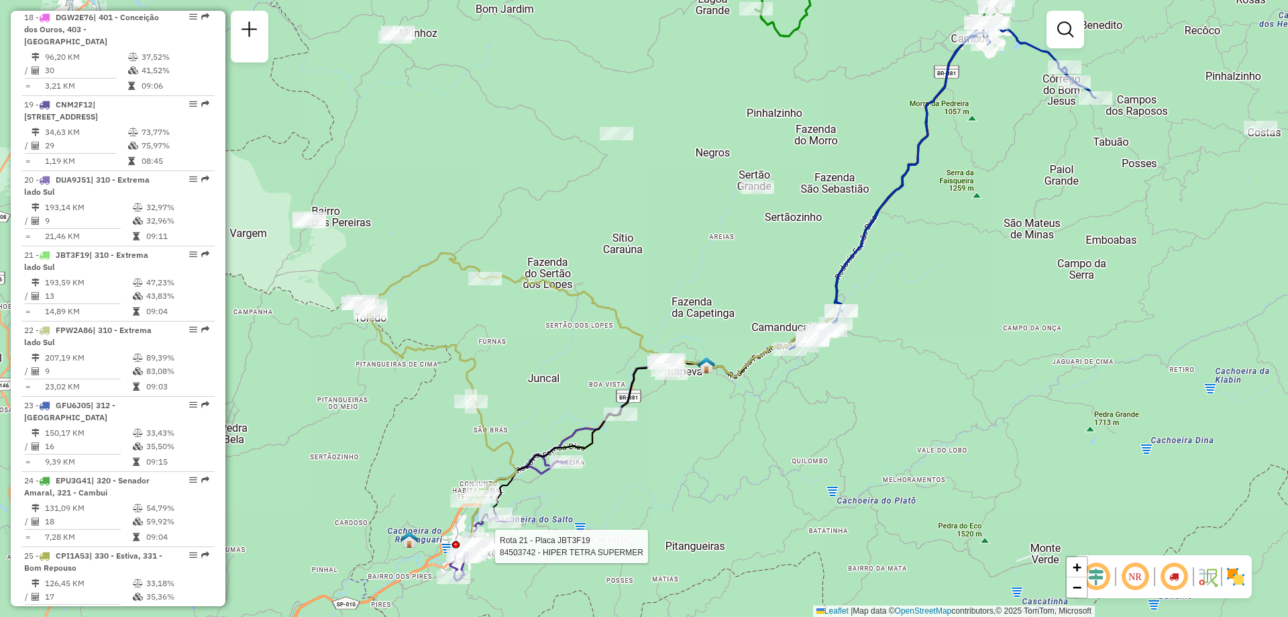
select select "**********"
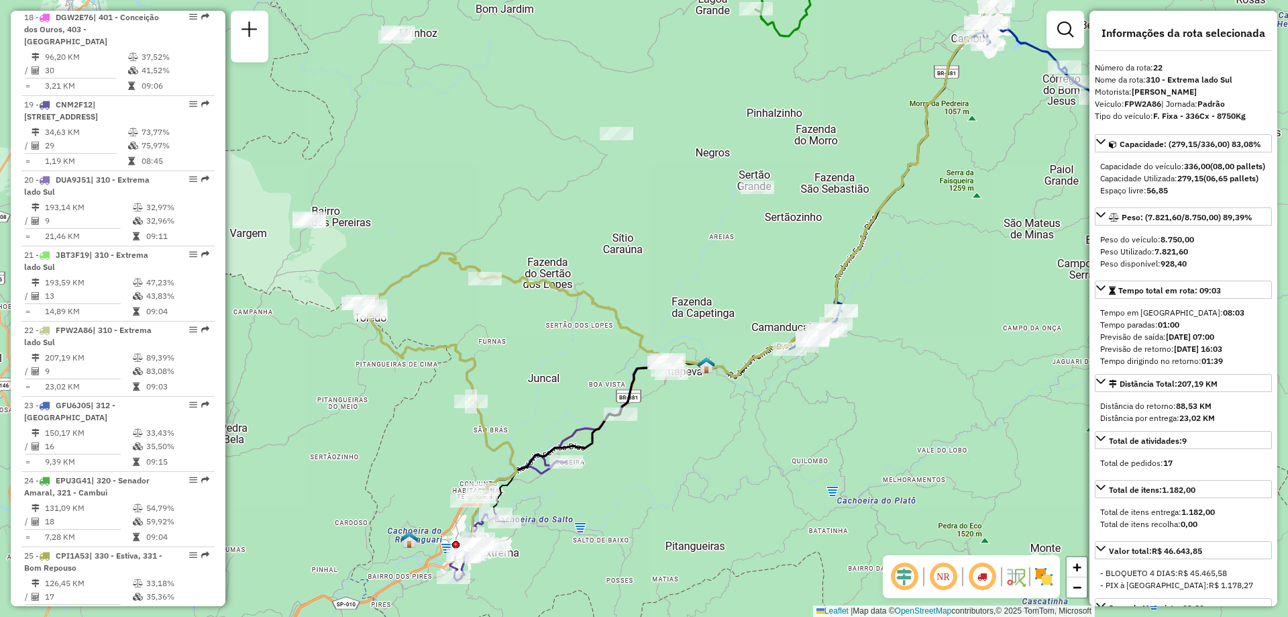
scroll to position [2177, 0]
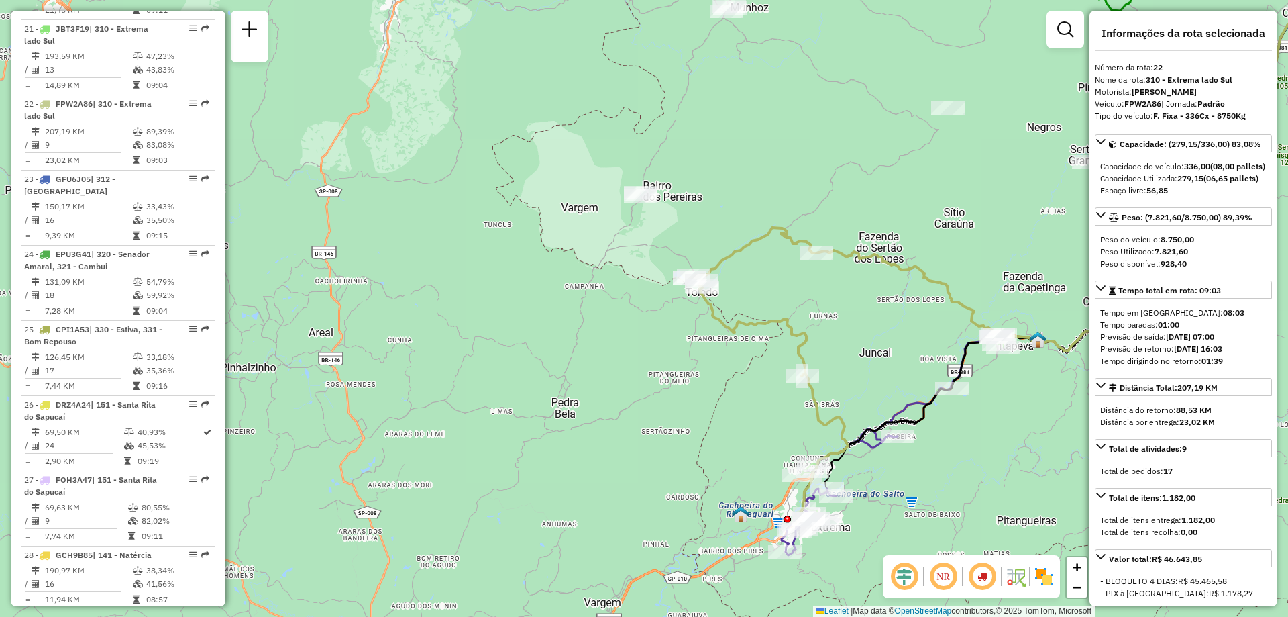
drag, startPoint x: 837, startPoint y: 477, endPoint x: 929, endPoint y: 460, distance: 92.8
click at [929, 460] on div "Janela de atendimento Grade de atendimento Capacidade Transportadoras Veículos …" at bounding box center [644, 308] width 1288 height 617
click at [826, 424] on icon at bounding box center [769, 375] width 158 height 297
click at [835, 420] on icon at bounding box center [769, 375] width 158 height 297
click at [825, 419] on icon at bounding box center [769, 375] width 158 height 297
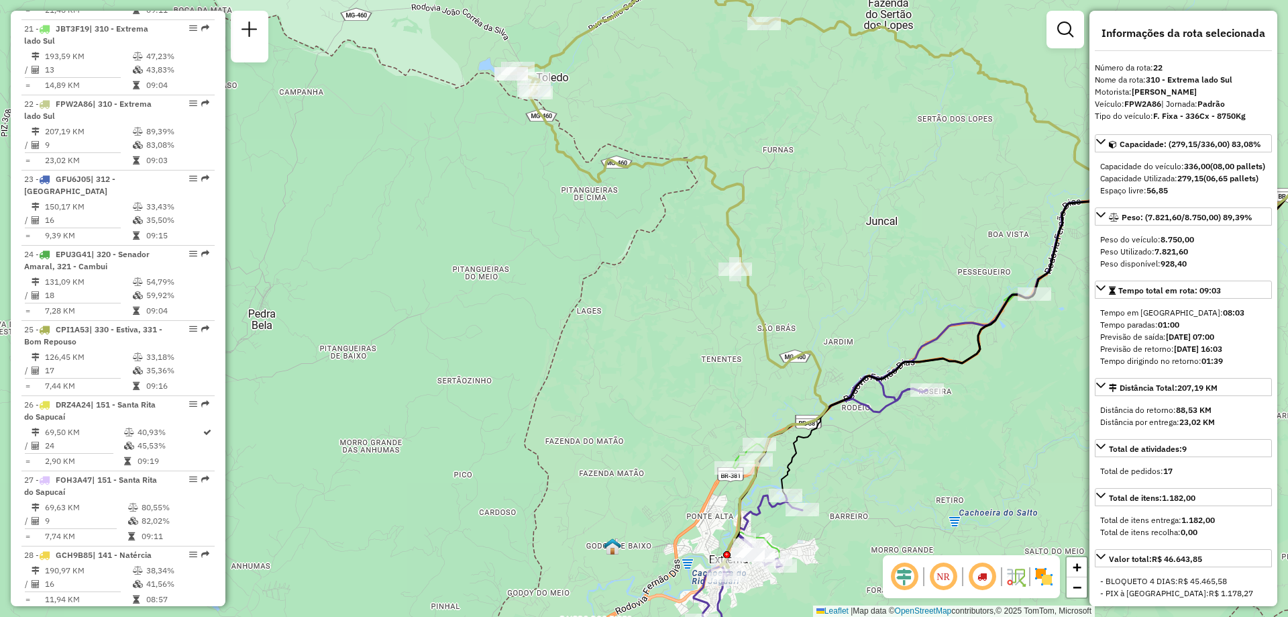
click at [774, 364] on icon at bounding box center [669, 270] width 316 height 596
click at [778, 361] on icon at bounding box center [669, 270] width 316 height 596
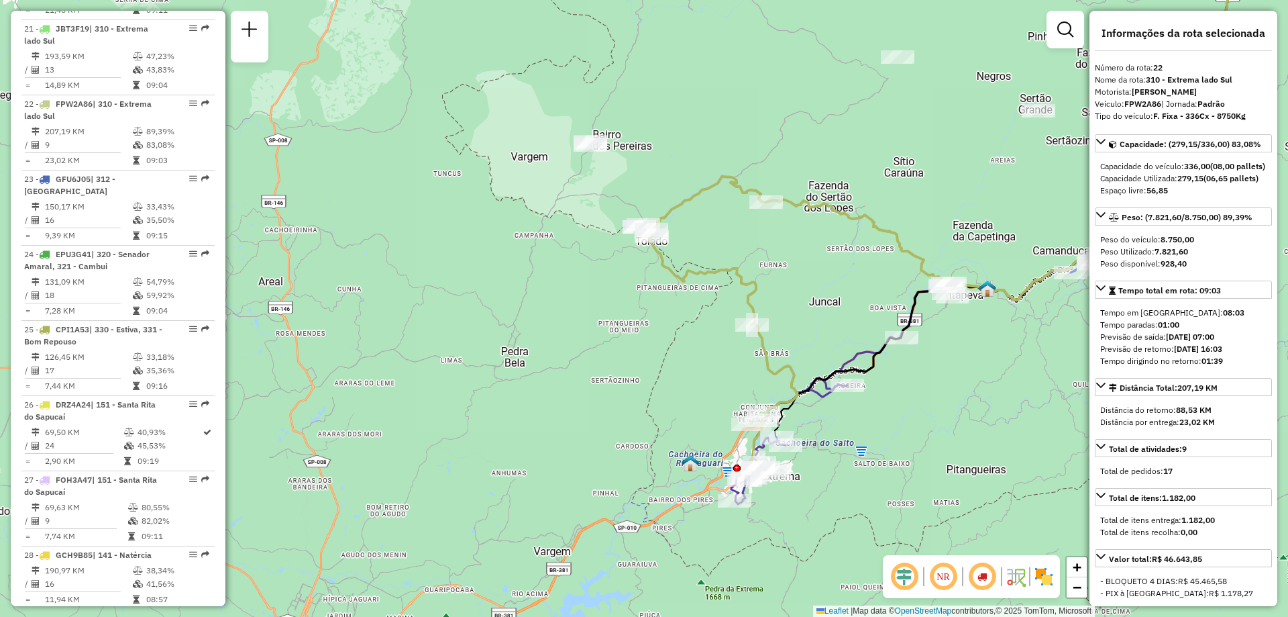
drag, startPoint x: 908, startPoint y: 509, endPoint x: 948, endPoint y: 497, distance: 41.2
click at [948, 497] on div "Janela de atendimento Grade de atendimento Capacidade Transportadoras Veículos …" at bounding box center [644, 308] width 1288 height 617
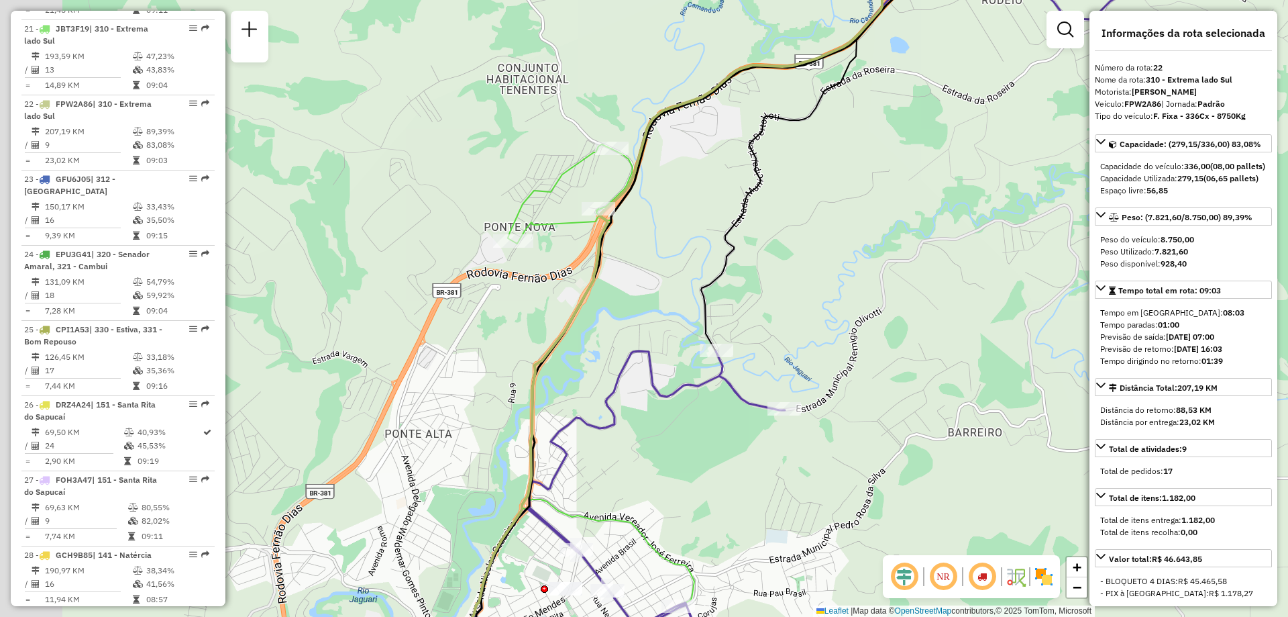
drag, startPoint x: 527, startPoint y: 343, endPoint x: 871, endPoint y: 334, distance: 344.4
click at [871, 334] on div "Janela de atendimento Grade de atendimento Capacidade Transportadoras Veículos …" at bounding box center [644, 308] width 1288 height 617
click at [586, 423] on icon at bounding box center [792, 308] width 791 height 740
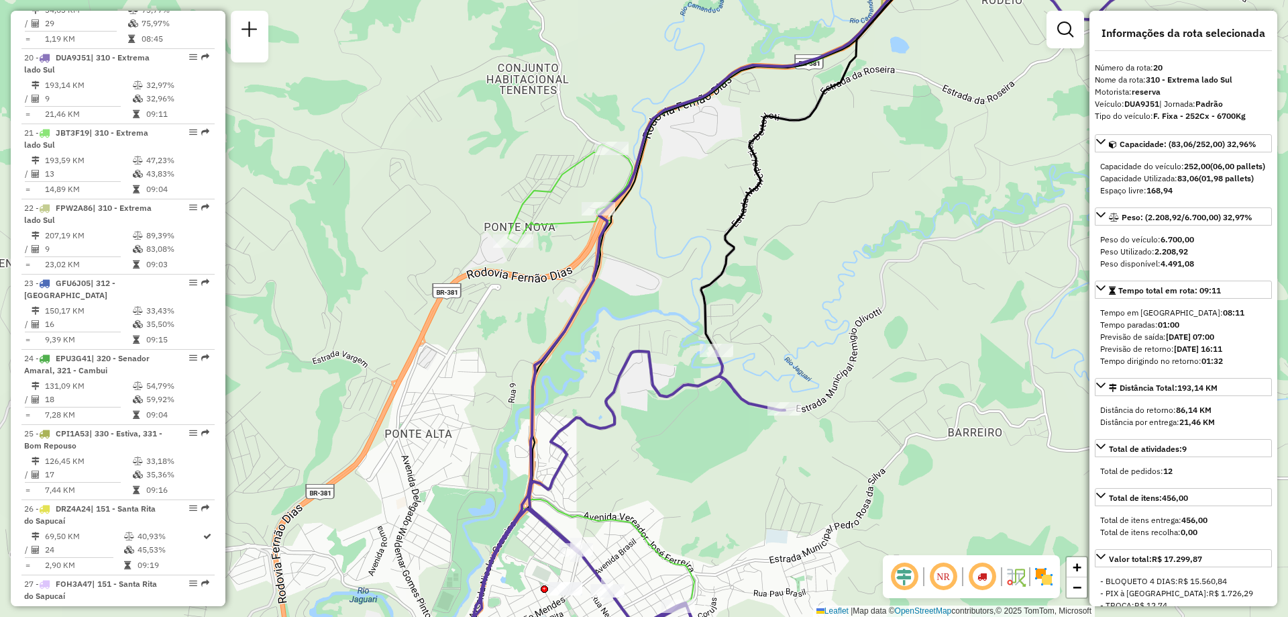
scroll to position [2027, 0]
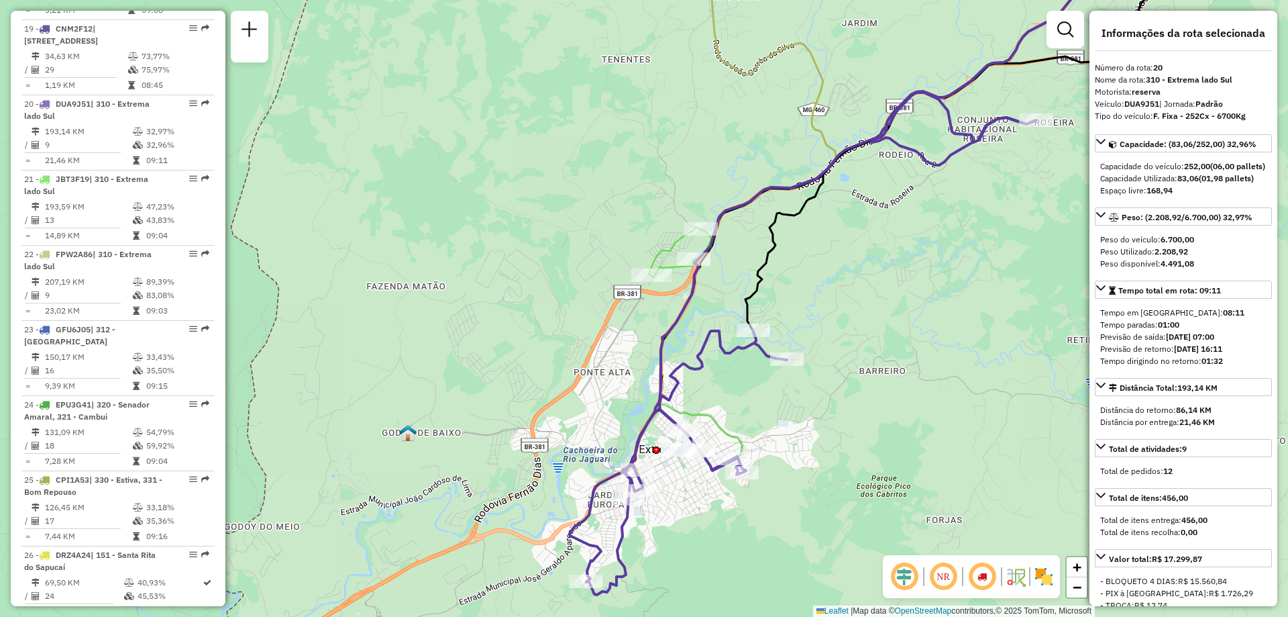
drag, startPoint x: 637, startPoint y: 366, endPoint x: 725, endPoint y: 346, distance: 90.2
click at [725, 346] on icon at bounding box center [803, 355] width 466 height 477
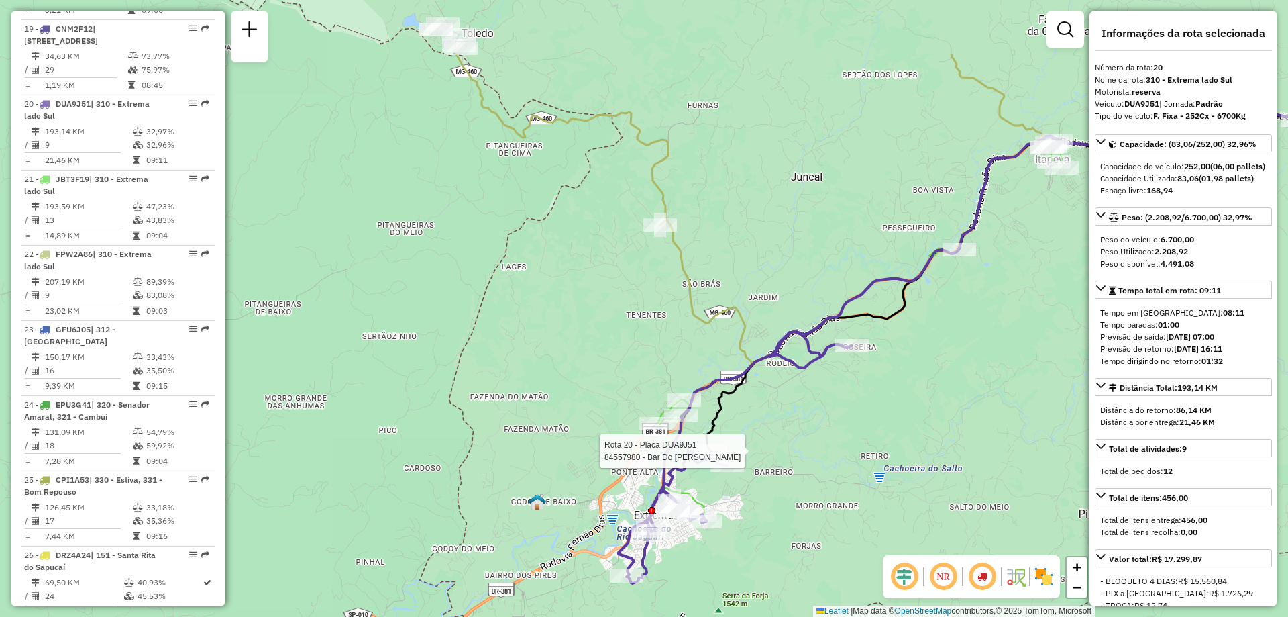
drag, startPoint x: 721, startPoint y: 211, endPoint x: 695, endPoint y: 325, distance: 117.0
click at [695, 325] on div "Rota 20 - Placa DUA9J51 84557980 - Bar Do Adriano Janela de atendimento Grade d…" at bounding box center [644, 308] width 1288 height 617
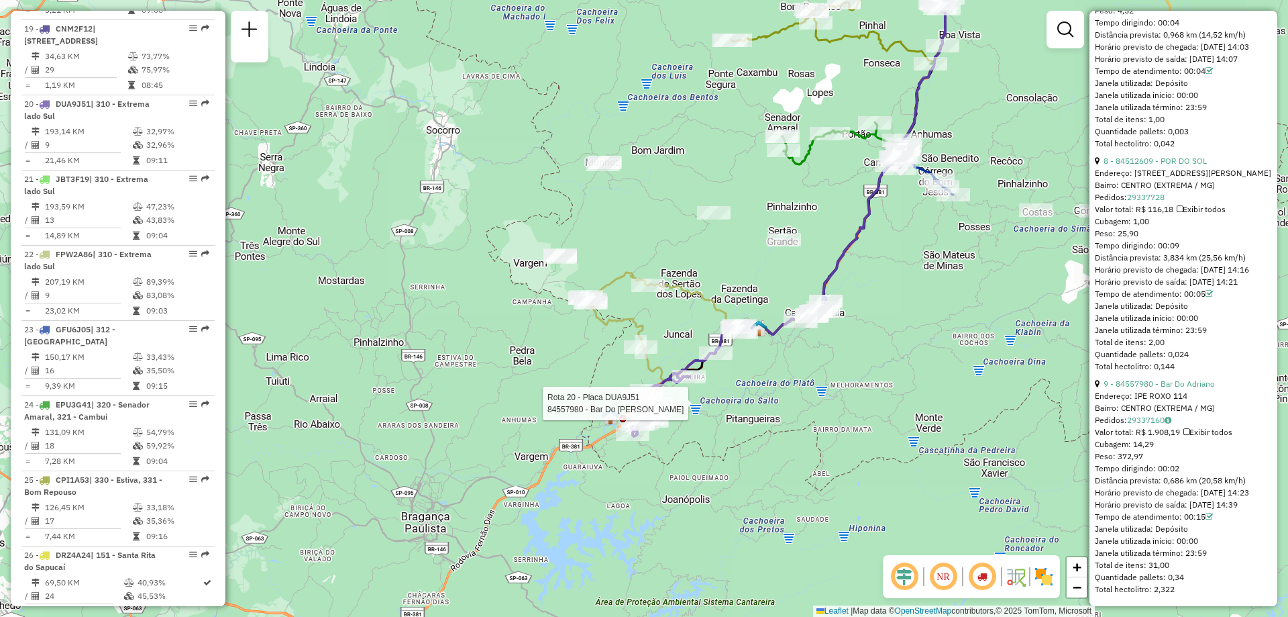
scroll to position [2446, 0]
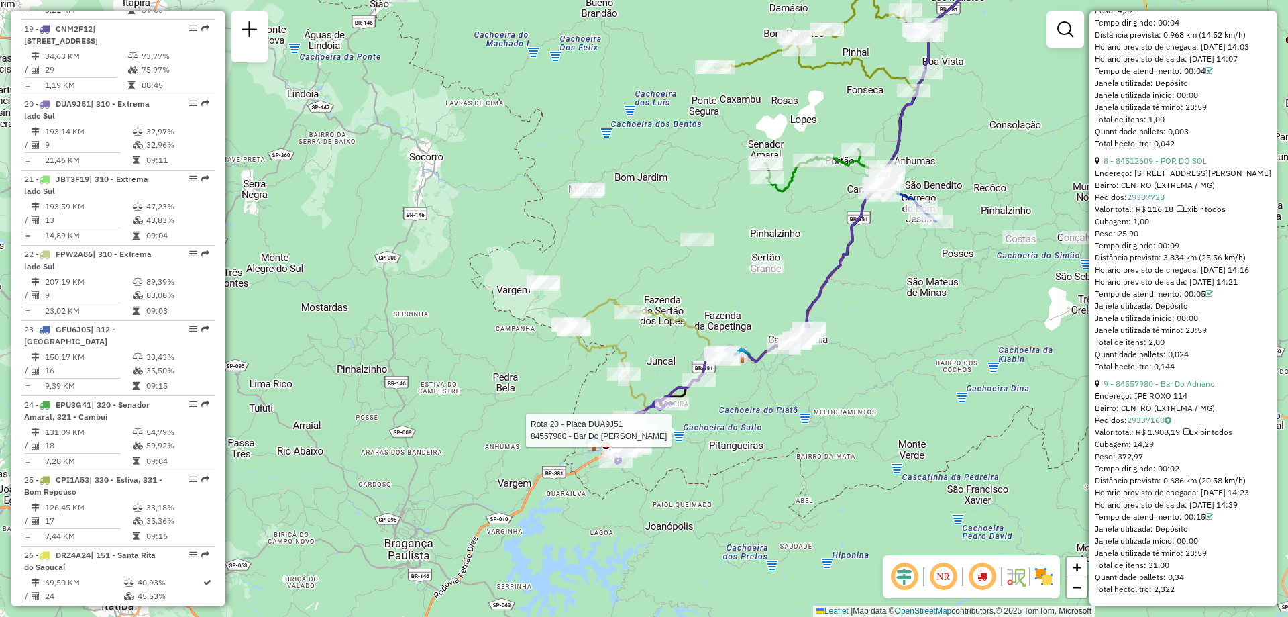
drag, startPoint x: 915, startPoint y: 361, endPoint x: 902, endPoint y: 385, distance: 27.3
click at [900, 386] on div "Rota 20 - Placa DUA9J51 84557980 - Bar Do Adriano Janela de atendimento Grade d…" at bounding box center [644, 308] width 1288 height 617
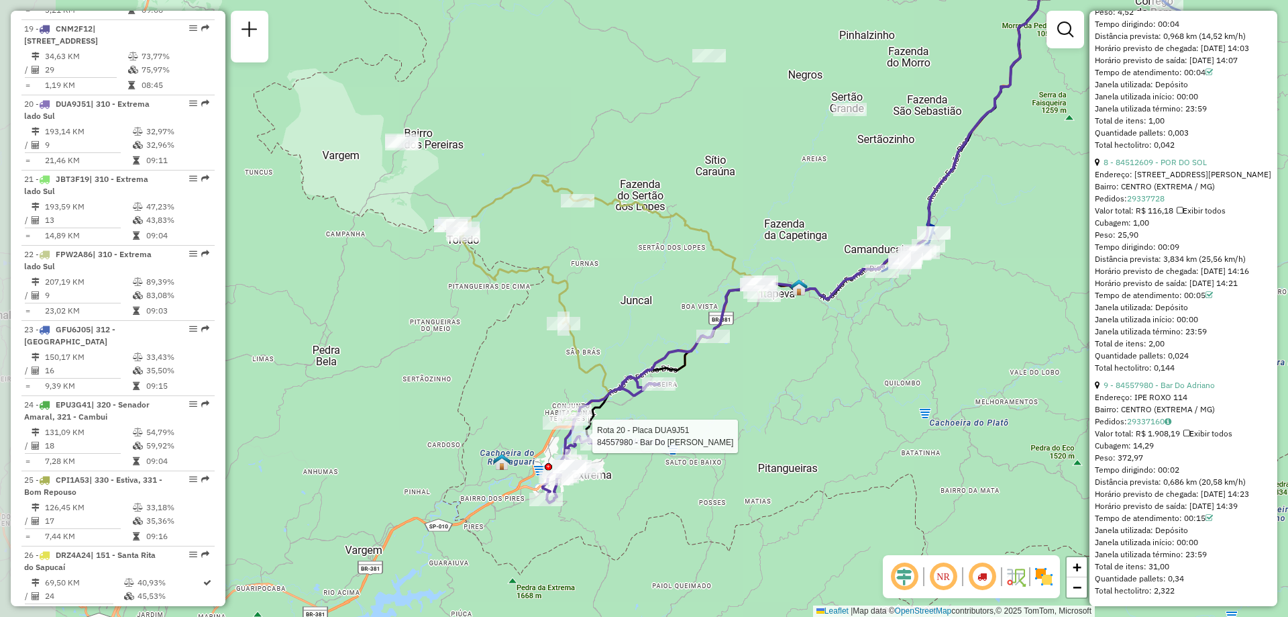
drag, startPoint x: 730, startPoint y: 409, endPoint x: 797, endPoint y: 412, distance: 67.2
click at [797, 412] on div "Rota 20 - Placa DUA9J51 84557980 - Bar Do Adriano Janela de atendimento Grade d…" at bounding box center [644, 308] width 1288 height 617
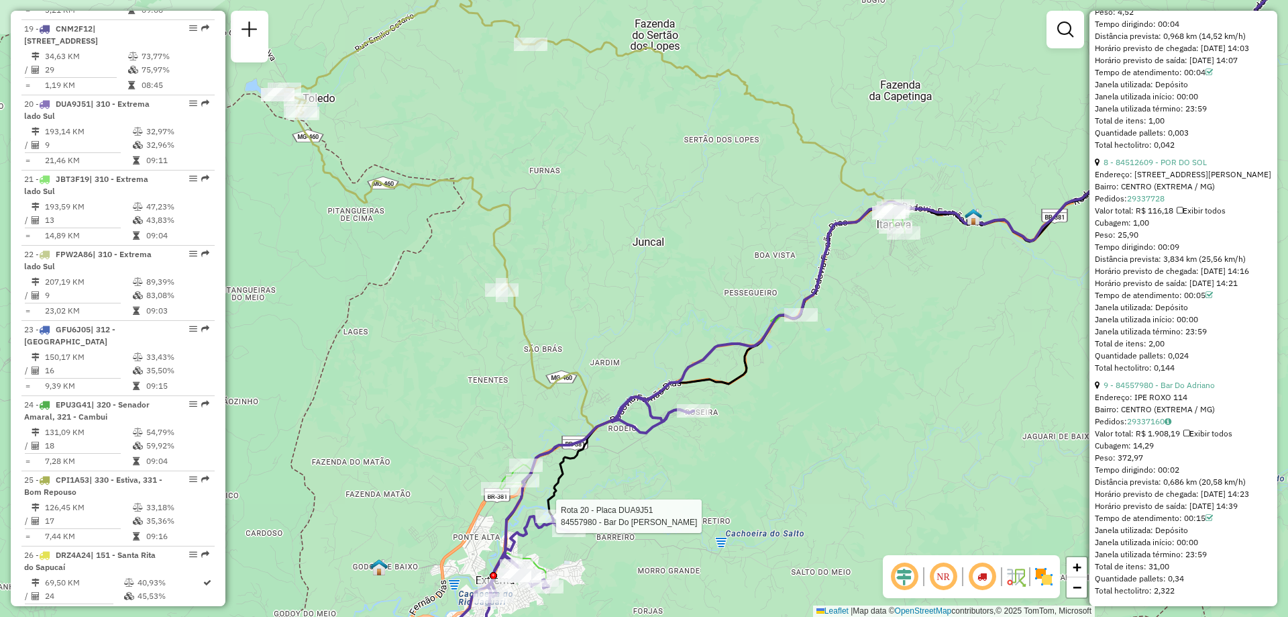
click at [705, 363] on icon at bounding box center [959, 179] width 681 height 483
click at [698, 361] on icon at bounding box center [959, 179] width 681 height 483
click at [697, 362] on icon at bounding box center [959, 179] width 681 height 483
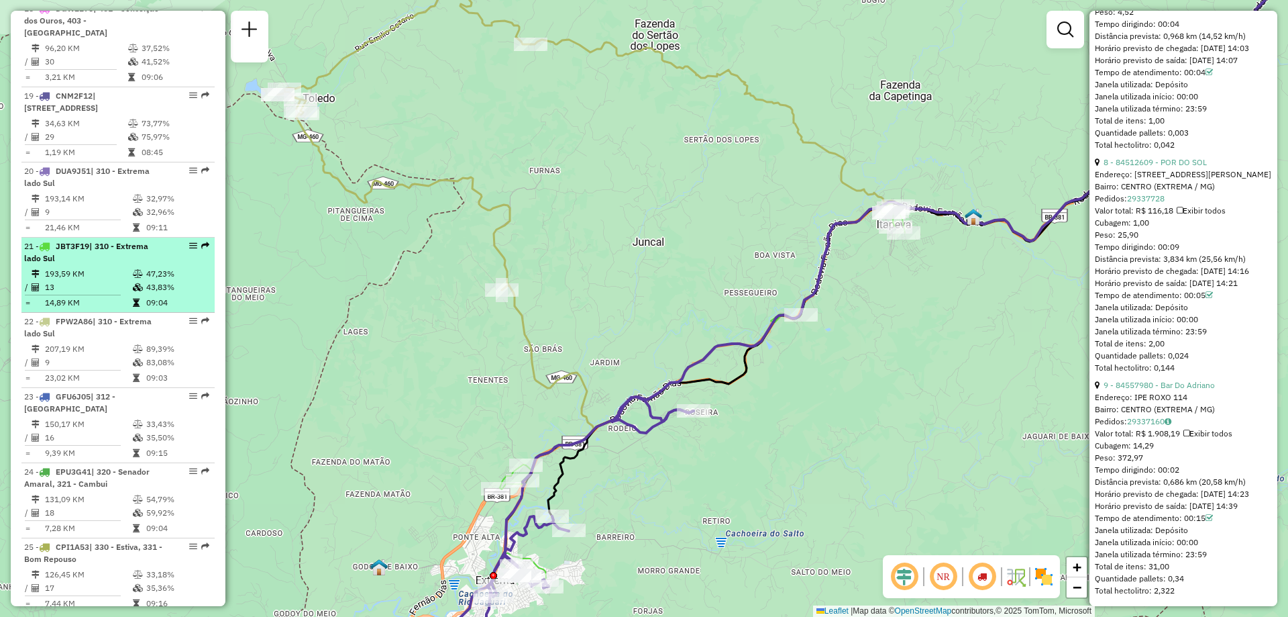
scroll to position [2324, 0]
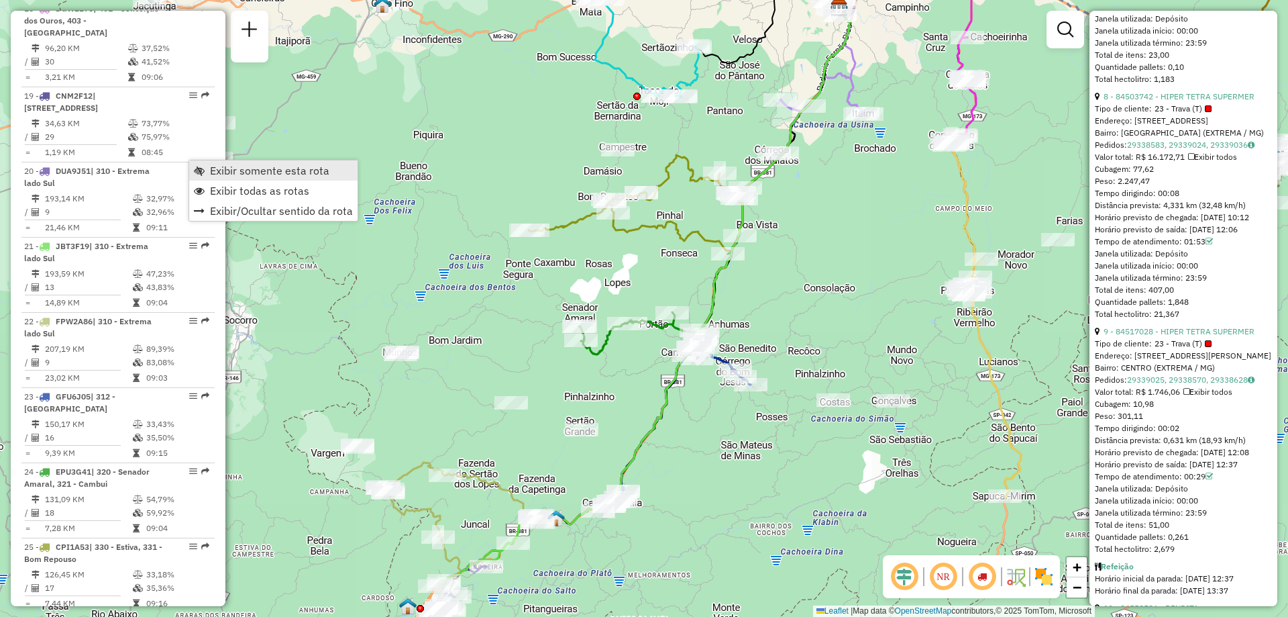
click at [291, 166] on span "Exibir somente esta rota" at bounding box center [269, 170] width 119 height 11
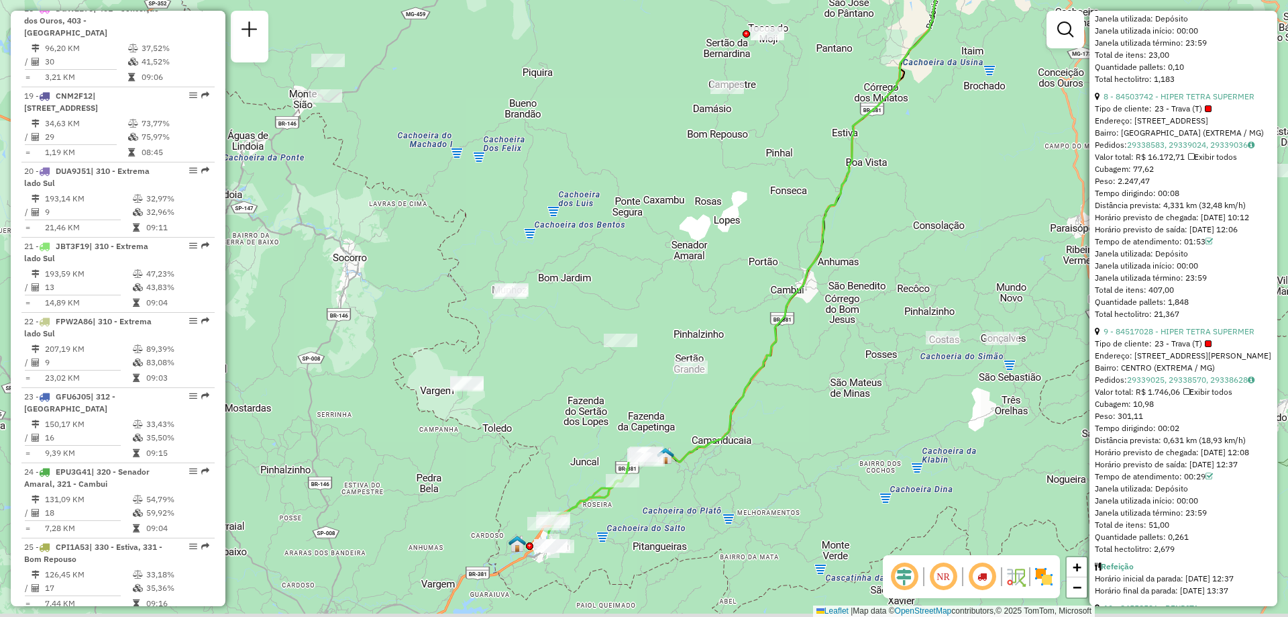
drag, startPoint x: 697, startPoint y: 520, endPoint x: 829, endPoint y: 442, distance: 153.8
click at [829, 442] on div "Janela de atendimento Grade de atendimento Capacidade Transportadoras Veículos …" at bounding box center [644, 308] width 1288 height 617
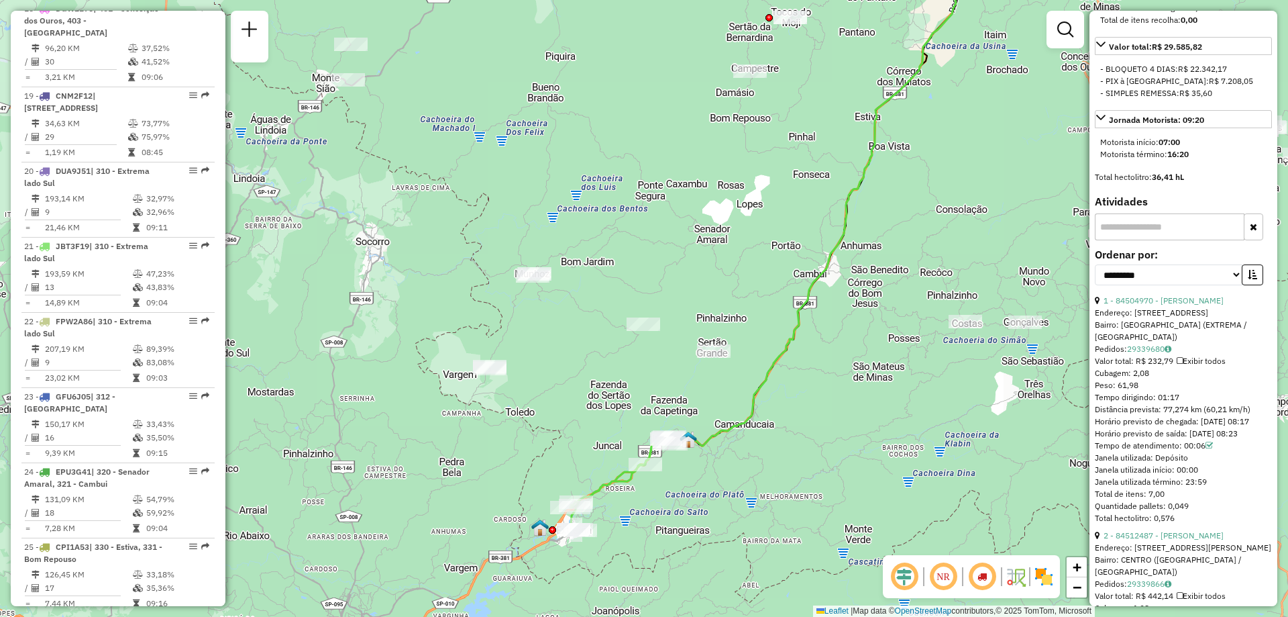
scroll to position [579, 0]
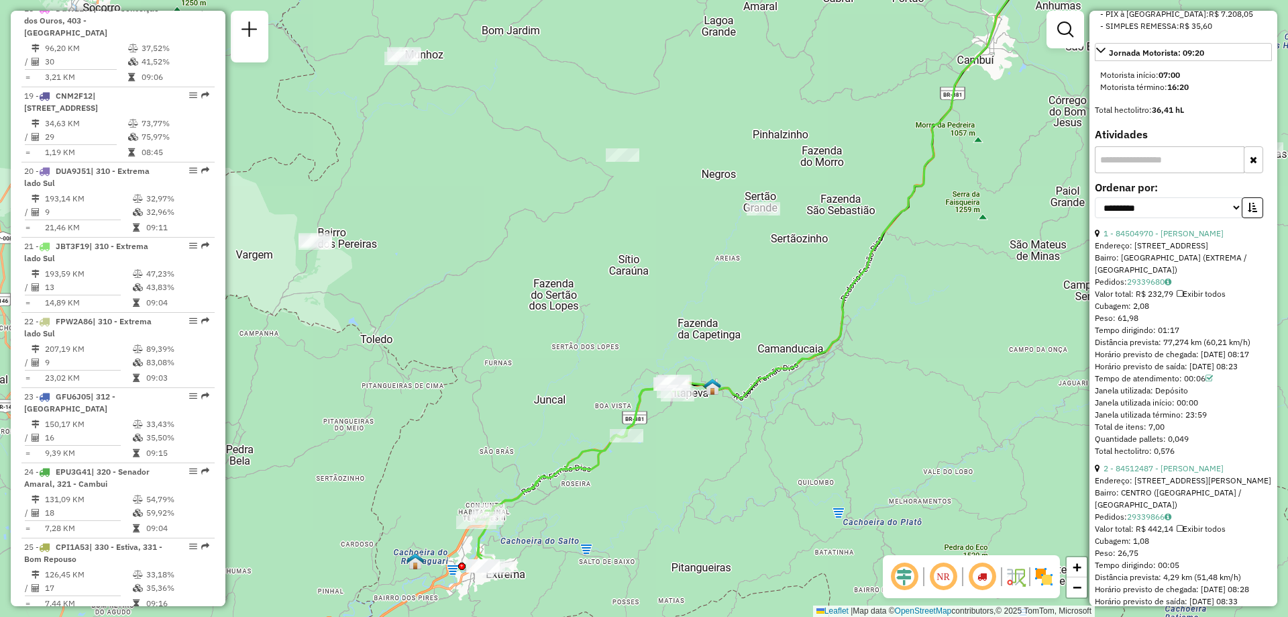
drag, startPoint x: 1205, startPoint y: 378, endPoint x: 1241, endPoint y: 398, distance: 41.5
click at [1241, 398] on div "1 - 84504970 - DOMINGOS FRANCELIO B Endereço: 081 RUA SUL DE MINAS 7 Bairro: BA…" at bounding box center [1183, 341] width 177 height 229
drag, startPoint x: 1158, startPoint y: 355, endPoint x: 1186, endPoint y: 356, distance: 28.2
click at [1186, 336] on div "Tempo dirigindo: 01:17" at bounding box center [1183, 330] width 177 height 12
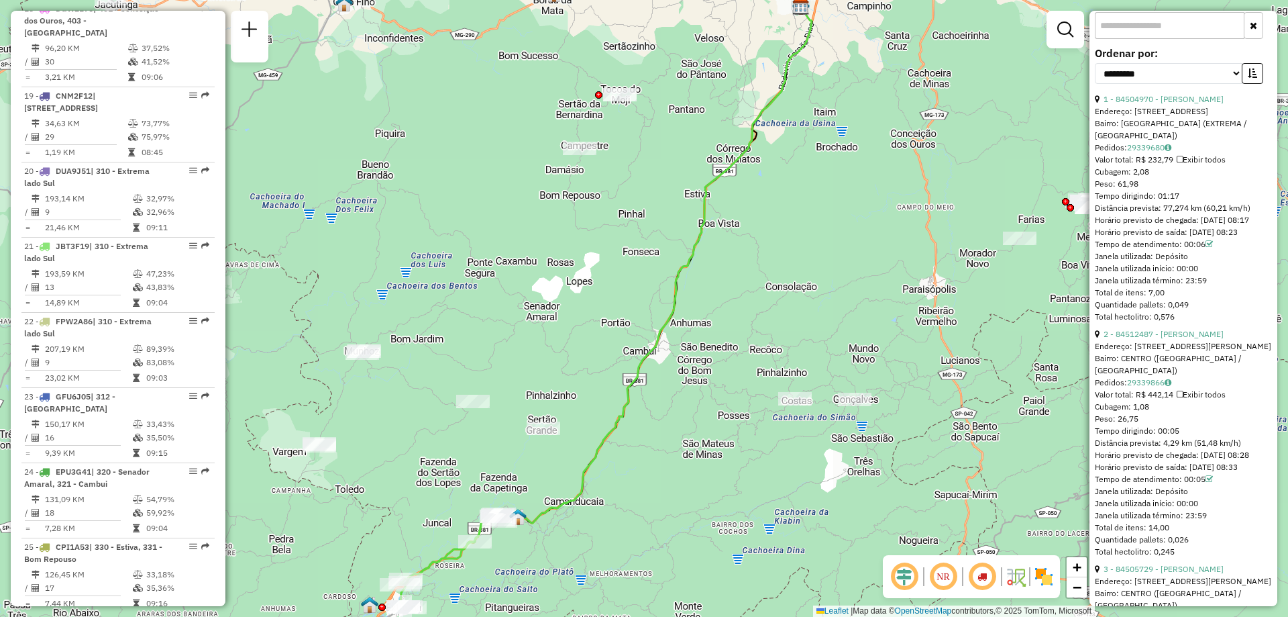
scroll to position [646, 0]
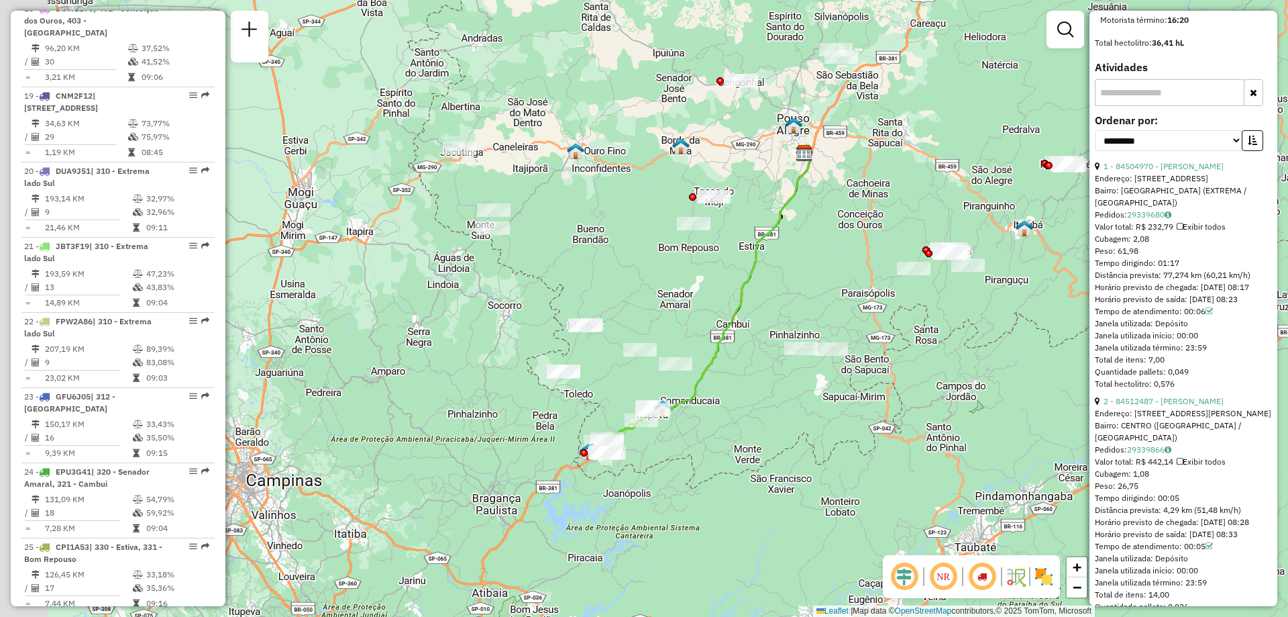
drag, startPoint x: 617, startPoint y: 481, endPoint x: 660, endPoint y: 449, distance: 53.7
click at [660, 449] on div "Janela de atendimento Grade de atendimento Capacidade Transportadoras Veículos …" at bounding box center [644, 308] width 1288 height 617
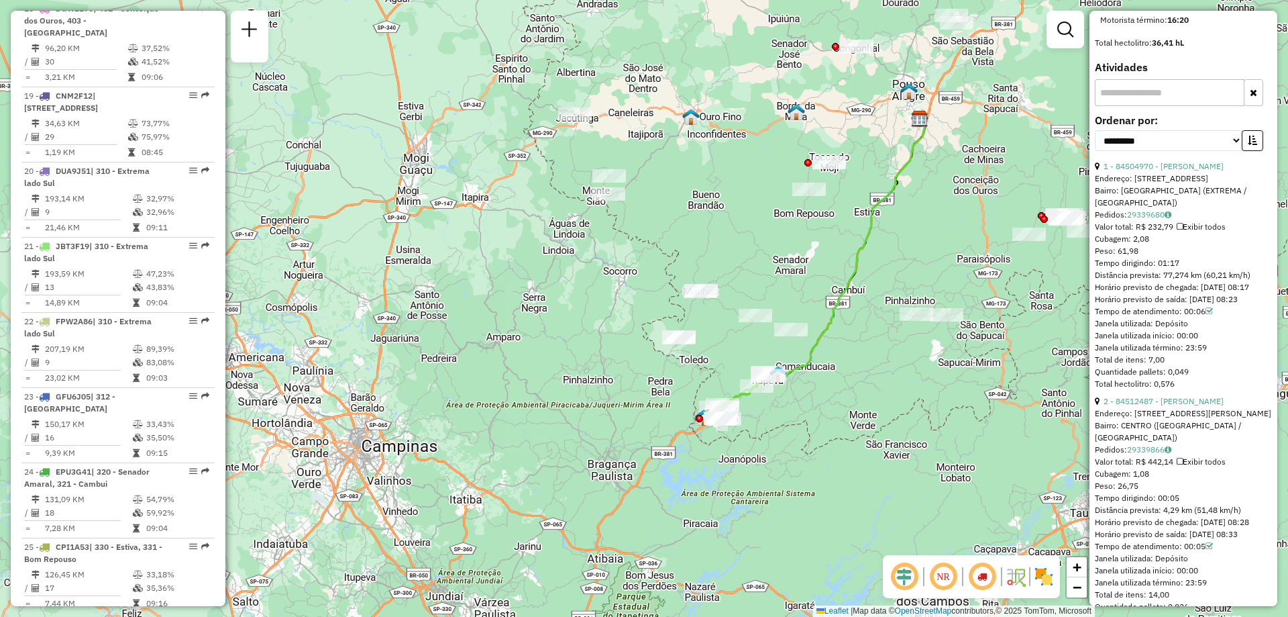
drag, startPoint x: 544, startPoint y: 495, endPoint x: 644, endPoint y: 475, distance: 101.9
click at [644, 475] on div "Janela de atendimento Grade de atendimento Capacidade Transportadoras Veículos …" at bounding box center [644, 308] width 1288 height 617
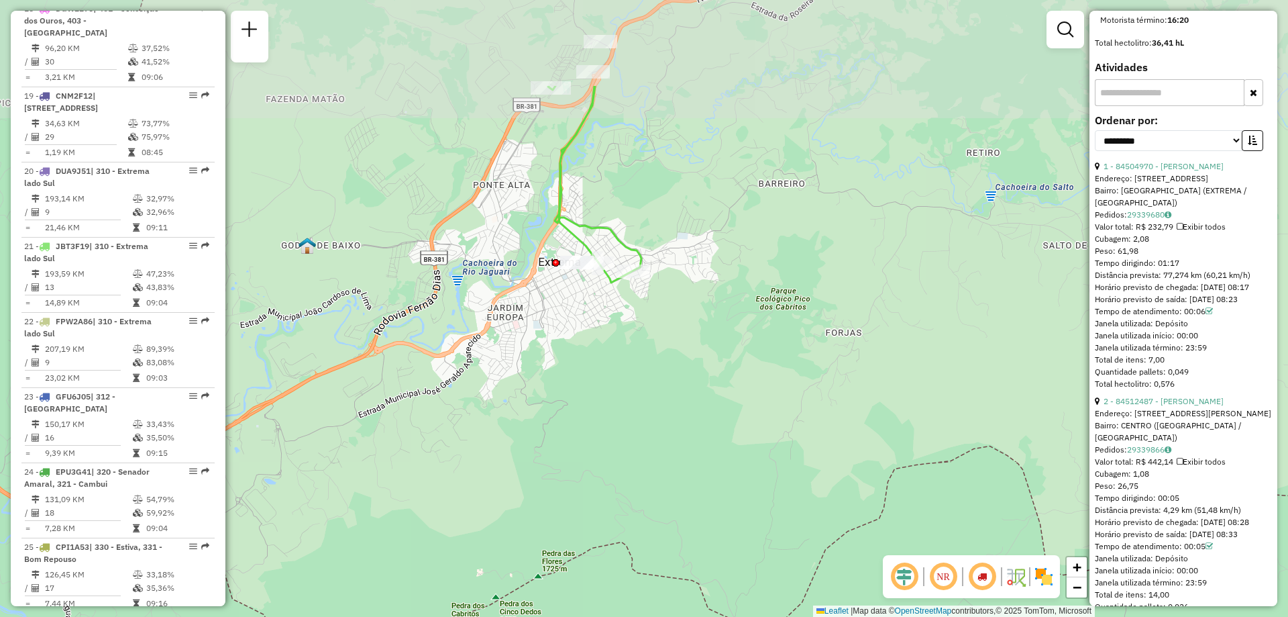
drag, startPoint x: 719, startPoint y: 358, endPoint x: 732, endPoint y: 515, distance: 158.2
click at [732, 515] on div "Janela de atendimento Grade de atendimento Capacidade Transportadoras Veículos …" at bounding box center [644, 308] width 1288 height 617
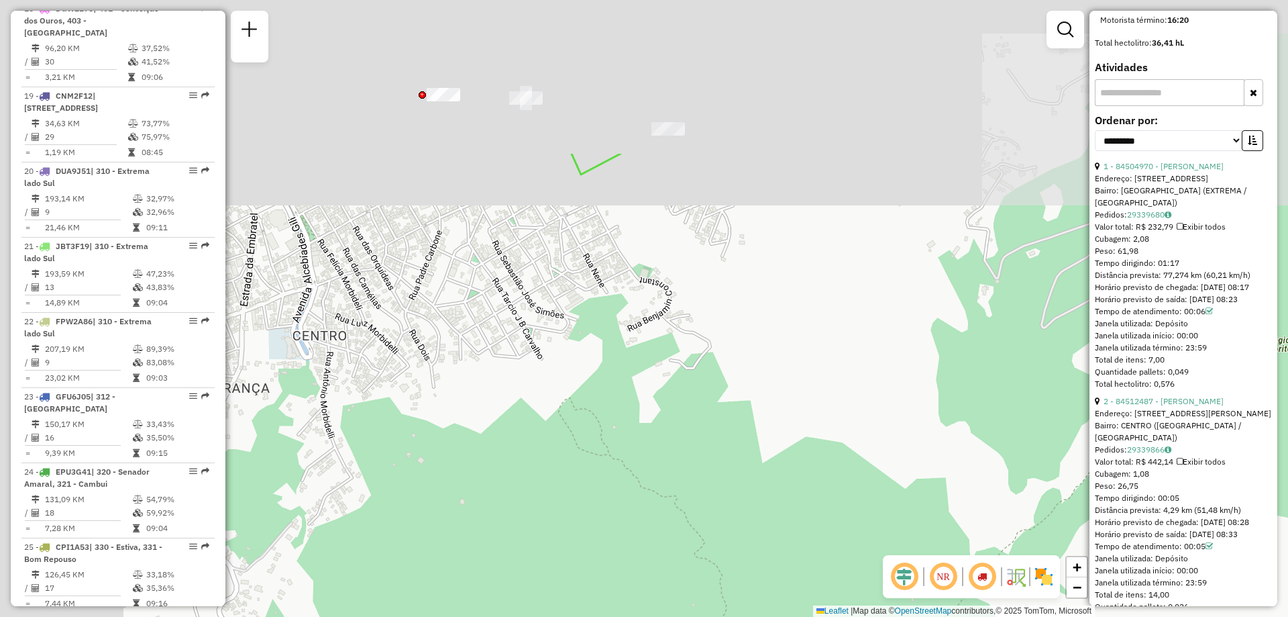
drag, startPoint x: 529, startPoint y: 302, endPoint x: 813, endPoint y: 513, distance: 354.4
click at [813, 513] on div "Janela de atendimento Grade de atendimento Capacidade Transportadoras Veículos …" at bounding box center [644, 308] width 1288 height 617
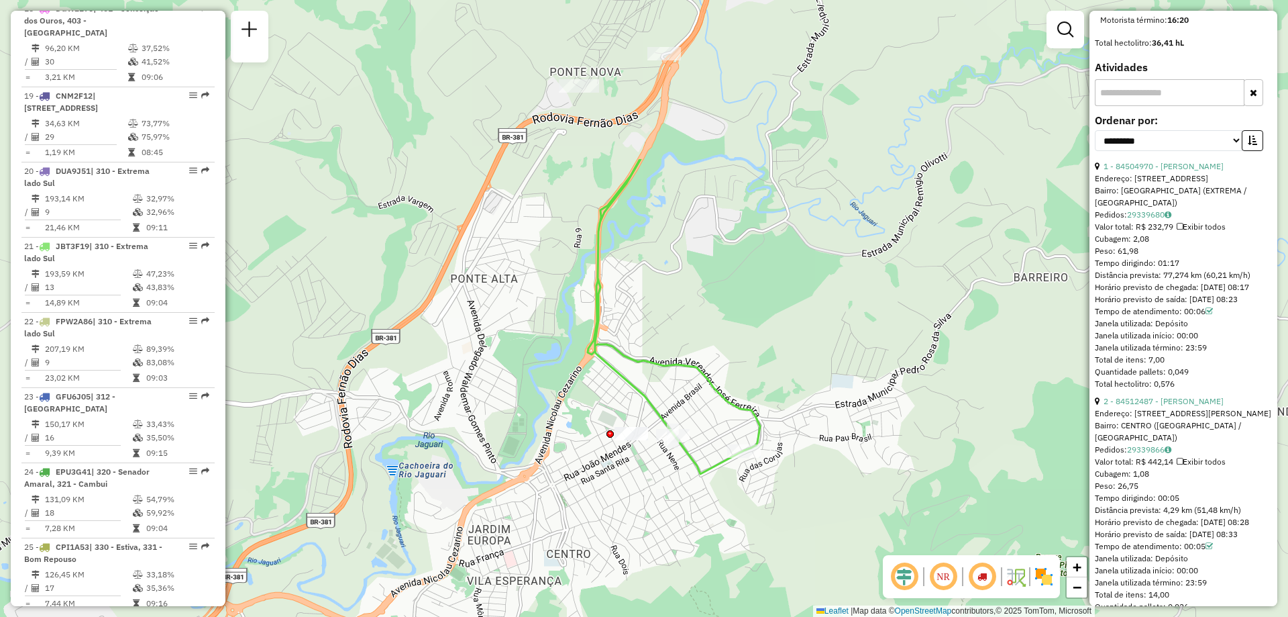
drag, startPoint x: 551, startPoint y: 271, endPoint x: 680, endPoint y: 492, distance: 256.0
click at [680, 492] on div "Janela de atendimento Grade de atendimento Capacidade Transportadoras Veículos …" at bounding box center [644, 308] width 1288 height 617
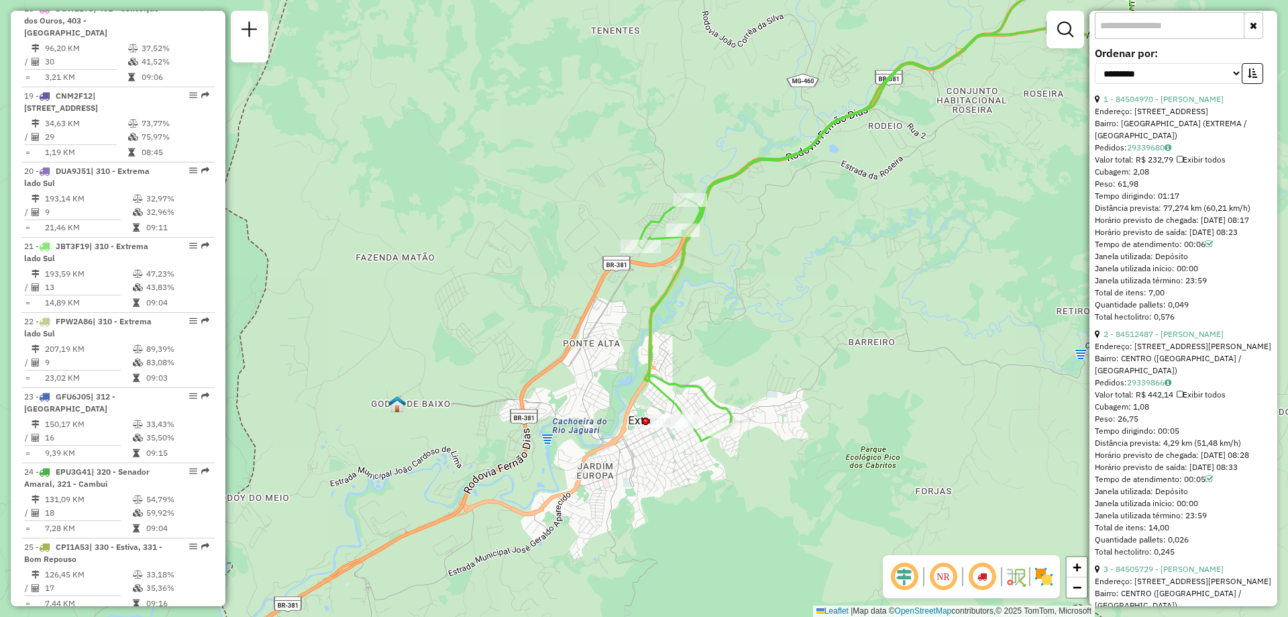
drag, startPoint x: 858, startPoint y: 320, endPoint x: 781, endPoint y: 364, distance: 89.0
click at [784, 363] on div "Janela de atendimento Grade de atendimento Capacidade Transportadoras Veículos …" at bounding box center [644, 308] width 1288 height 617
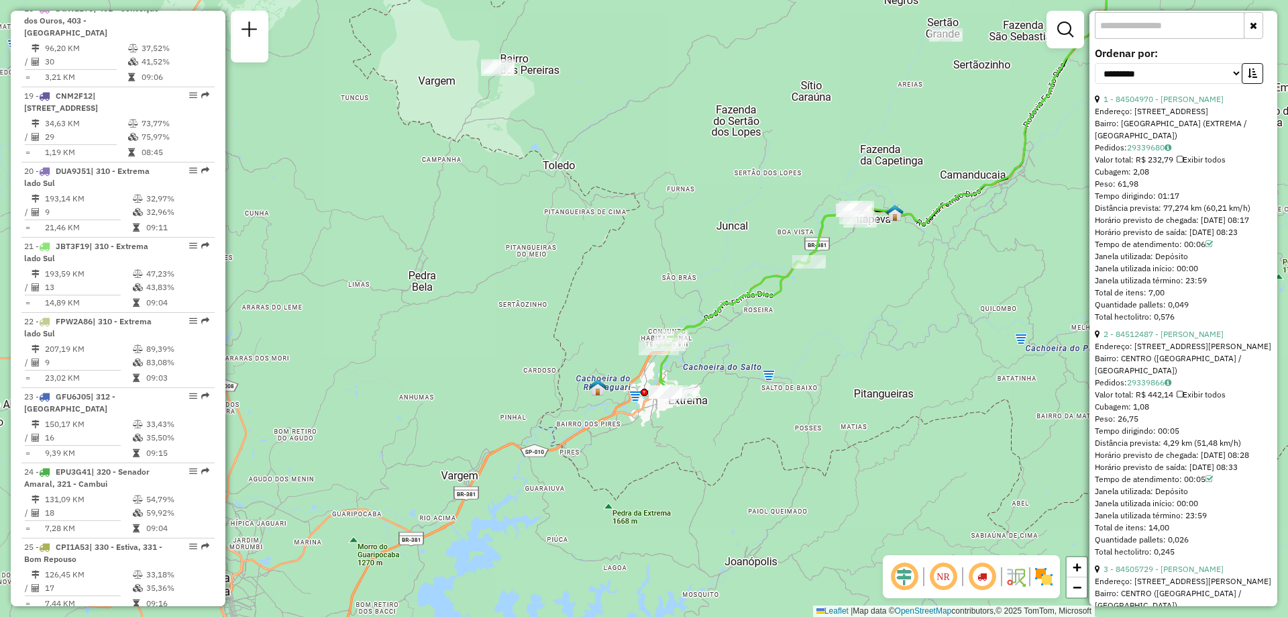
drag, startPoint x: 809, startPoint y: 362, endPoint x: 714, endPoint y: 374, distance: 96.0
click at [714, 374] on div "Janela de atendimento Grade de atendimento Capacidade Transportadoras Veículos …" at bounding box center [644, 308] width 1288 height 617
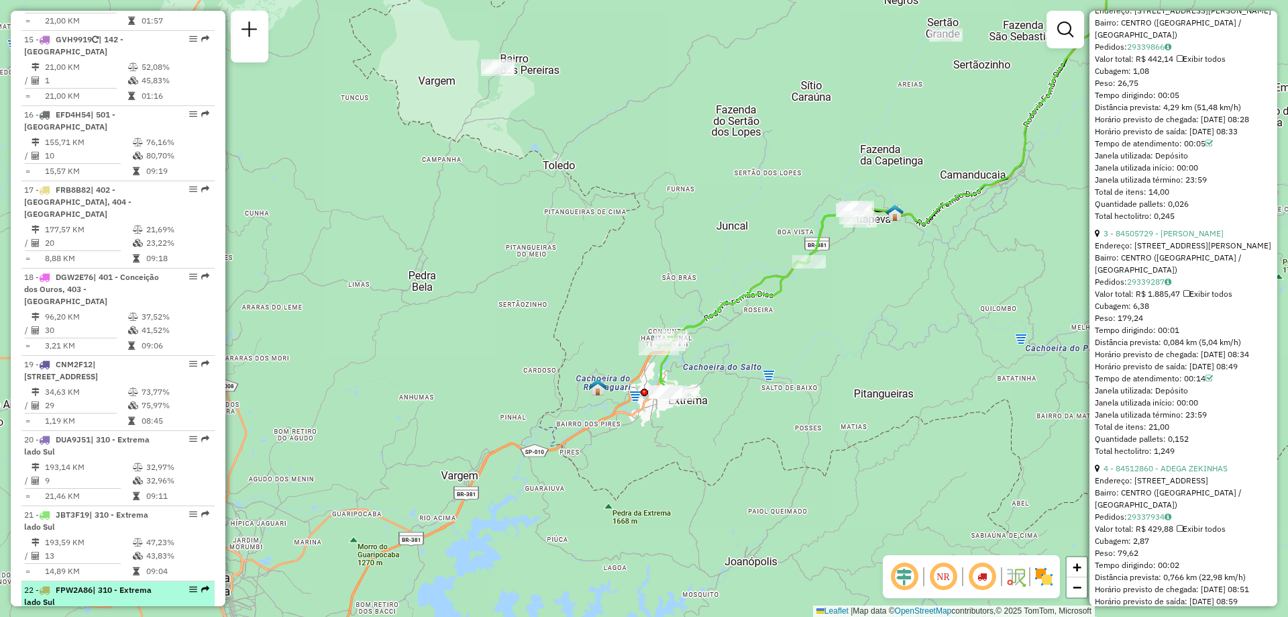
scroll to position [1037, 0]
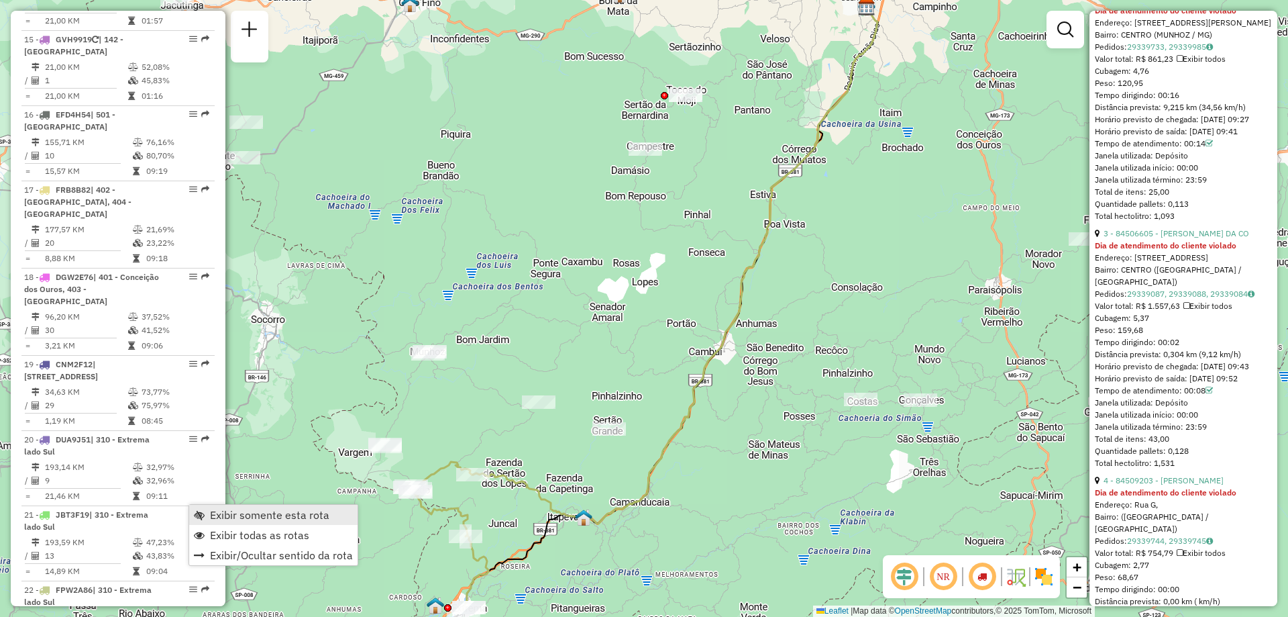
click at [272, 511] on span "Exibir somente esta rota" at bounding box center [269, 514] width 119 height 11
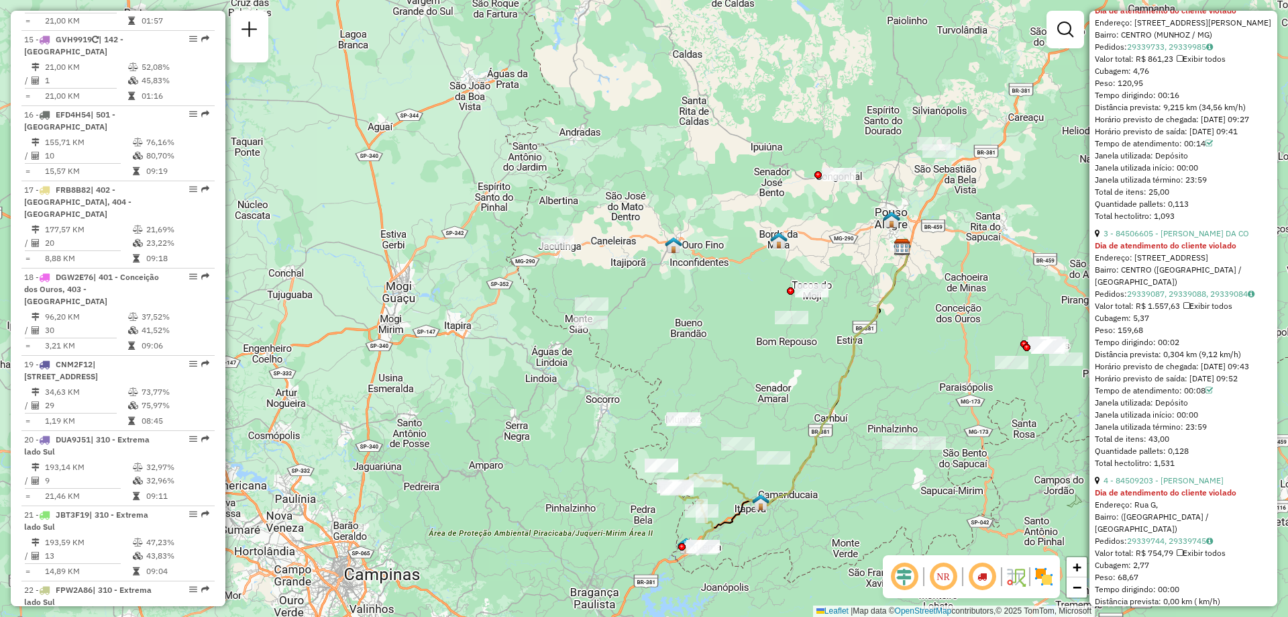
drag, startPoint x: 695, startPoint y: 515, endPoint x: 771, endPoint y: 516, distance: 76.5
click at [771, 516] on div "Janela de atendimento Grade de atendimento Capacidade Transportadoras Veículos …" at bounding box center [644, 308] width 1288 height 617
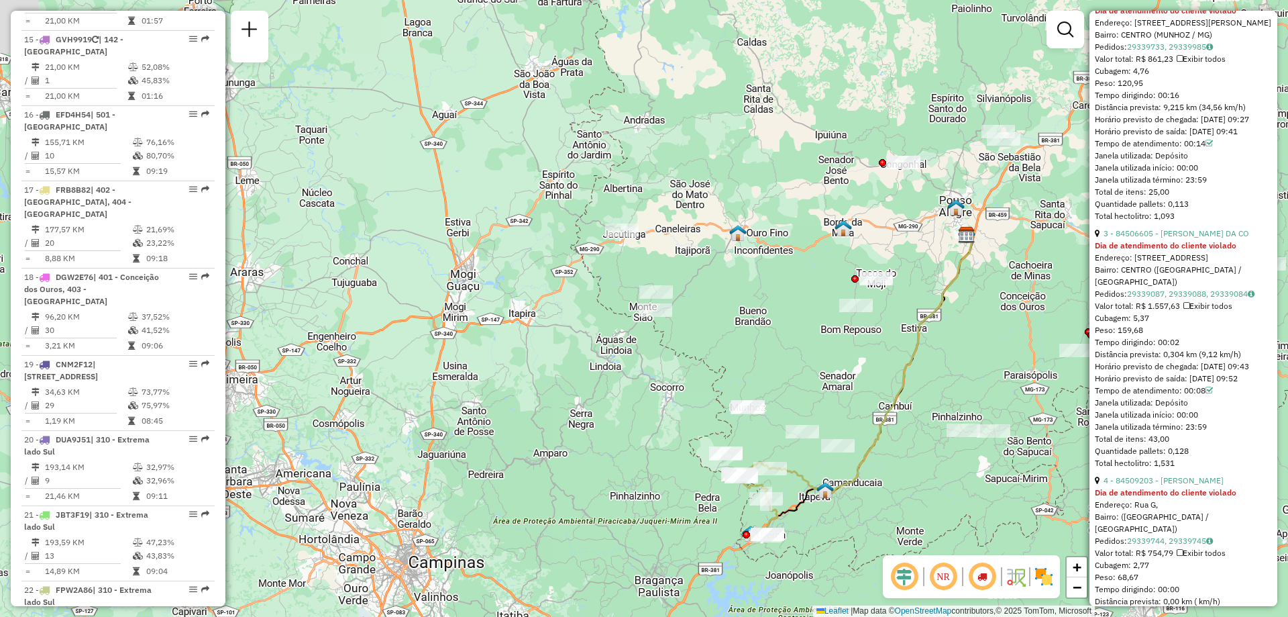
drag, startPoint x: 762, startPoint y: 484, endPoint x: 824, endPoint y: 472, distance: 62.8
click at [824, 472] on div "Janela de atendimento Grade de atendimento Capacidade Transportadoras Veículos …" at bounding box center [644, 308] width 1288 height 617
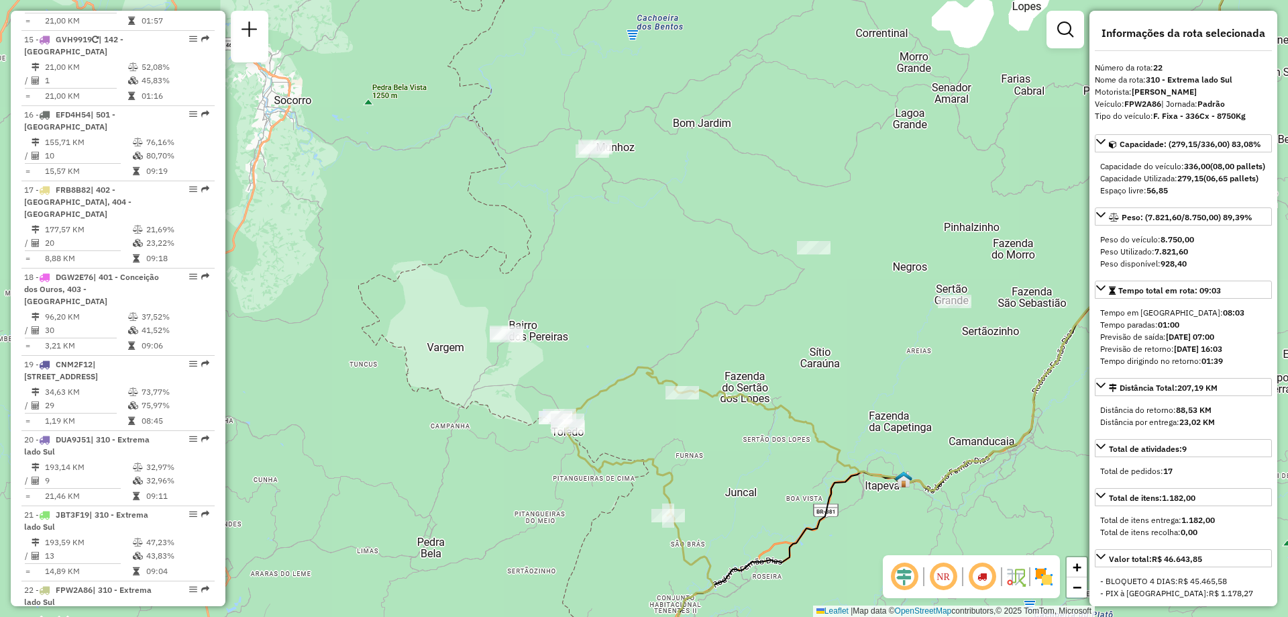
scroll to position [67, 0]
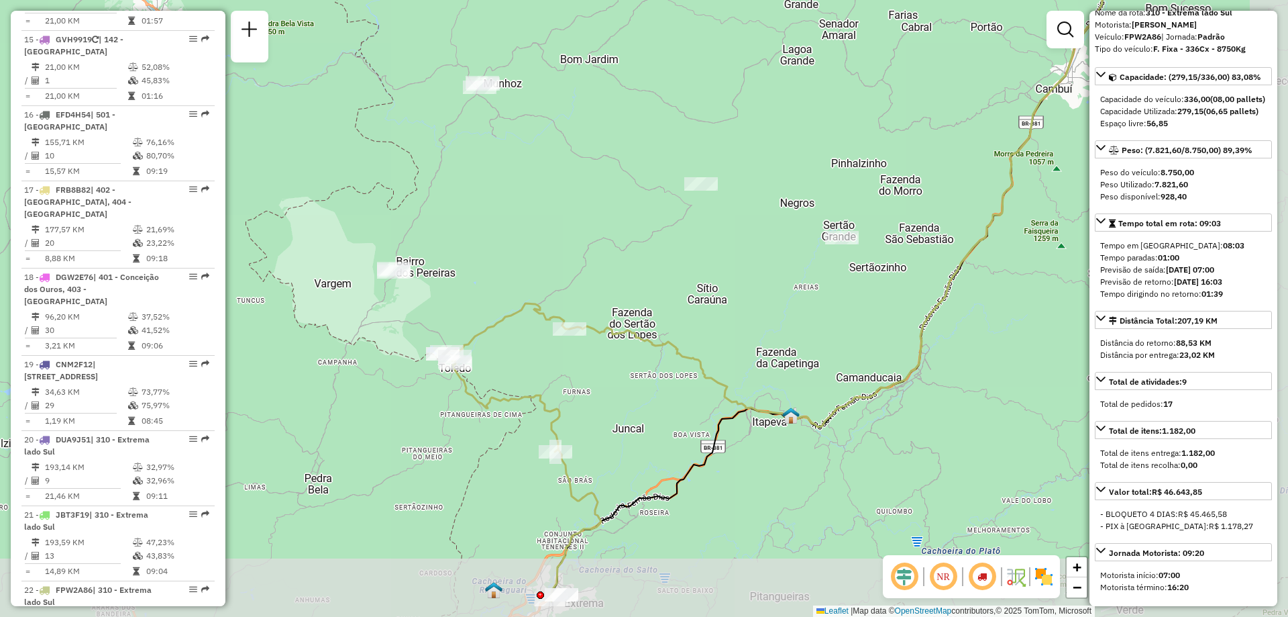
drag, startPoint x: 952, startPoint y: 480, endPoint x: 839, endPoint y: 416, distance: 129.5
click at [839, 416] on icon at bounding box center [857, 151] width 574 height 552
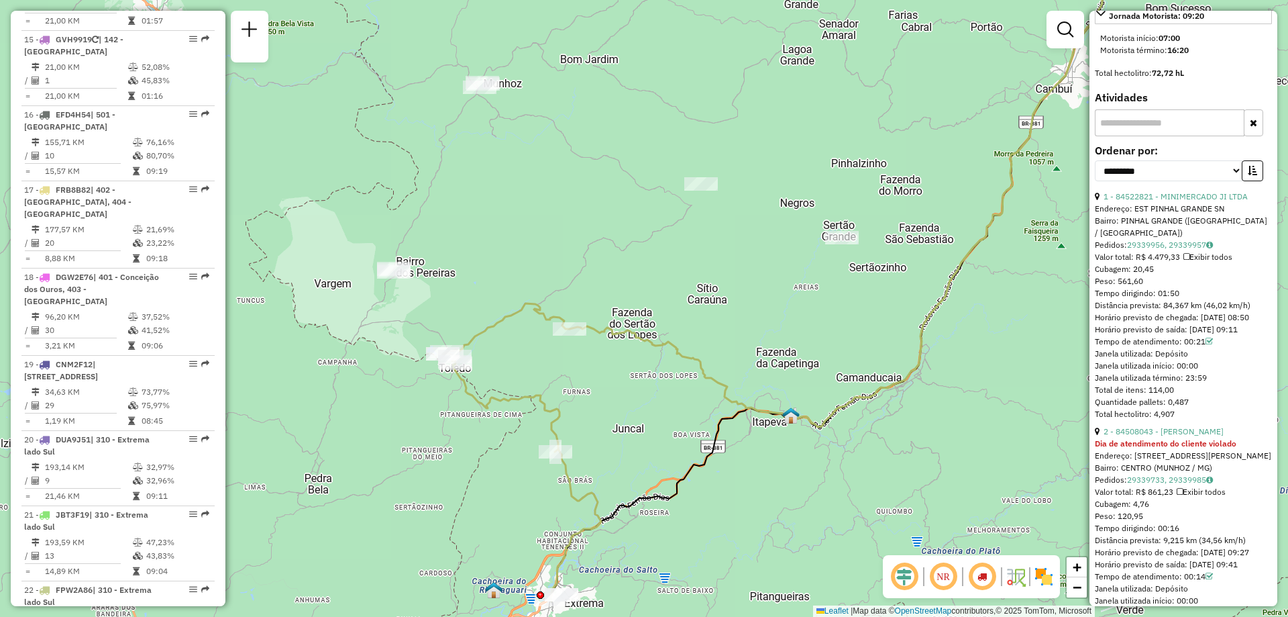
scroll to position [537, 0]
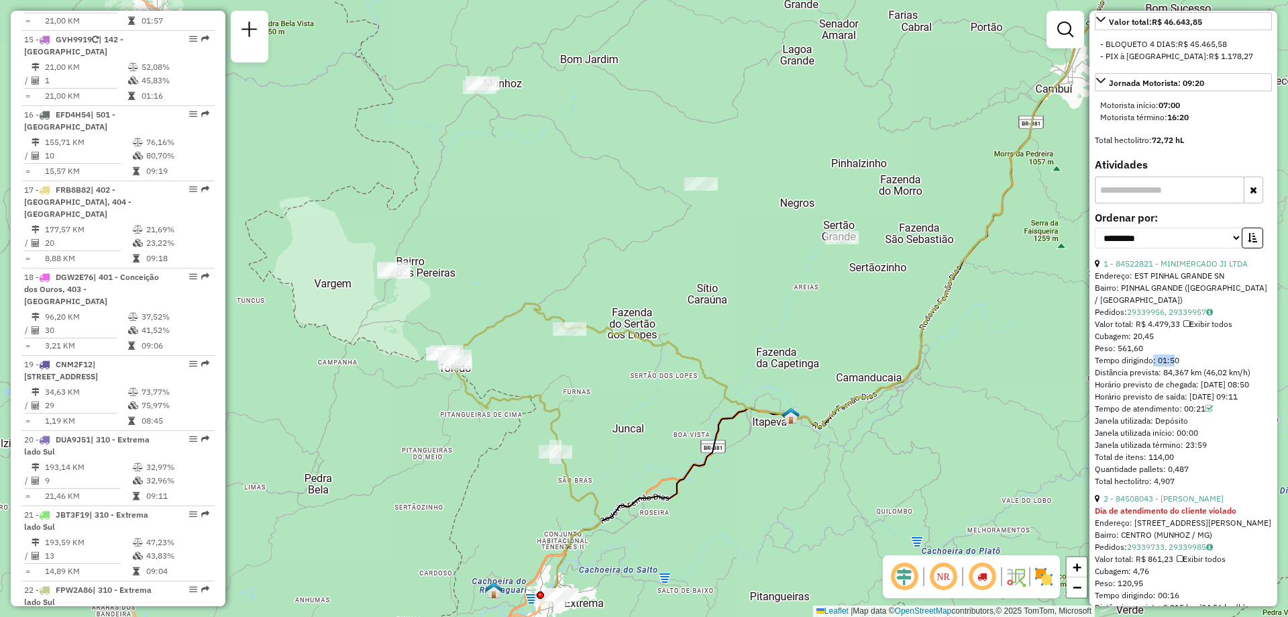
drag, startPoint x: 1149, startPoint y: 372, endPoint x: 1171, endPoint y: 370, distance: 21.6
click at [1171, 366] on div "Tempo dirigindo: 01:50" at bounding box center [1183, 360] width 177 height 12
click at [1169, 366] on div "Tempo dirigindo: 01:50" at bounding box center [1183, 360] width 177 height 12
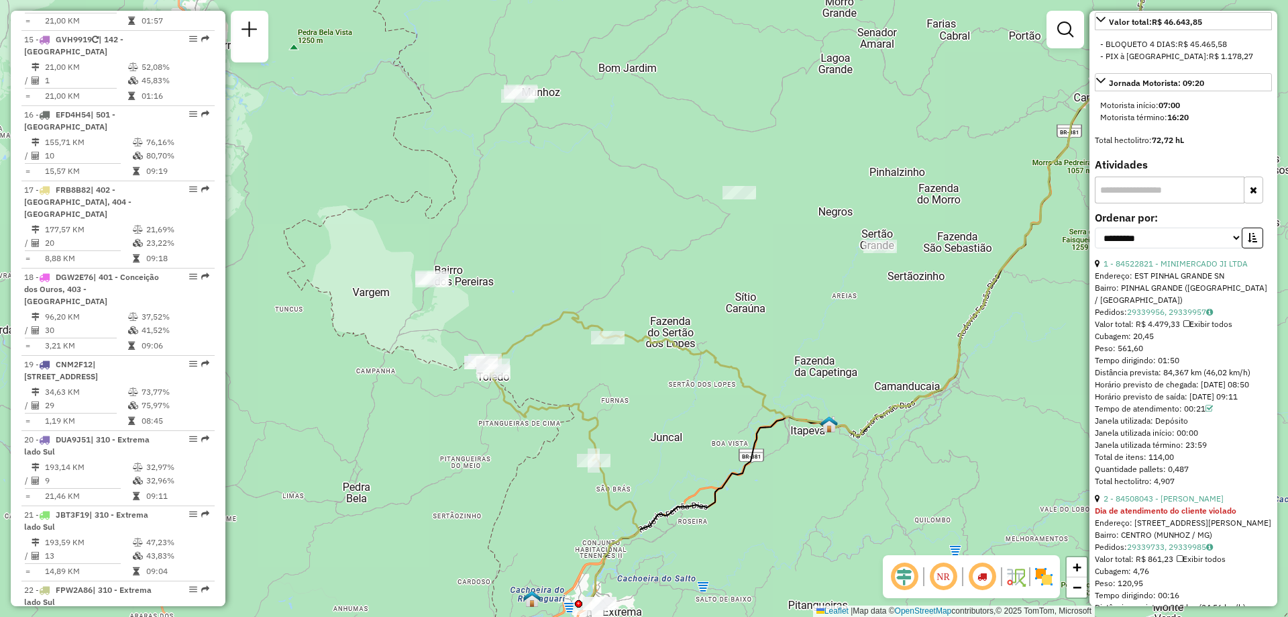
drag, startPoint x: 686, startPoint y: 425, endPoint x: 725, endPoint y: 433, distance: 39.2
click at [725, 433] on div "Janela de atendimento Grade de atendimento Capacidade Transportadoras Veículos …" at bounding box center [644, 308] width 1288 height 617
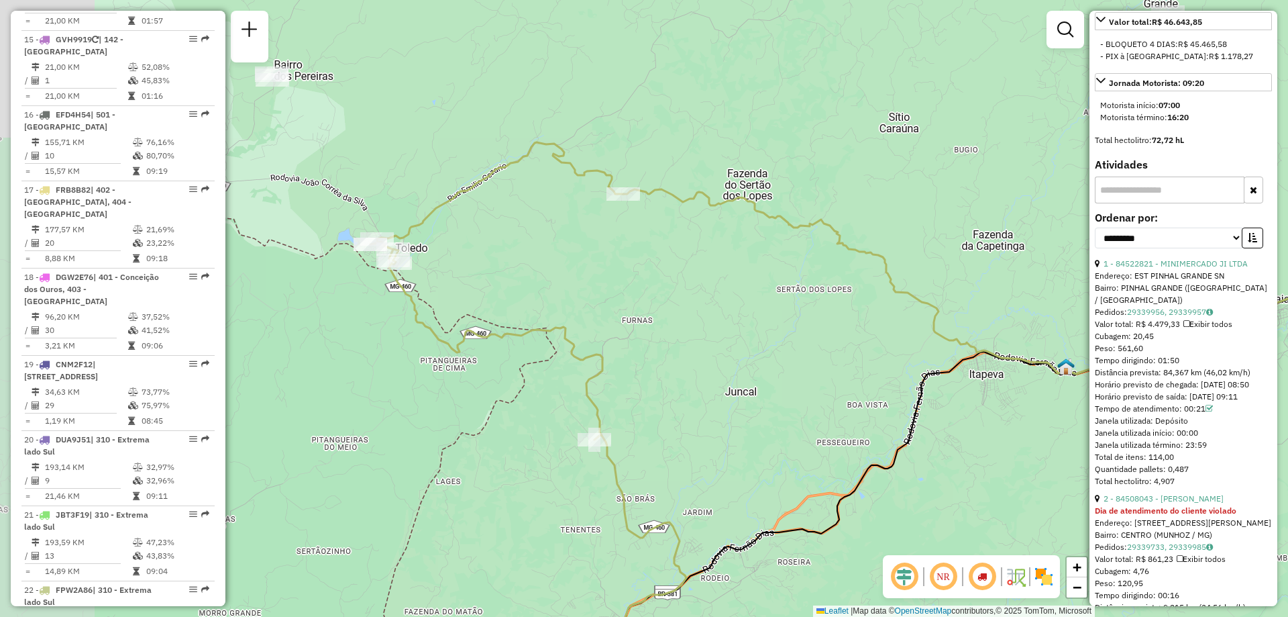
drag, startPoint x: 660, startPoint y: 313, endPoint x: 904, endPoint y: 285, distance: 245.9
click at [904, 285] on icon at bounding box center [1064, 150] width 883 height 480
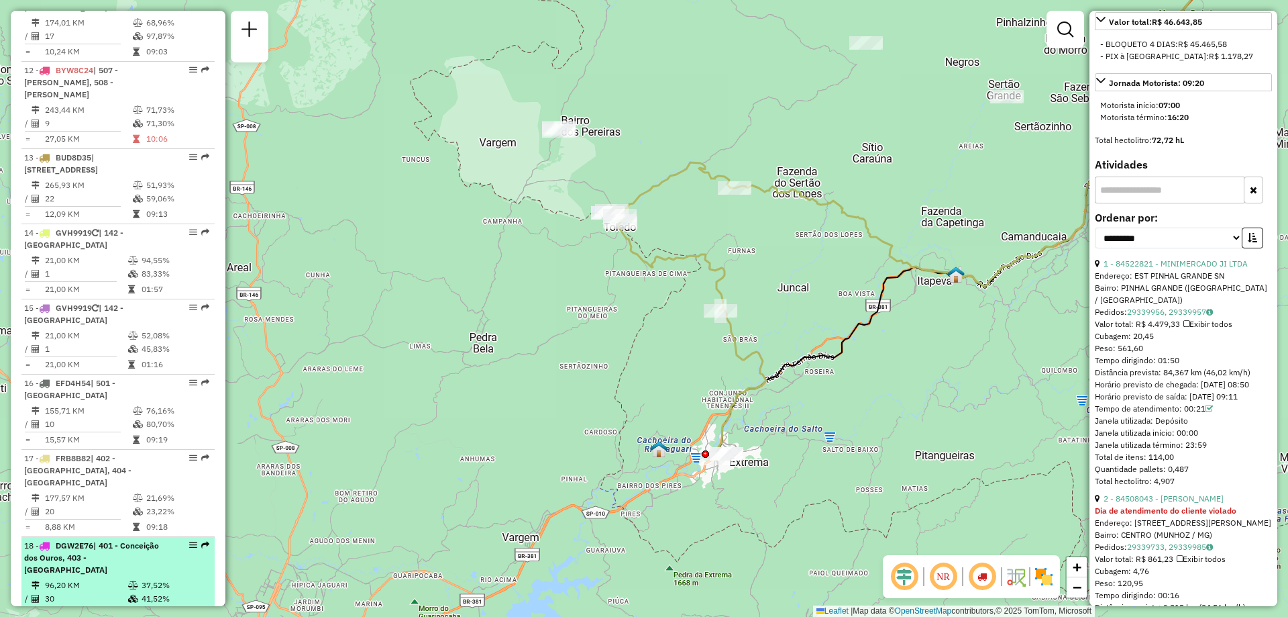
scroll to position [1154, 0]
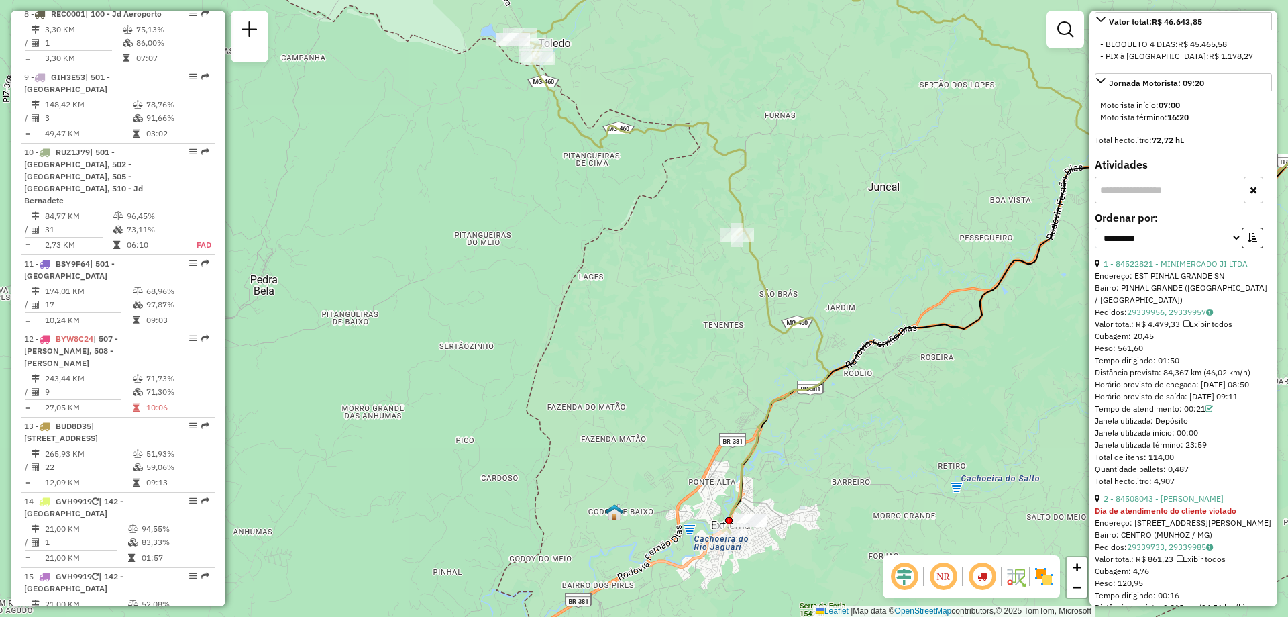
drag, startPoint x: 715, startPoint y: 448, endPoint x: 780, endPoint y: 489, distance: 77.5
click at [780, 489] on div "Janela de atendimento Grade de atendimento Capacidade Transportadoras Veículos …" at bounding box center [644, 308] width 1288 height 617
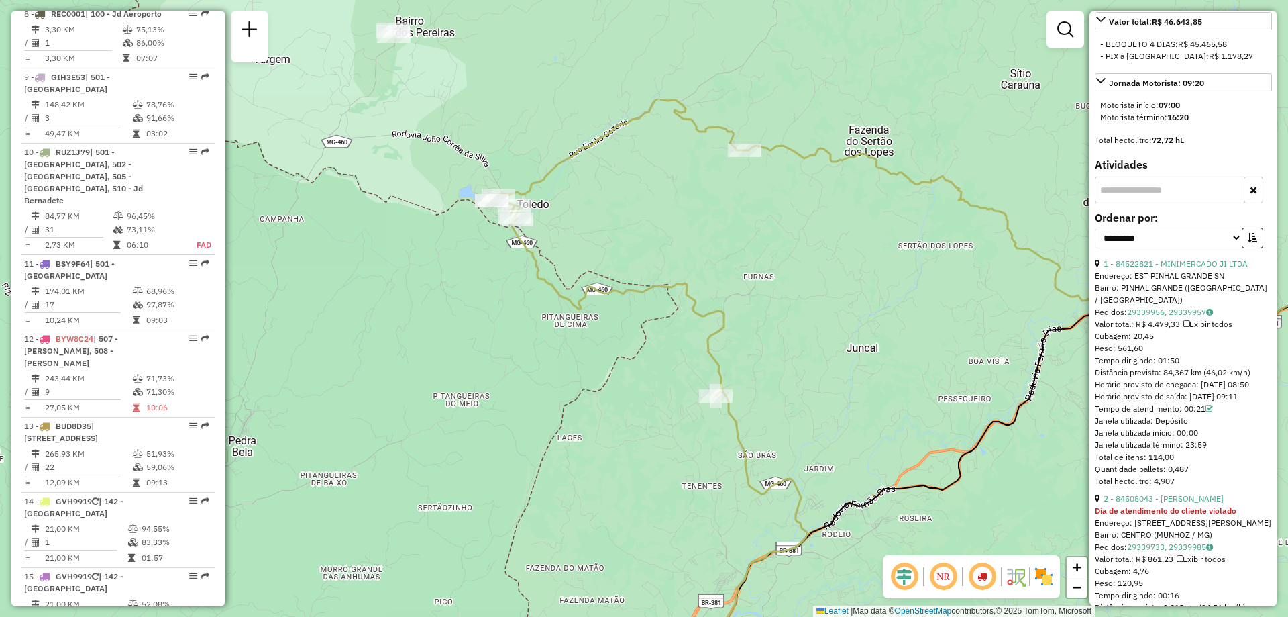
drag, startPoint x: 660, startPoint y: 288, endPoint x: 638, endPoint y: 449, distance: 162.5
click at [638, 449] on div "Janela de atendimento Grade de atendimento Capacidade Transportadoras Veículos …" at bounding box center [644, 308] width 1288 height 617
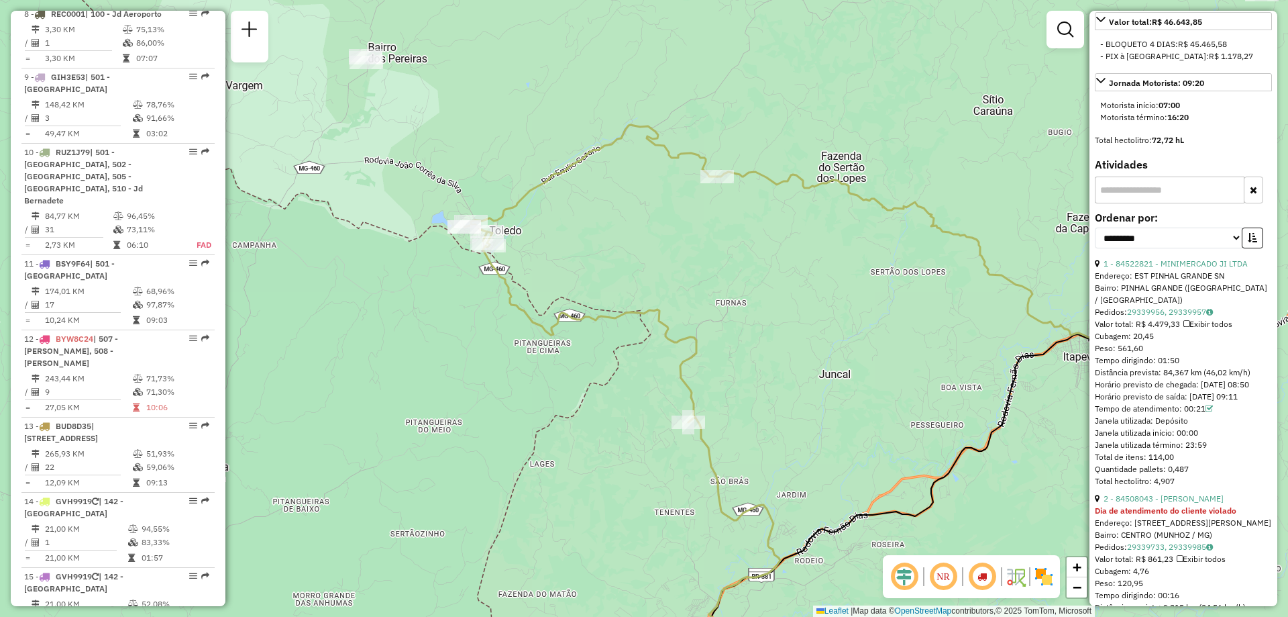
drag, startPoint x: 821, startPoint y: 297, endPoint x: 603, endPoint y: 366, distance: 228.8
click at [603, 366] on div "Janela de atendimento Grade de atendimento Capacidade Transportadoras Veículos …" at bounding box center [644, 308] width 1288 height 617
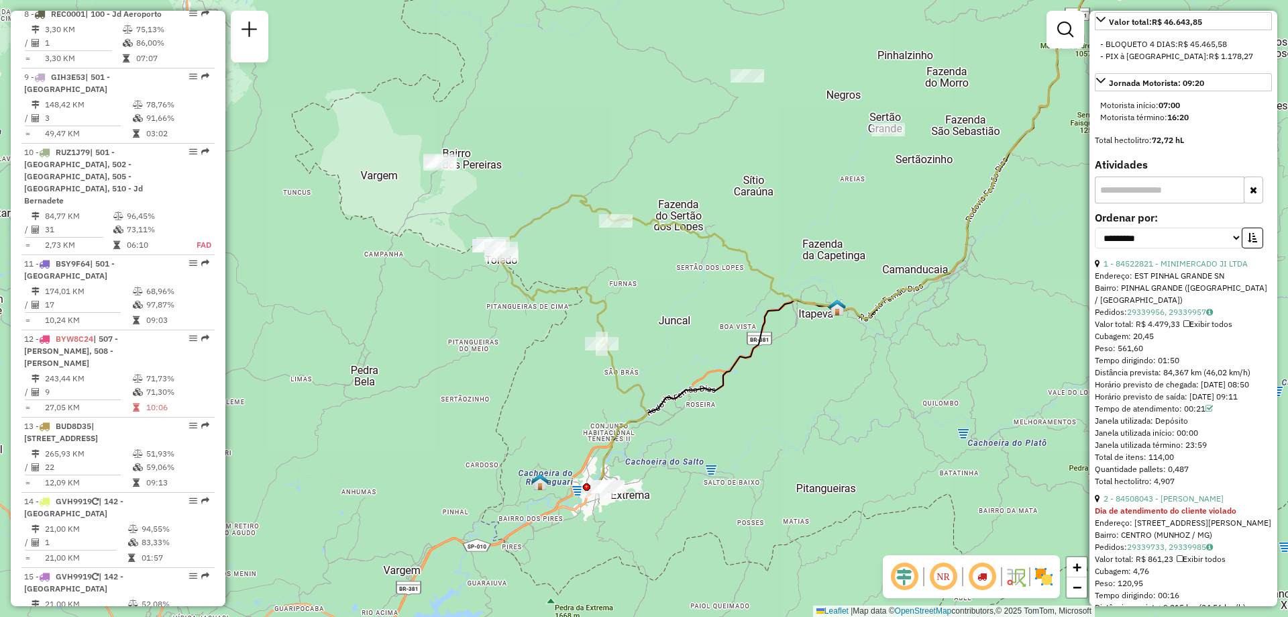
drag, startPoint x: 773, startPoint y: 364, endPoint x: 715, endPoint y: 316, distance: 75.8
click at [715, 316] on div "Janela de atendimento Grade de atendimento Capacidade Transportadoras Veículos …" at bounding box center [644, 308] width 1288 height 617
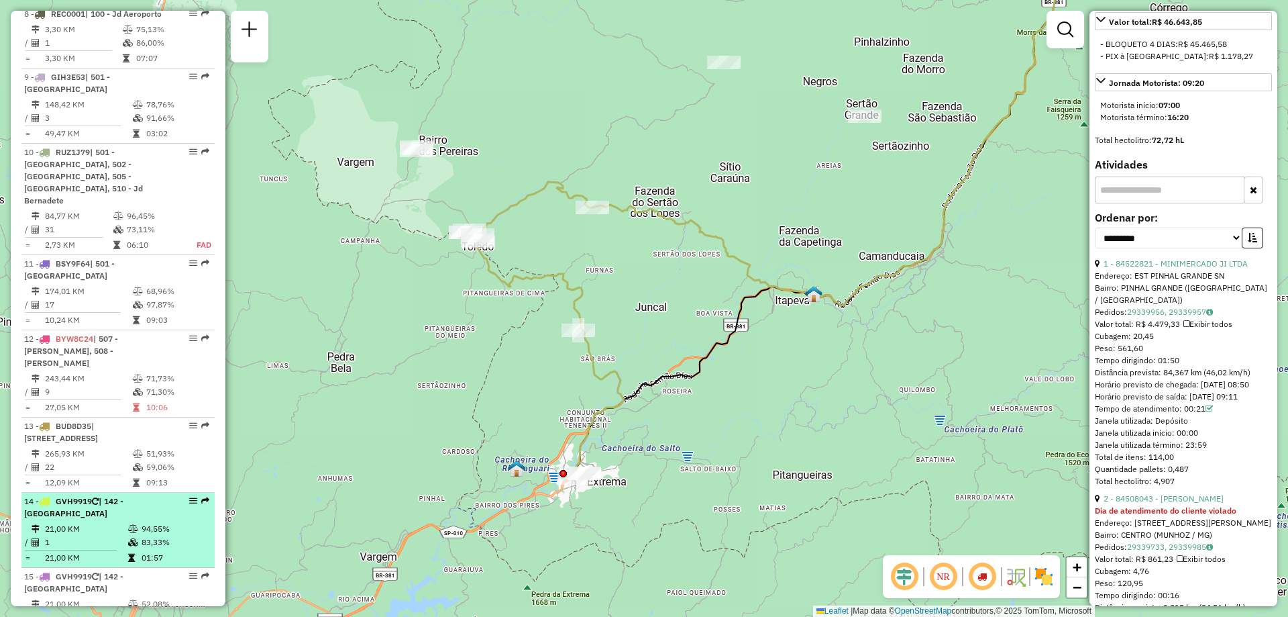
scroll to position [1288, 0]
